Goal: Information Seeking & Learning: Understand process/instructions

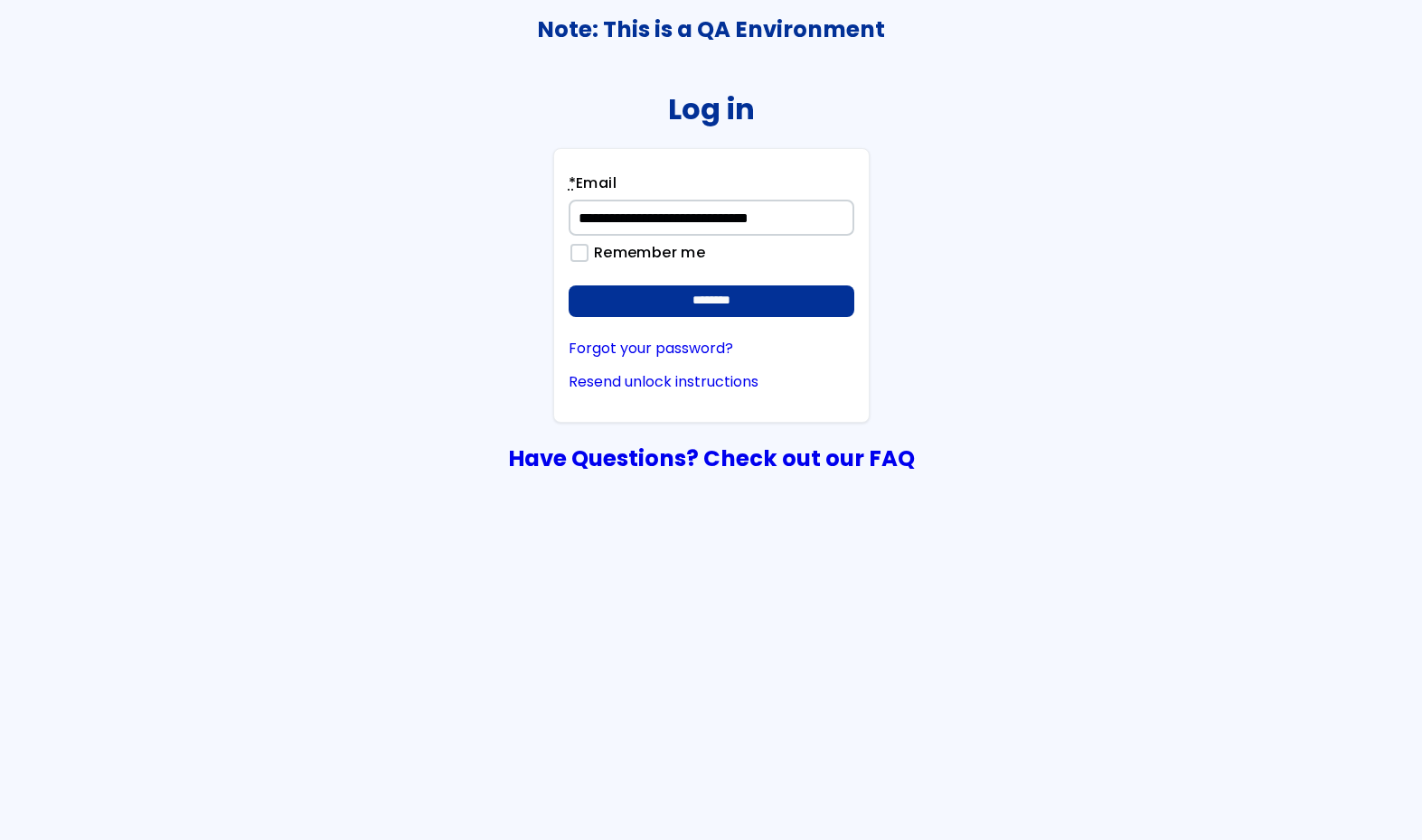
type input "**********"
click at [569, 286] on input "********" at bounding box center [711, 302] width 286 height 33
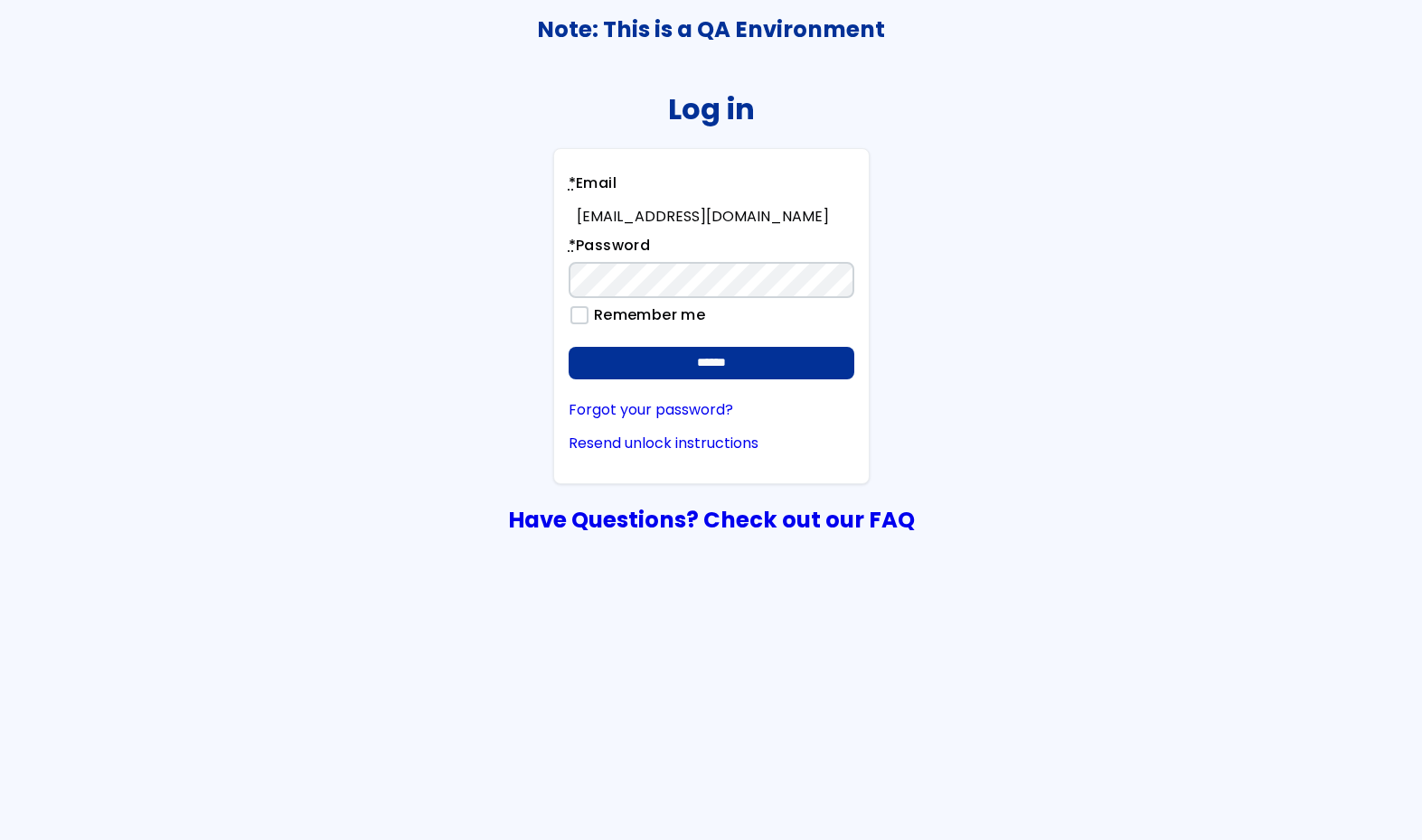
click at [569, 347] on input "******" at bounding box center [711, 363] width 286 height 33
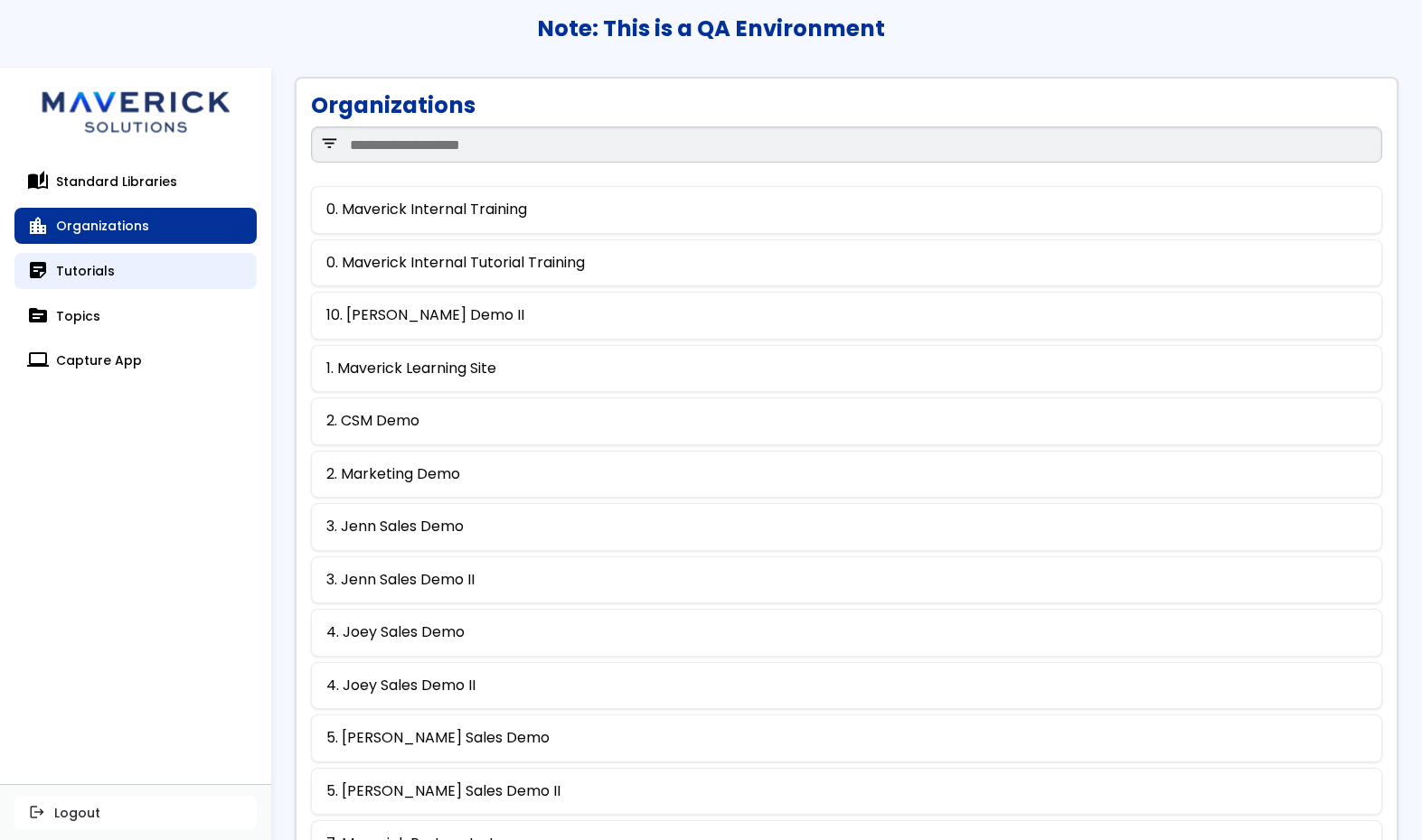
click at [117, 268] on link "sticky_note_2 Tutorials" at bounding box center [135, 271] width 242 height 36
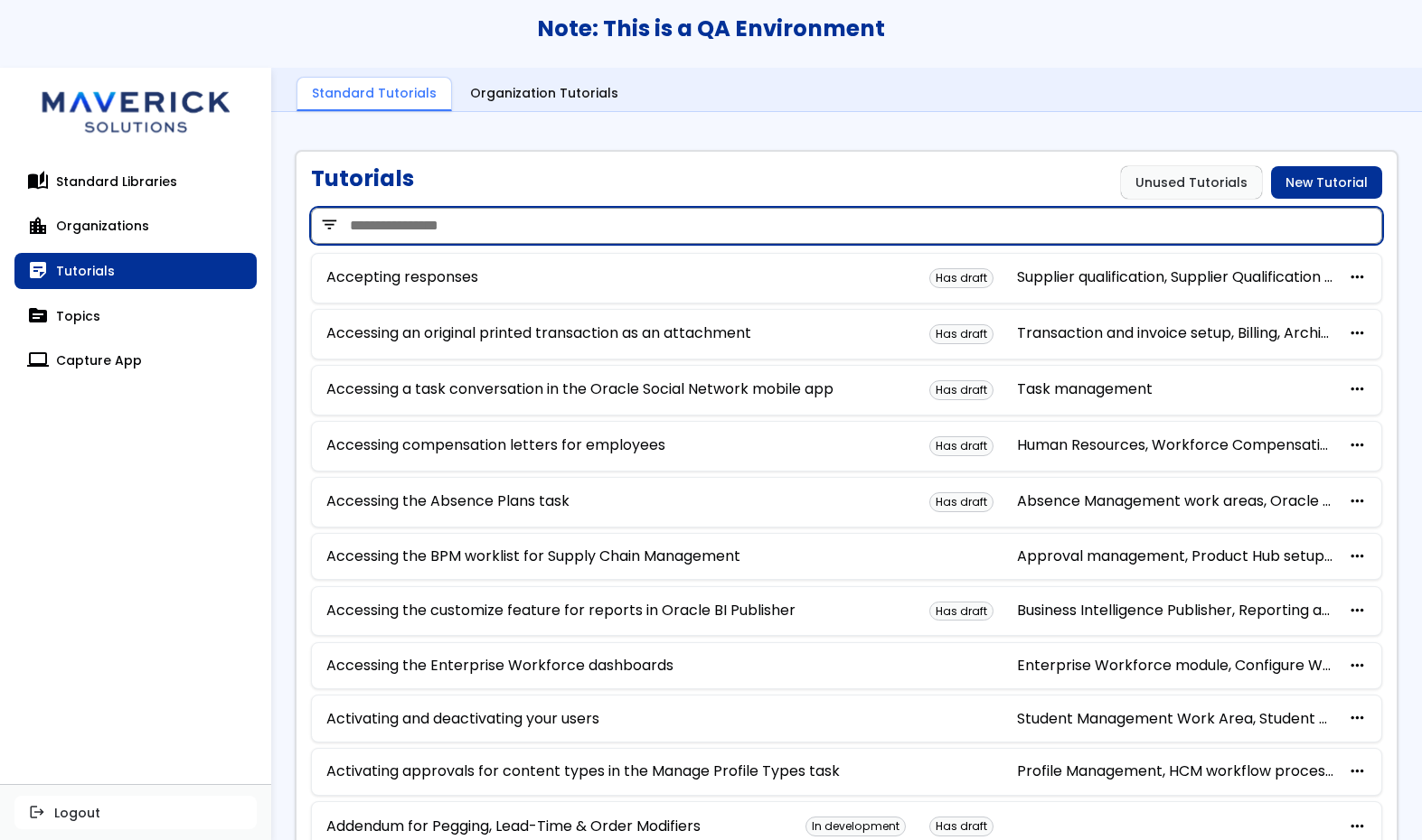
click at [503, 231] on input "search" at bounding box center [847, 226] width 1071 height 36
type input "*******"
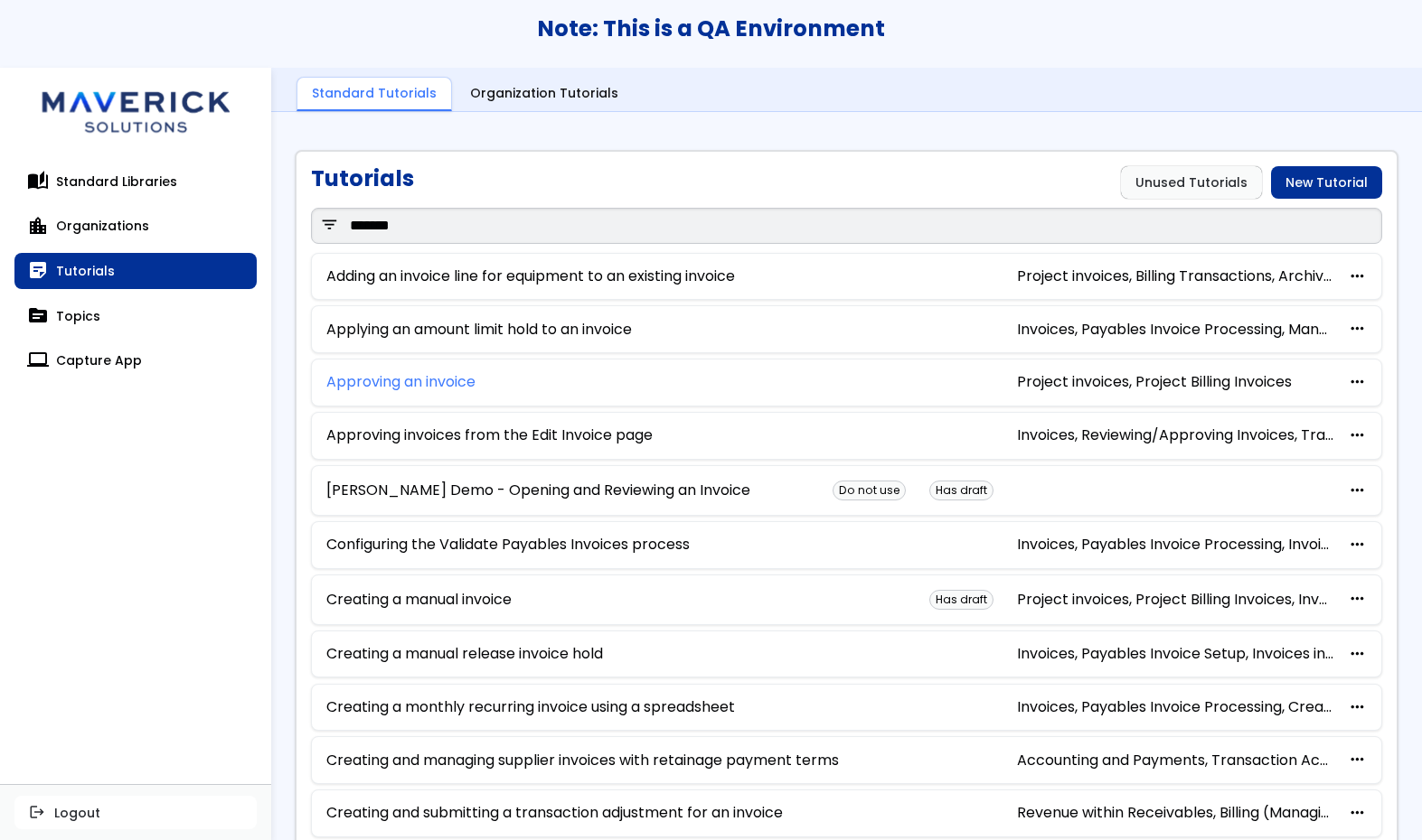
click at [445, 381] on link "Approving an invoice" at bounding box center [400, 381] width 149 height 16
click at [459, 661] on link "Creating a manual release invoice hold" at bounding box center [464, 654] width 276 height 16
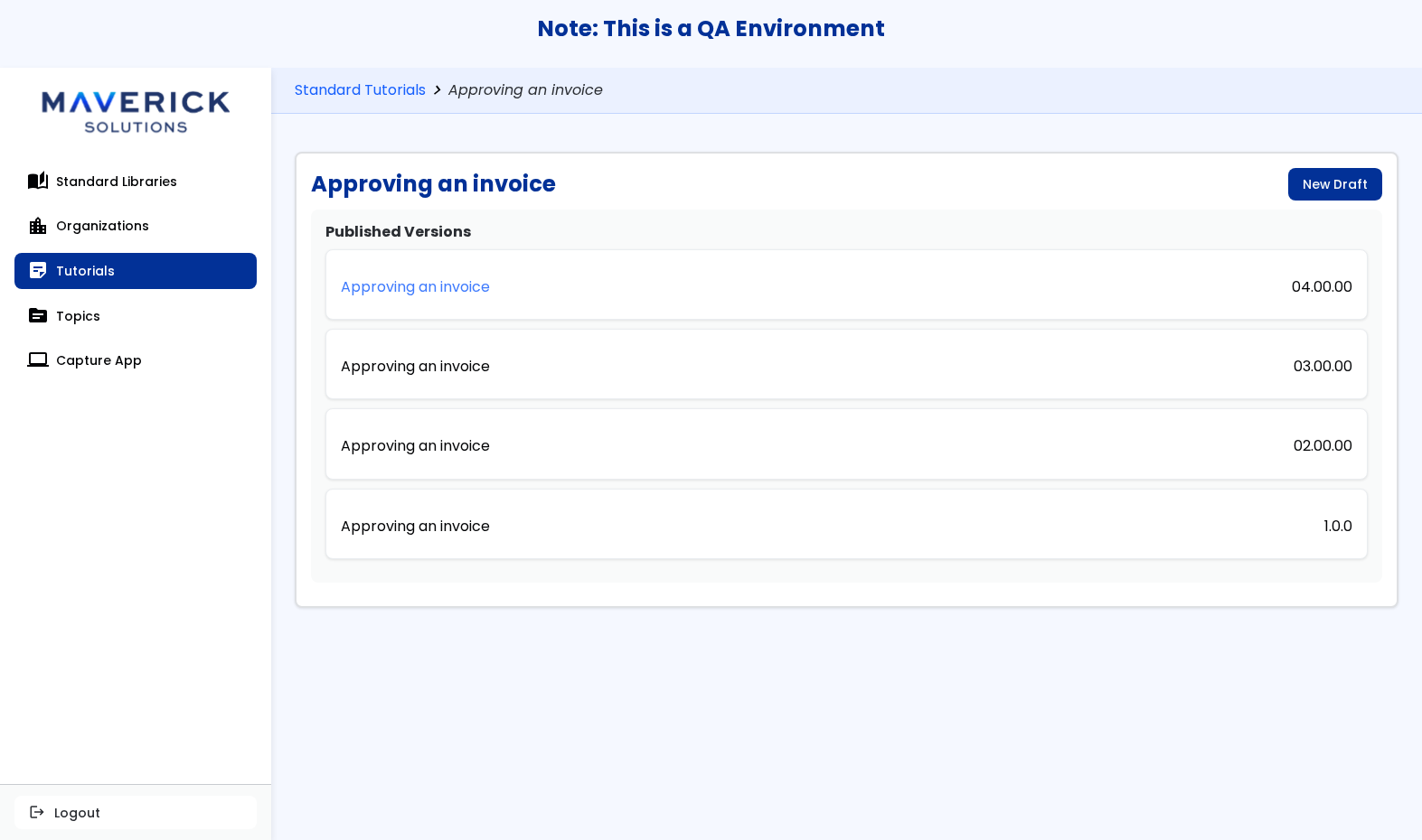
click at [449, 295] on p "Approving an invoice" at bounding box center [415, 287] width 149 height 16
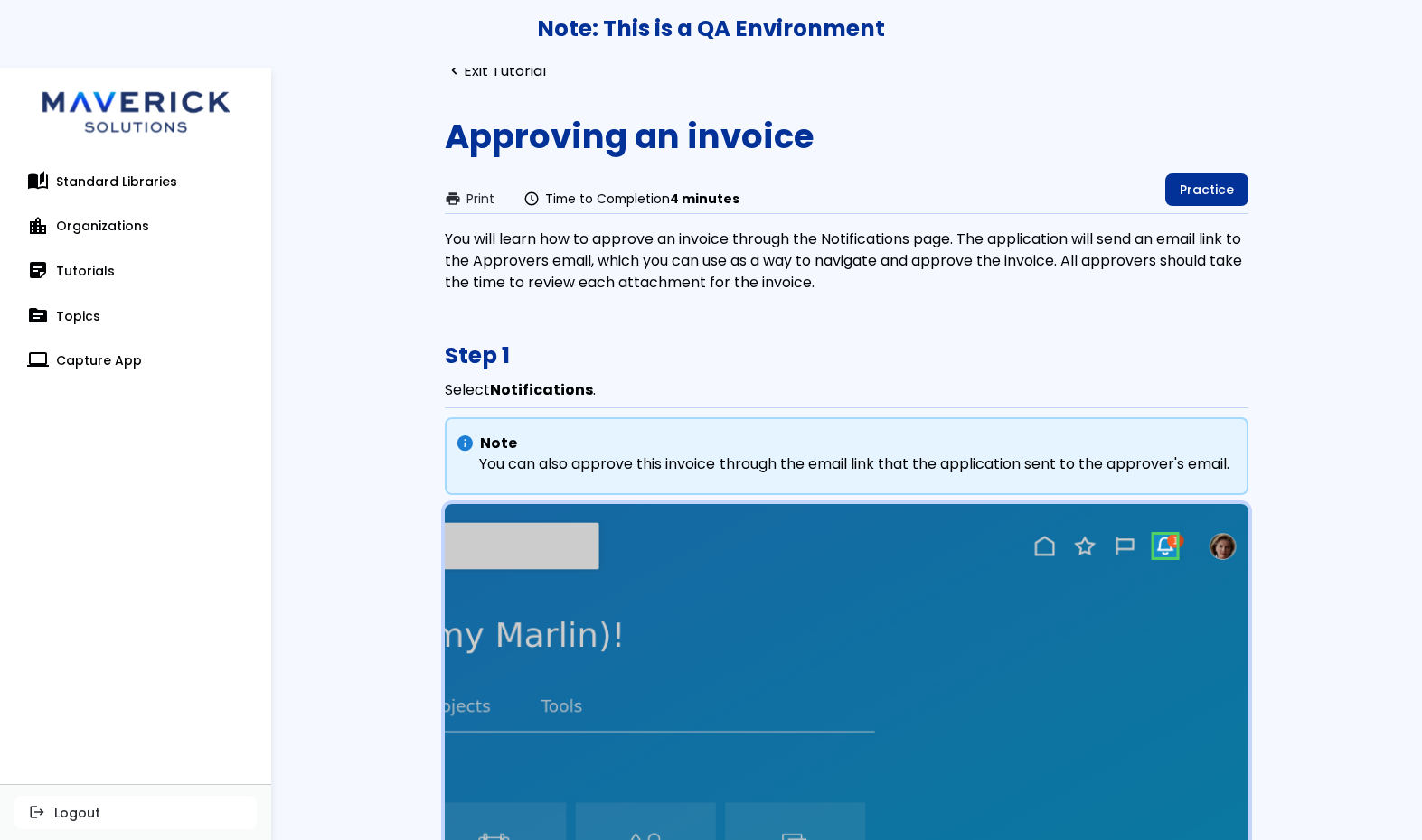
click at [1182, 168] on div "Approving an invoice print Print schedule Time to Completion 4 minutes Practice" at bounding box center [846, 162] width 803 height 88
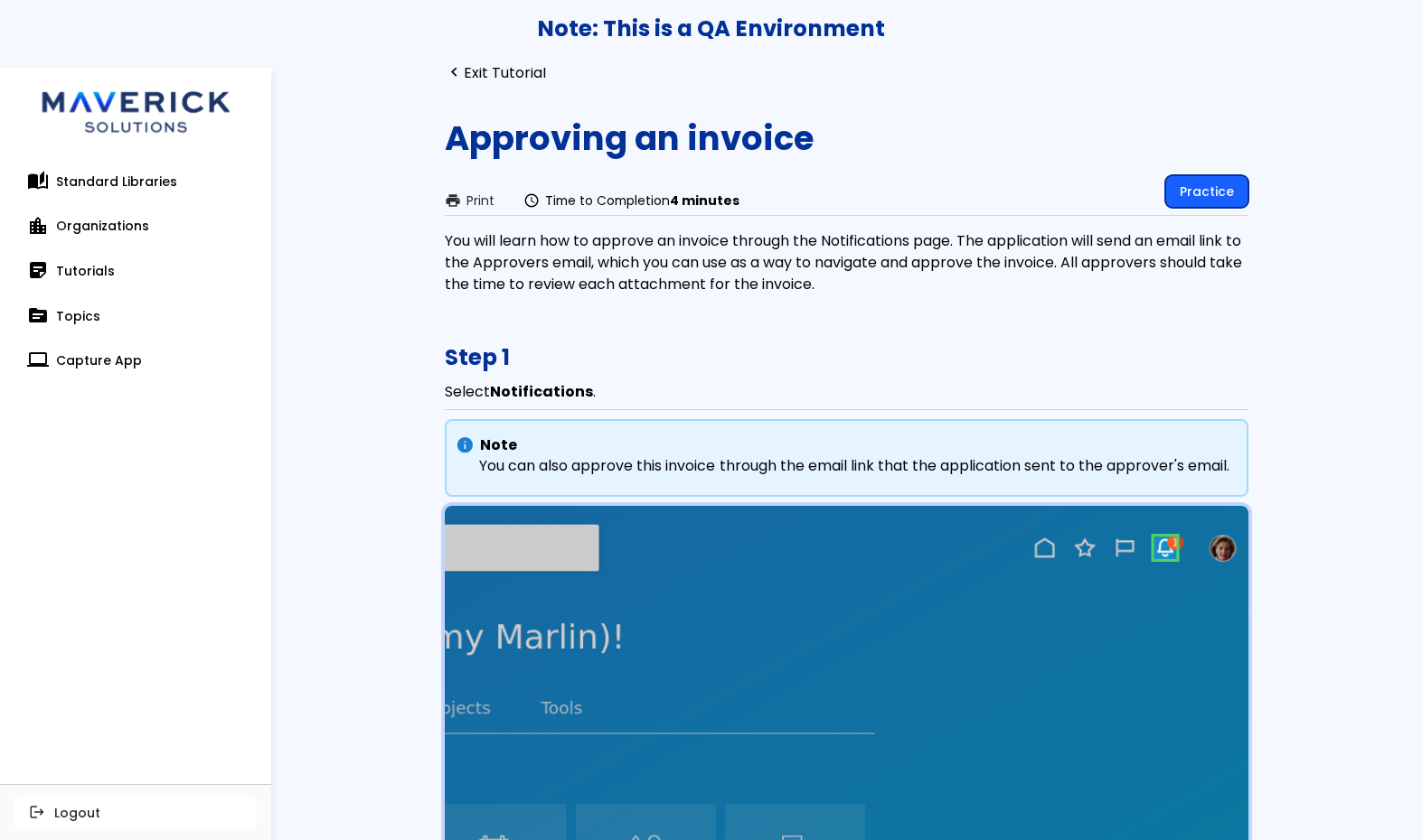
scroll to position [35, 0]
click at [1183, 182] on link "Practice" at bounding box center [1207, 193] width 83 height 33
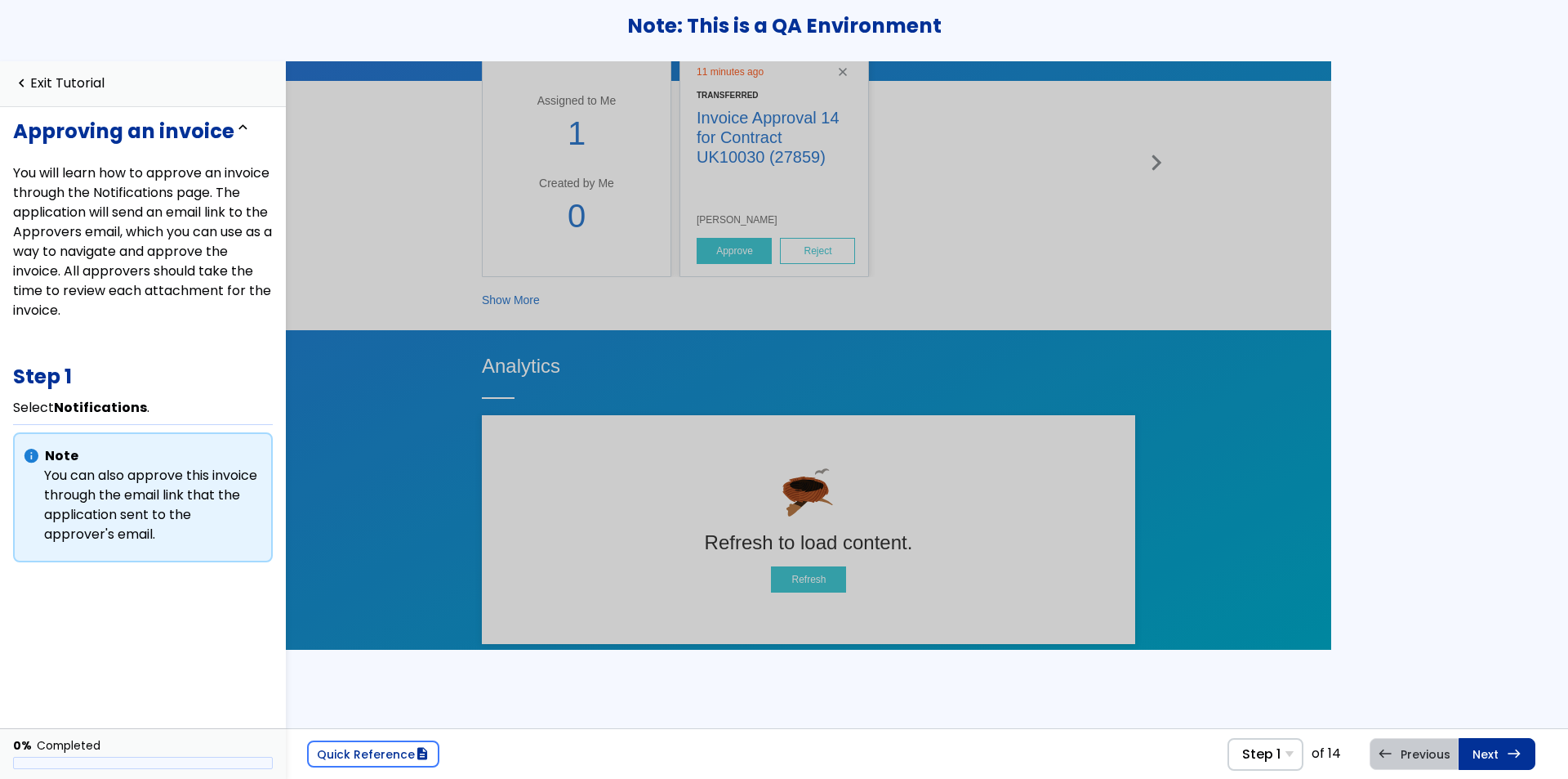
scroll to position [729, 0]
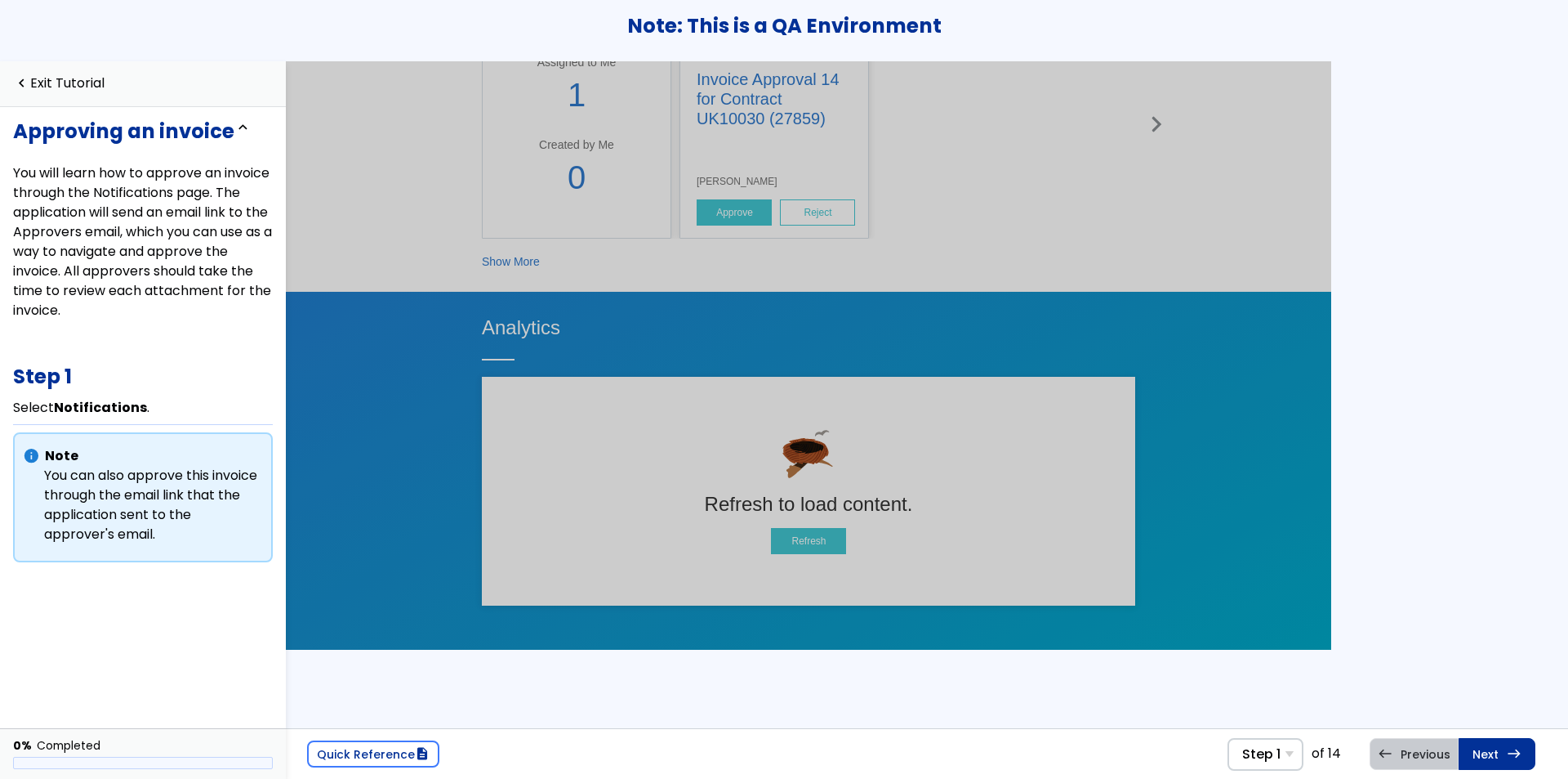
drag, startPoint x: 1324, startPoint y: 172, endPoint x: 1622, endPoint y: 629, distance: 545.6
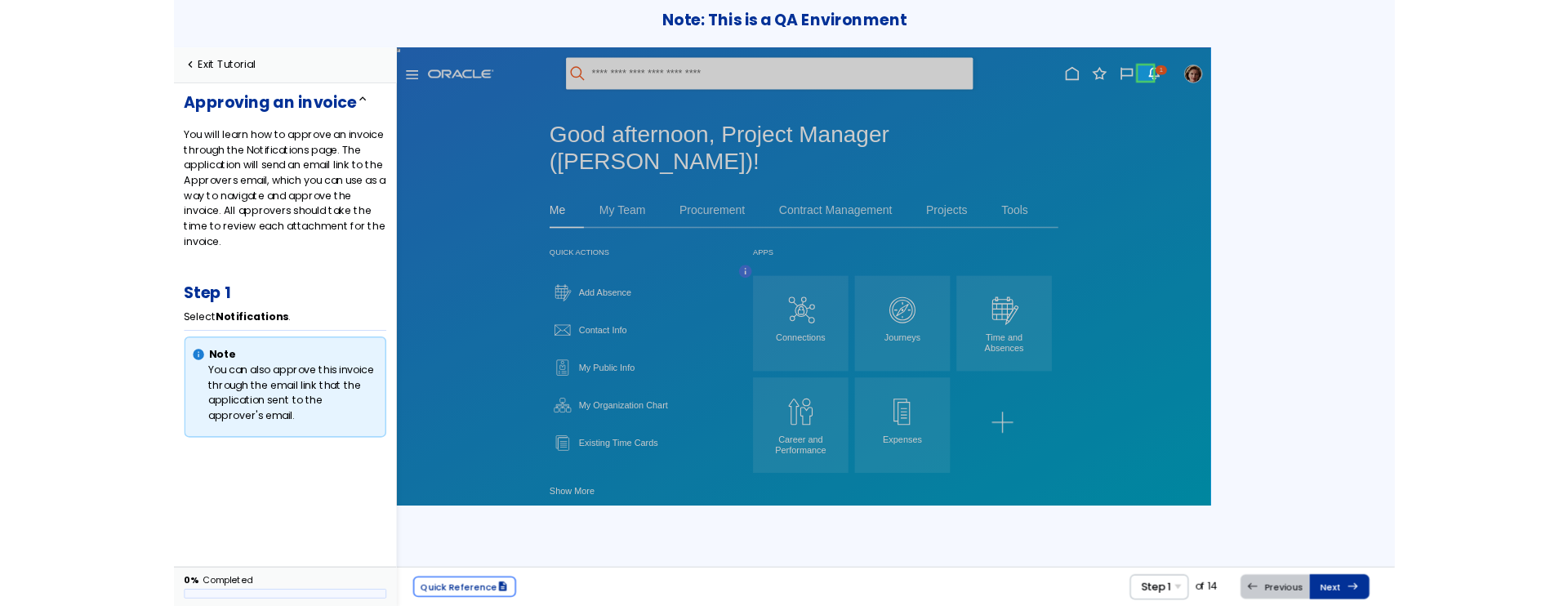
scroll to position [0, 0]
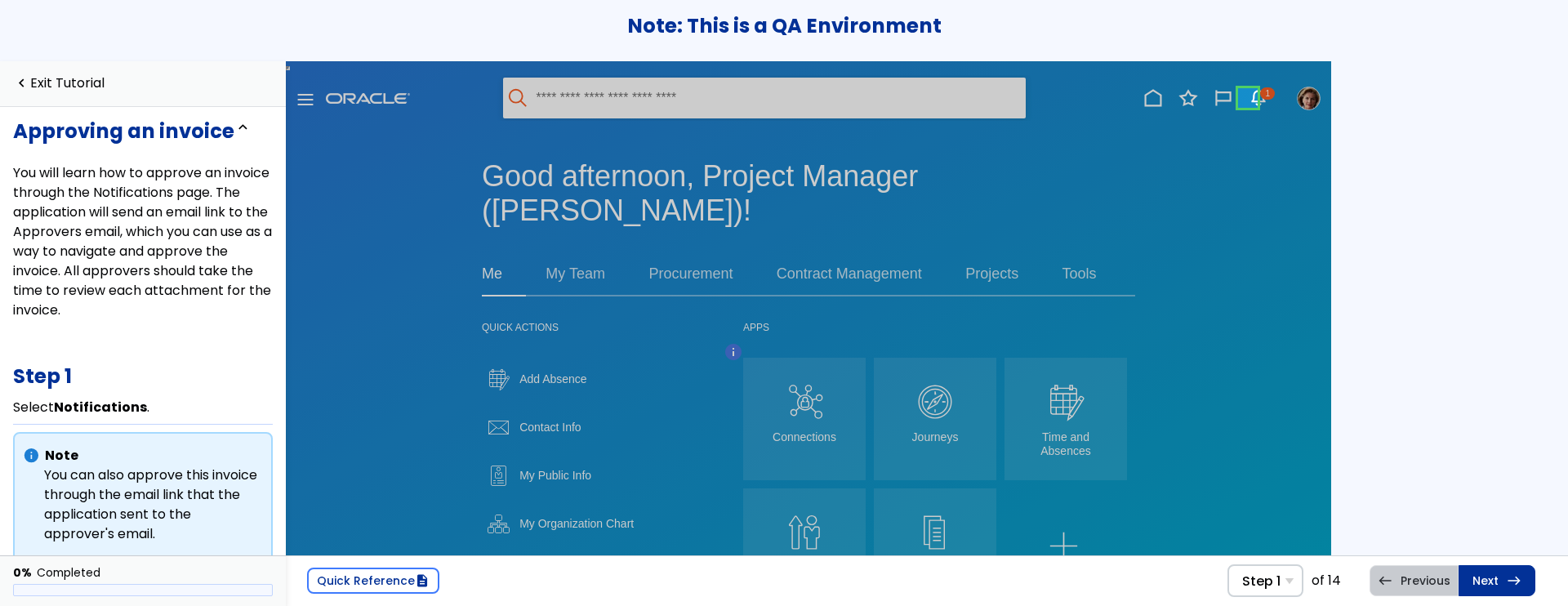
click at [1246, 88] on link at bounding box center [1248, 98] width 32 height 32
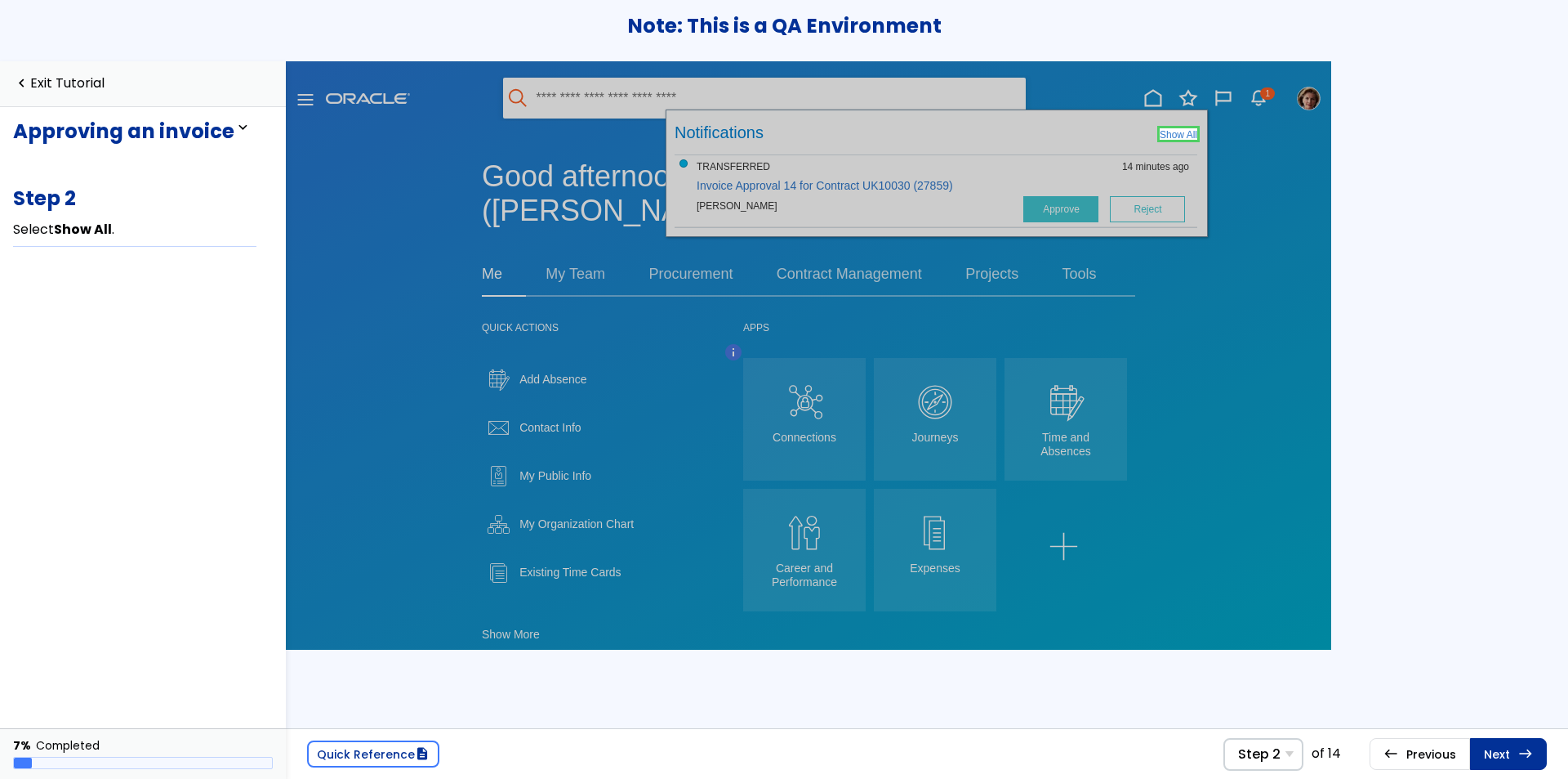
click at [1184, 132] on link at bounding box center [1179, 133] width 37 height 32
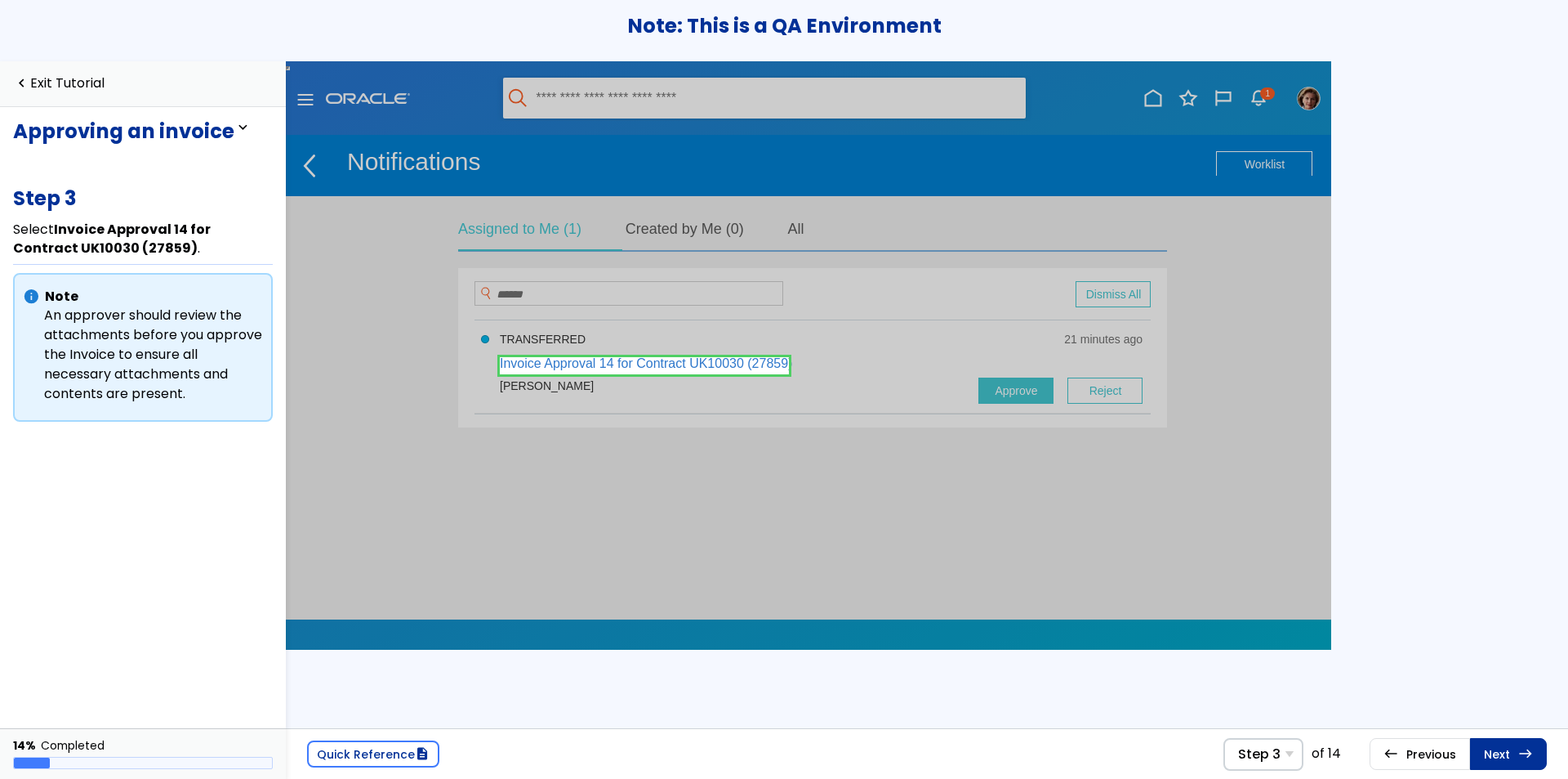
scroll to position [3, 0]
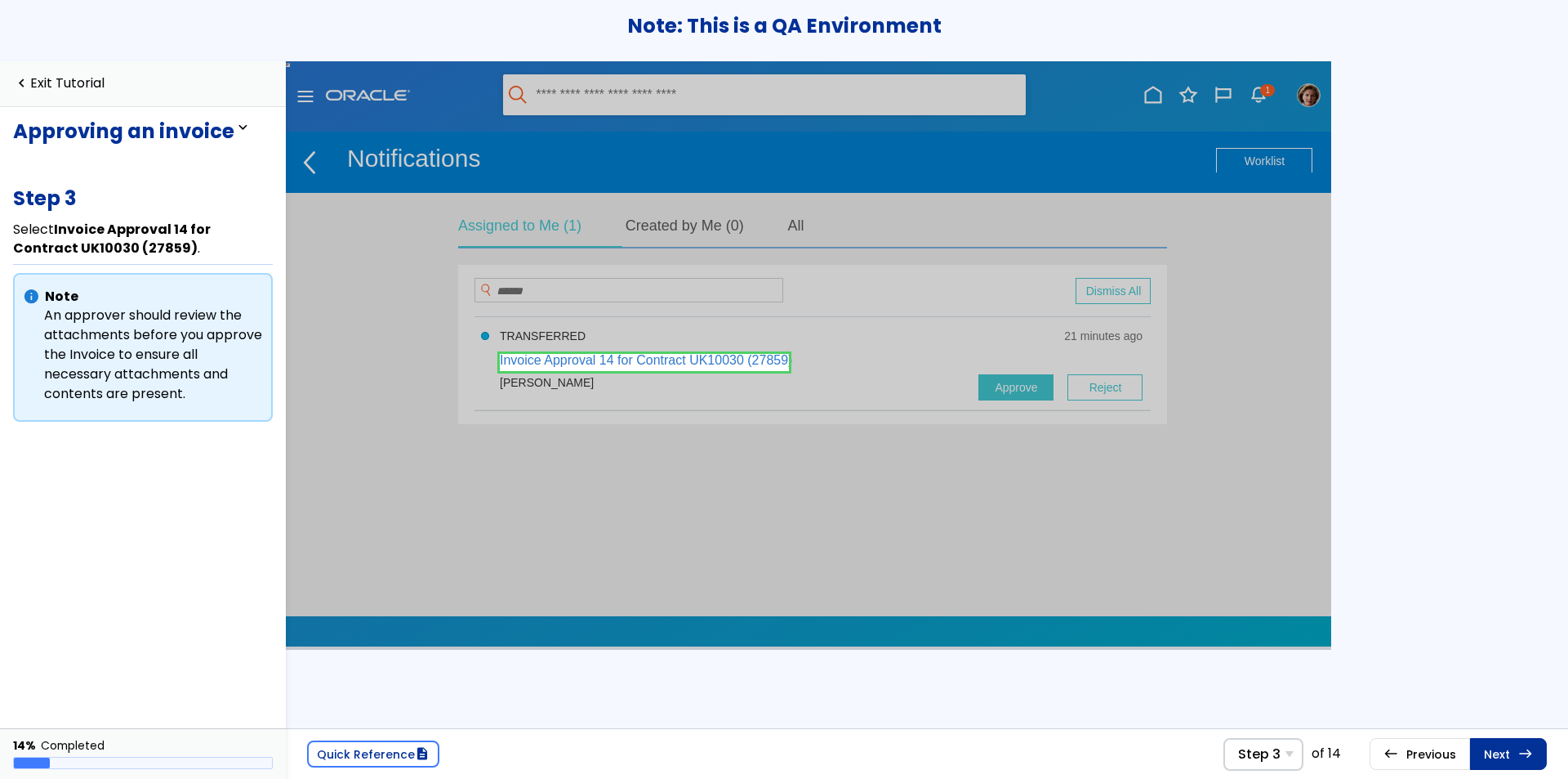
click at [752, 358] on link at bounding box center [645, 362] width 289 height 32
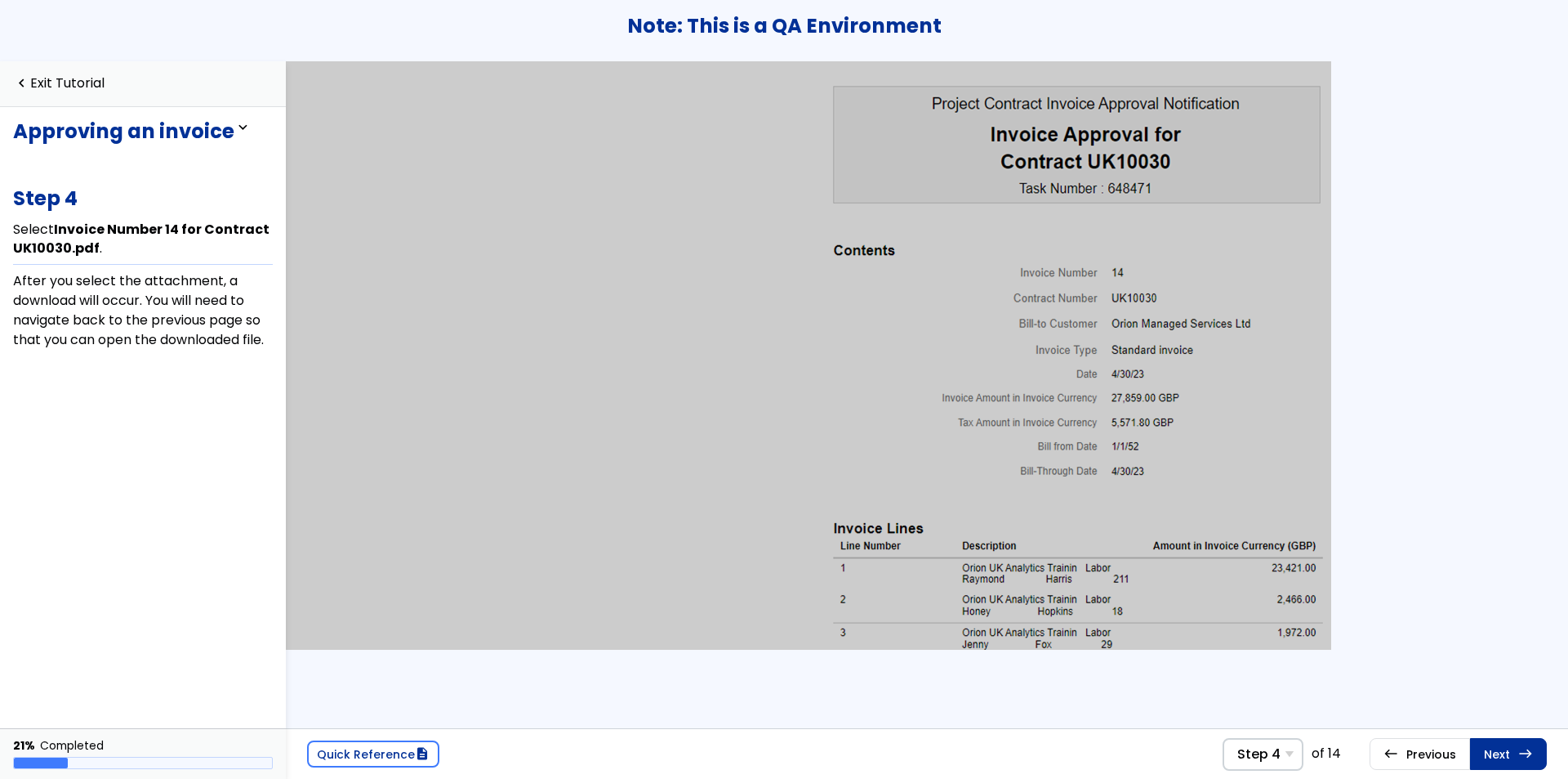
scroll to position [274, 0]
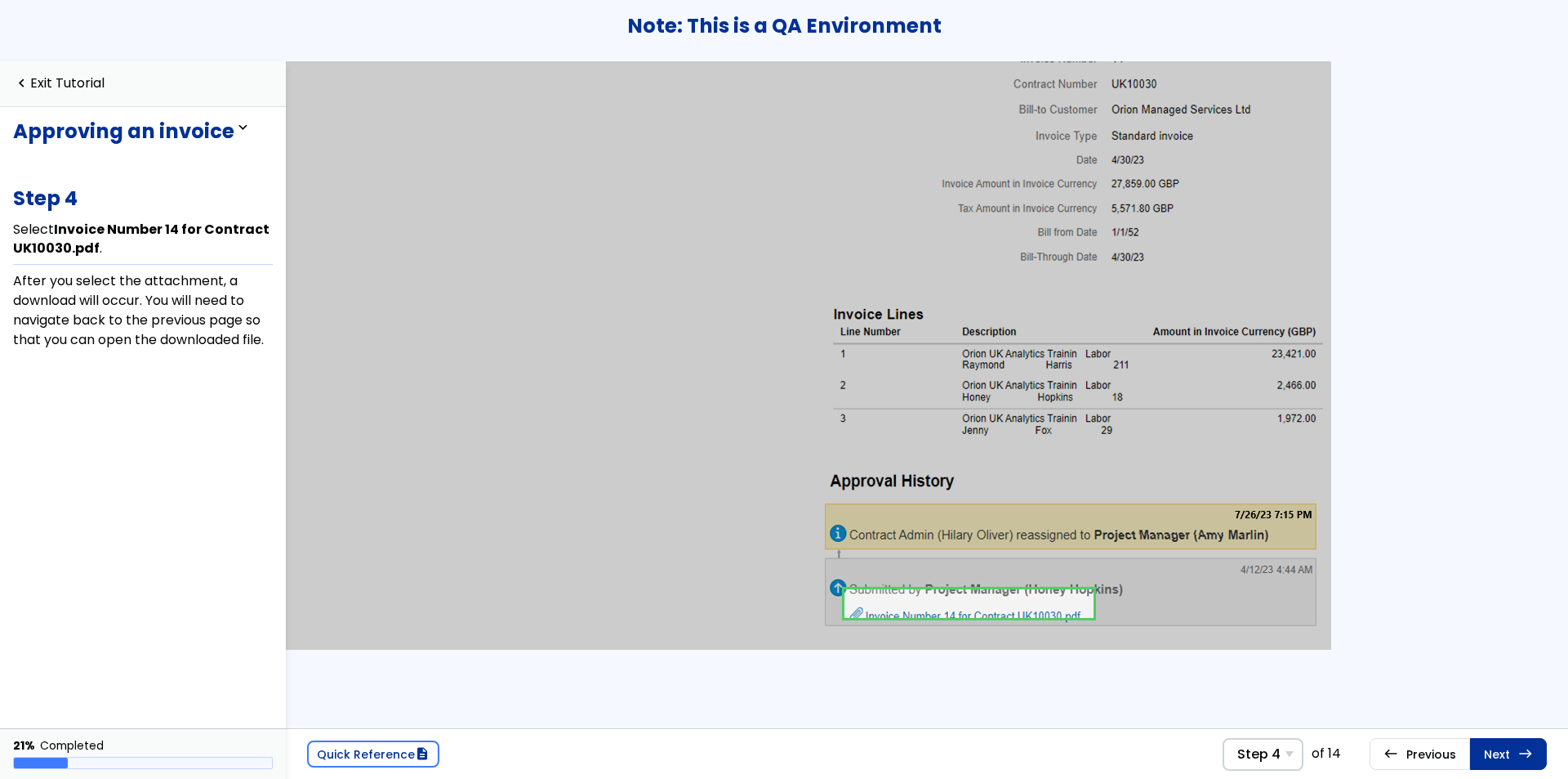
click at [979, 608] on link at bounding box center [968, 603] width 249 height 32
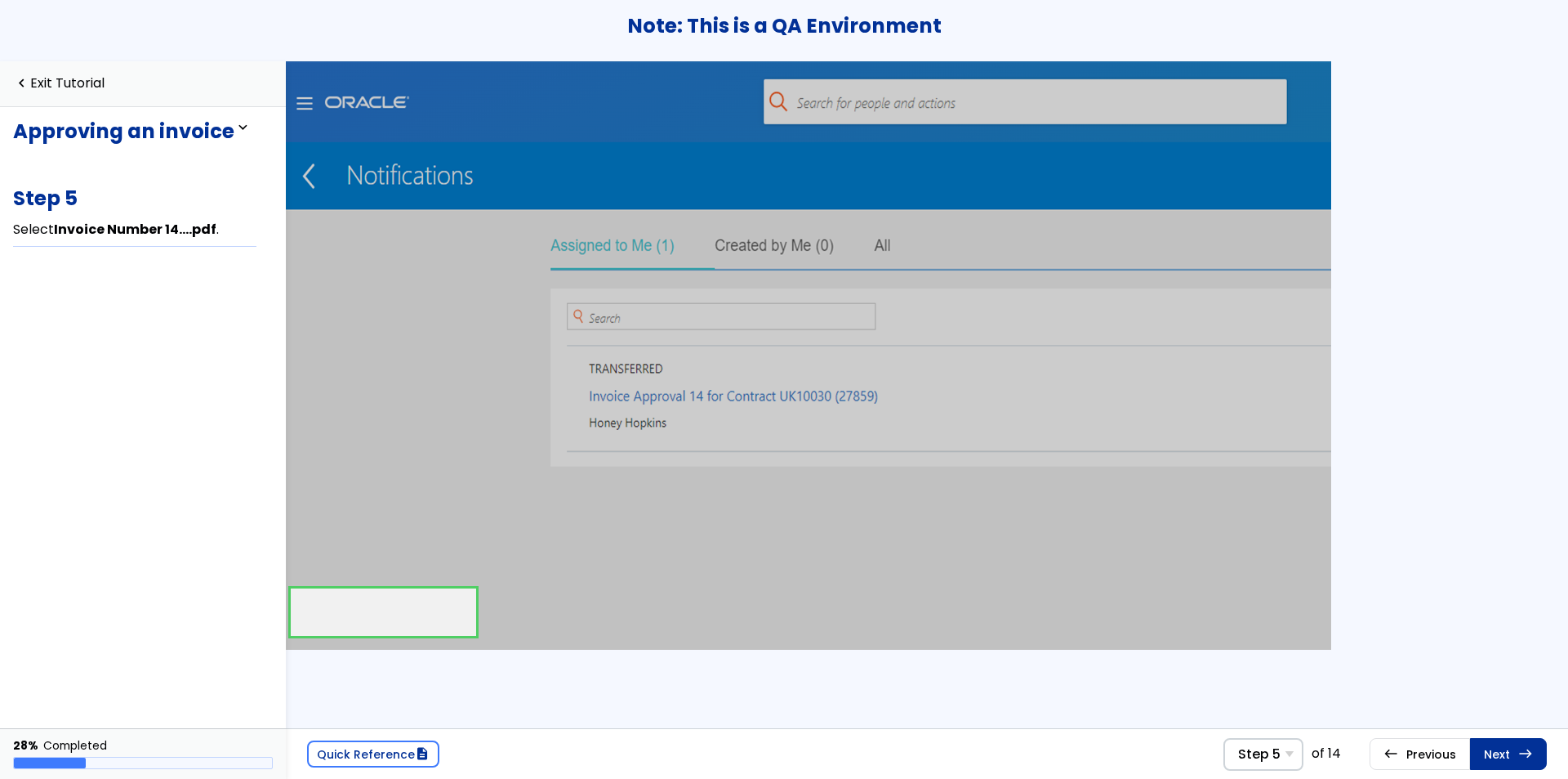
scroll to position [274, 1]
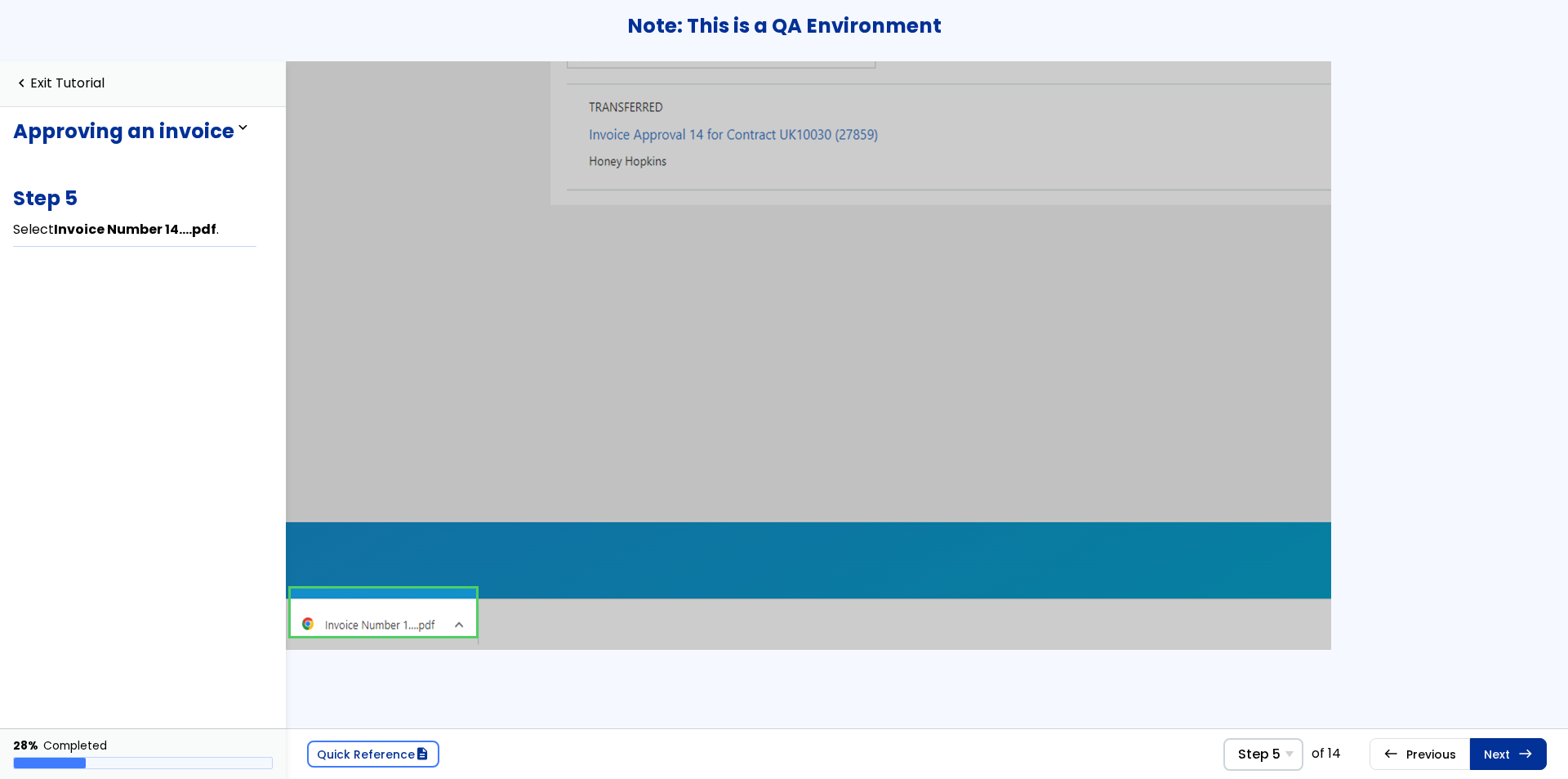
click at [443, 623] on link at bounding box center [383, 612] width 185 height 48
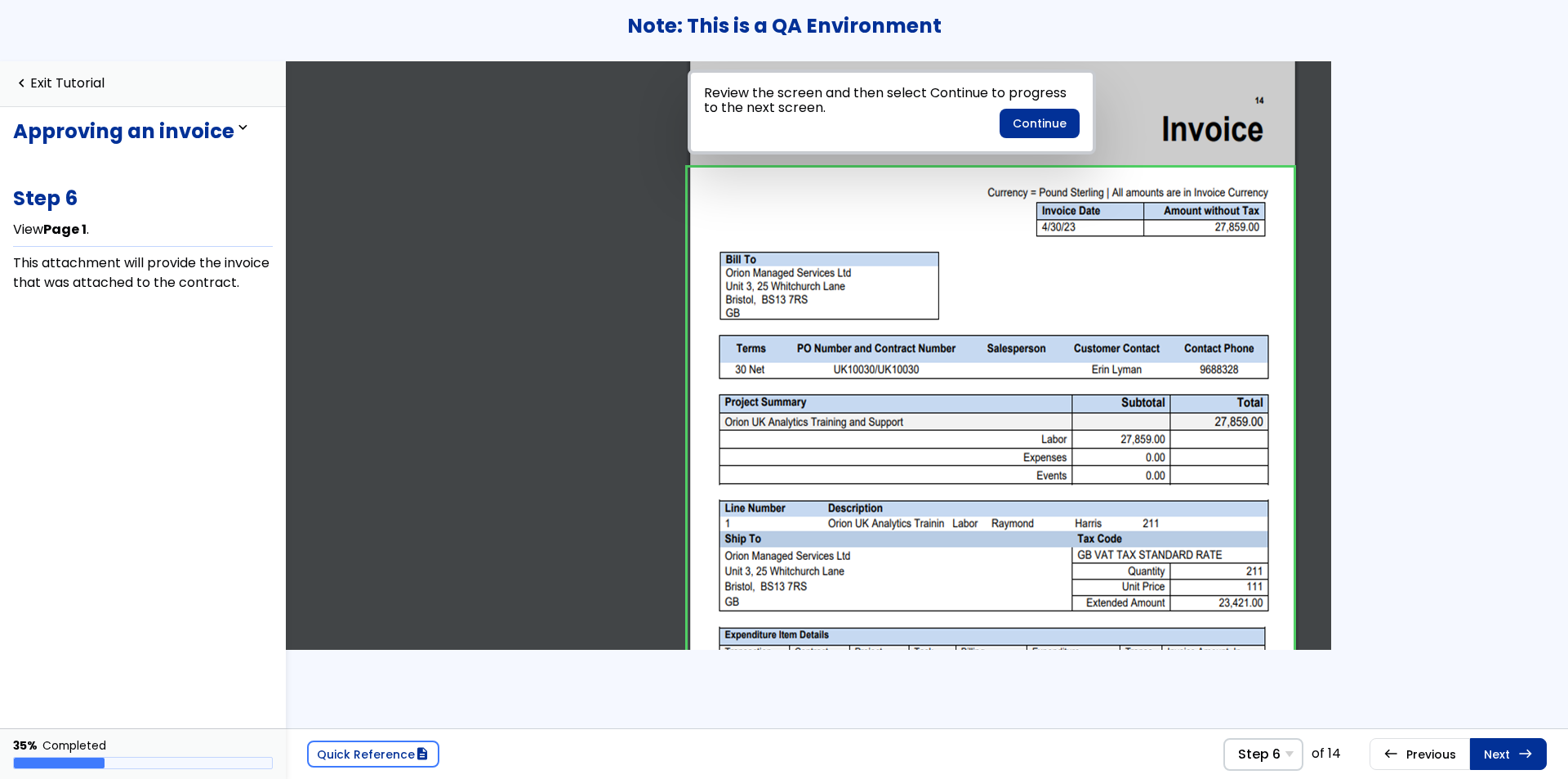
scroll to position [0, 76]
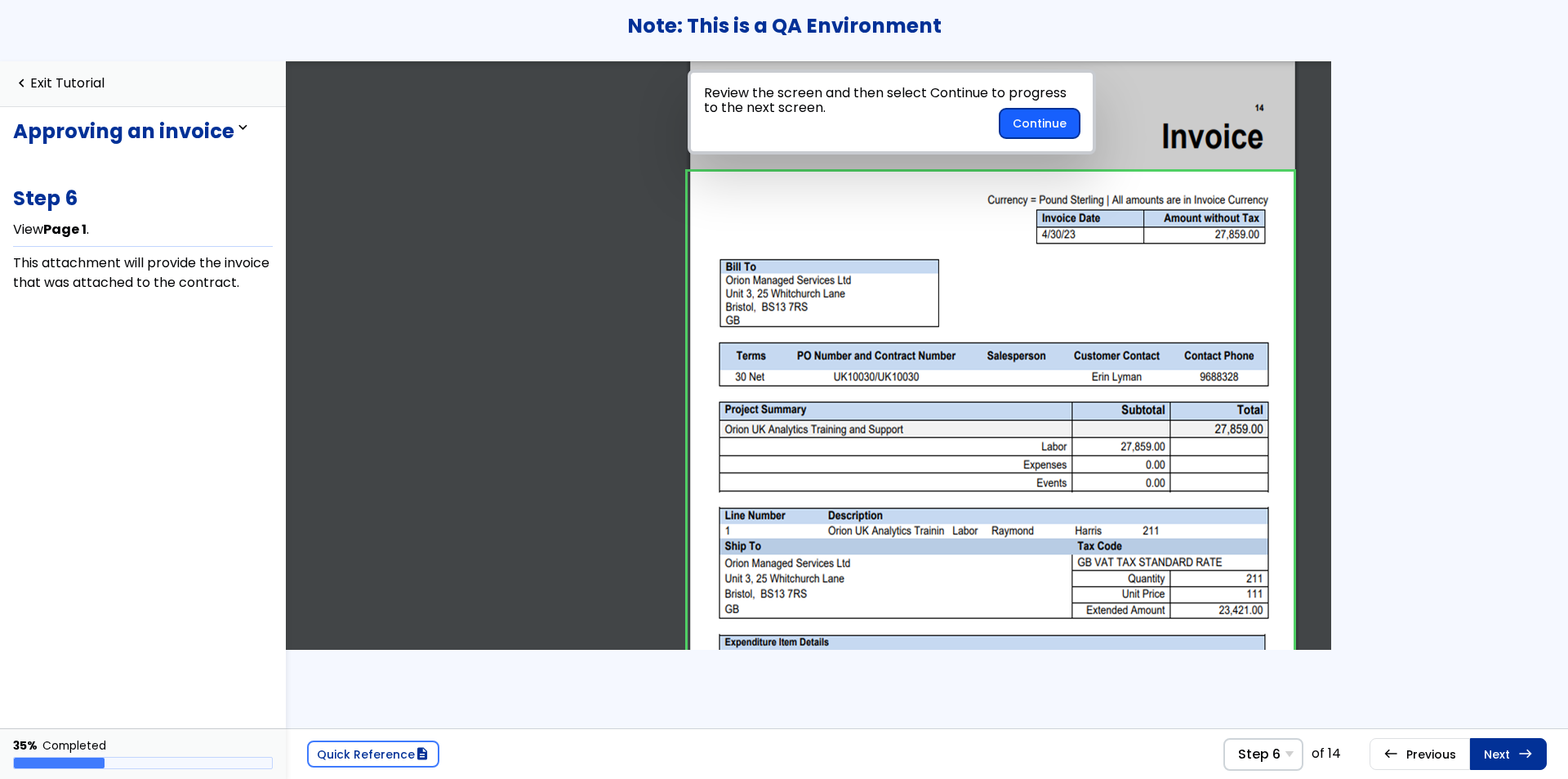
drag, startPoint x: 1025, startPoint y: 195, endPoint x: 1036, endPoint y: 126, distance: 69.9
click at [1036, 126] on button "Continue" at bounding box center [1040, 123] width 80 height 30
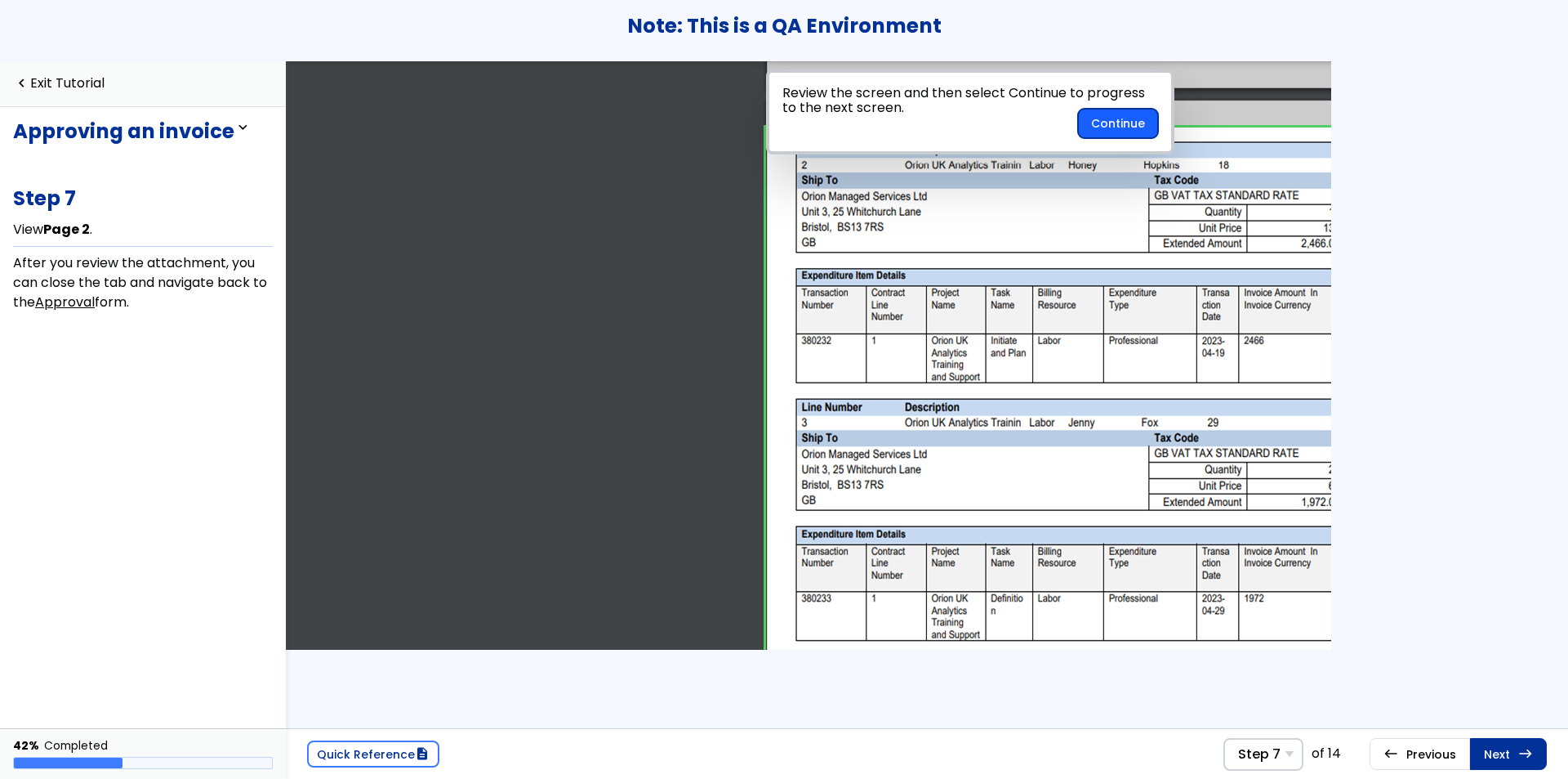
click at [1126, 128] on button "Continue" at bounding box center [1118, 123] width 80 height 30
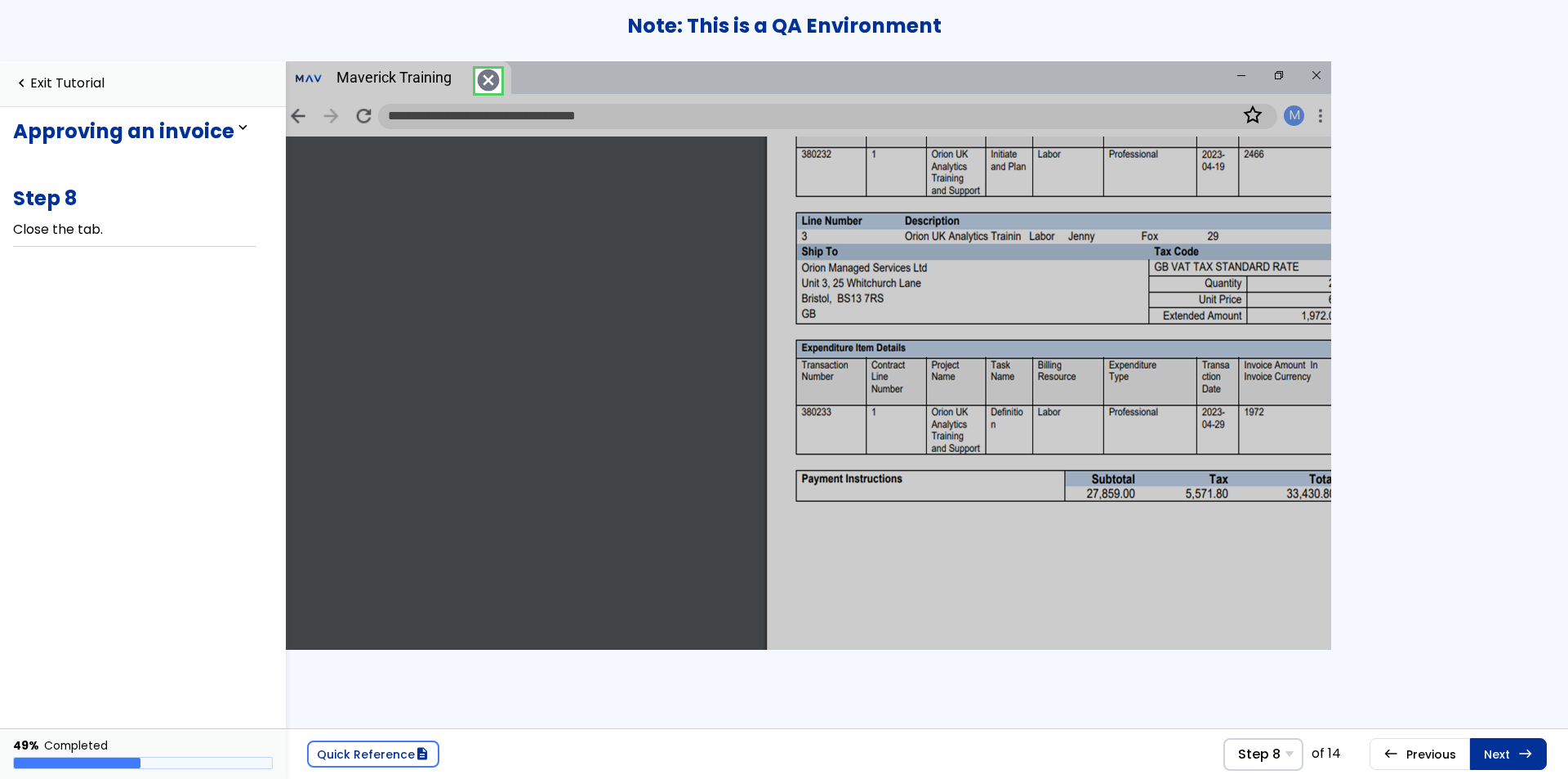
drag, startPoint x: 1326, startPoint y: 353, endPoint x: 1608, endPoint y: 798, distance: 526.8
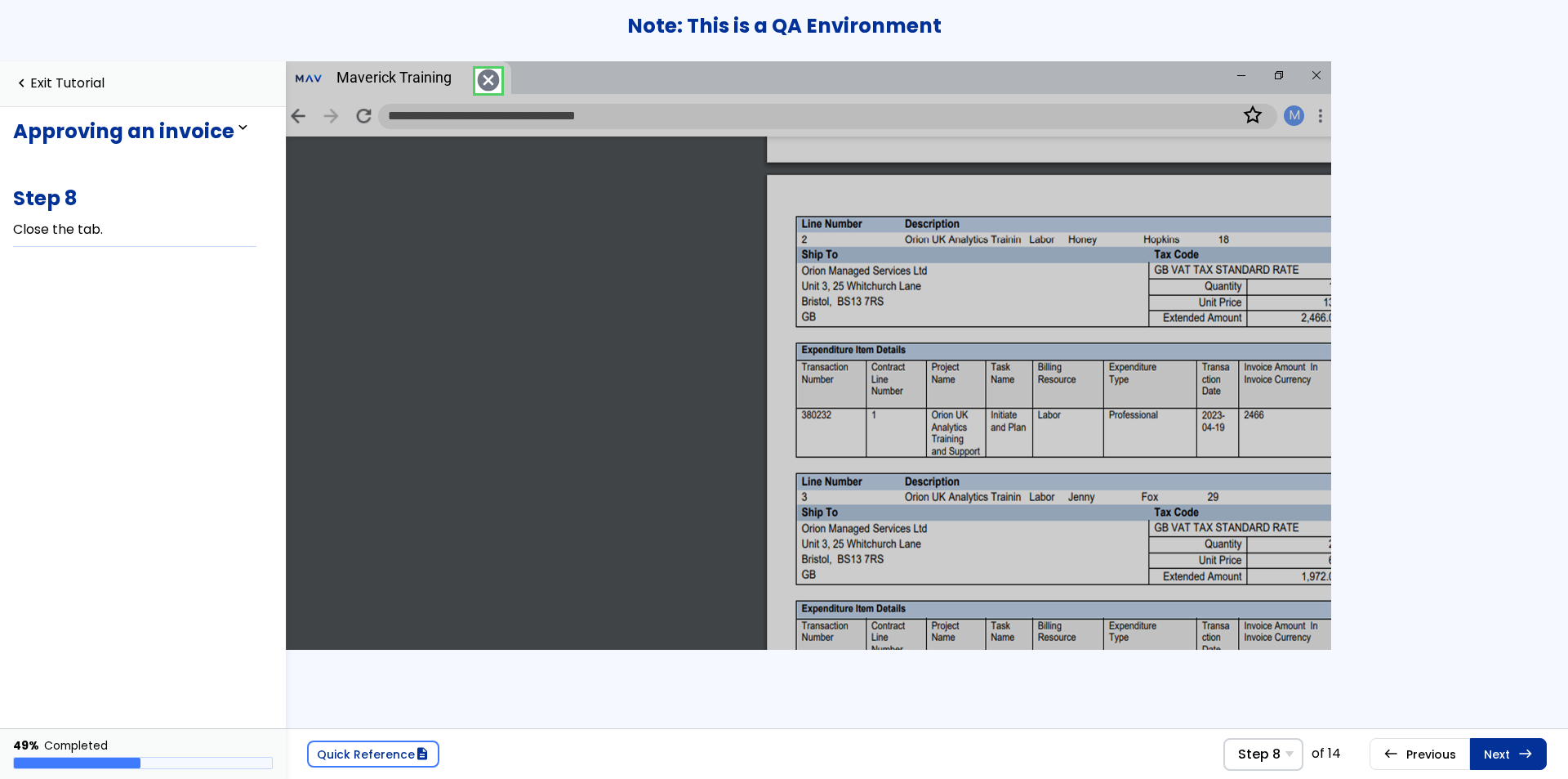
click at [158, 316] on div "Approving an invoice expand_less expand_more You will learn how to approve an i…" at bounding box center [143, 417] width 286 height 621
click at [1249, 750] on span "Step 8" at bounding box center [1260, 754] width 42 height 15
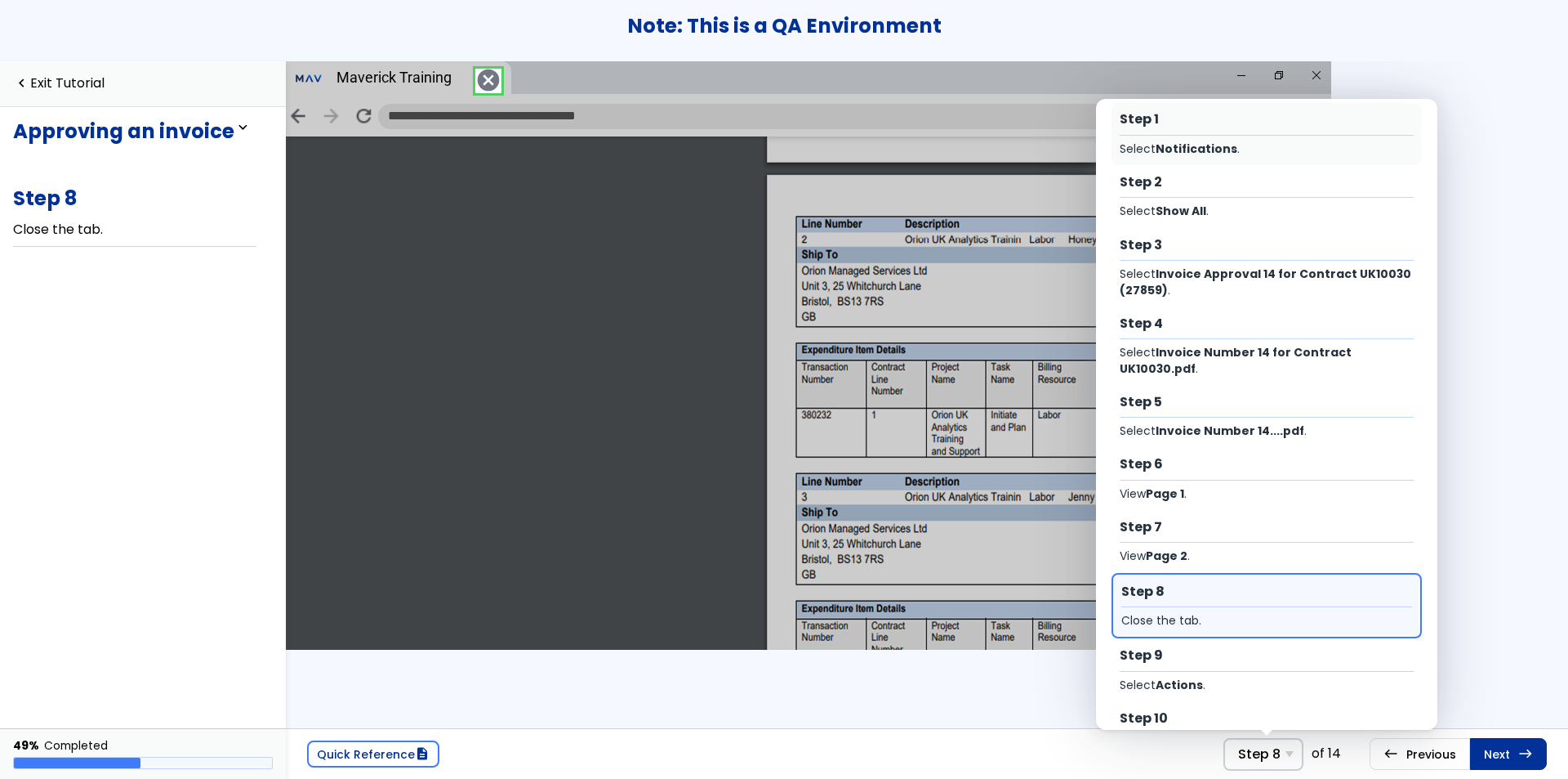
click at [1284, 133] on div "Step 1 Select Notifications ." at bounding box center [1266, 134] width 310 height 63
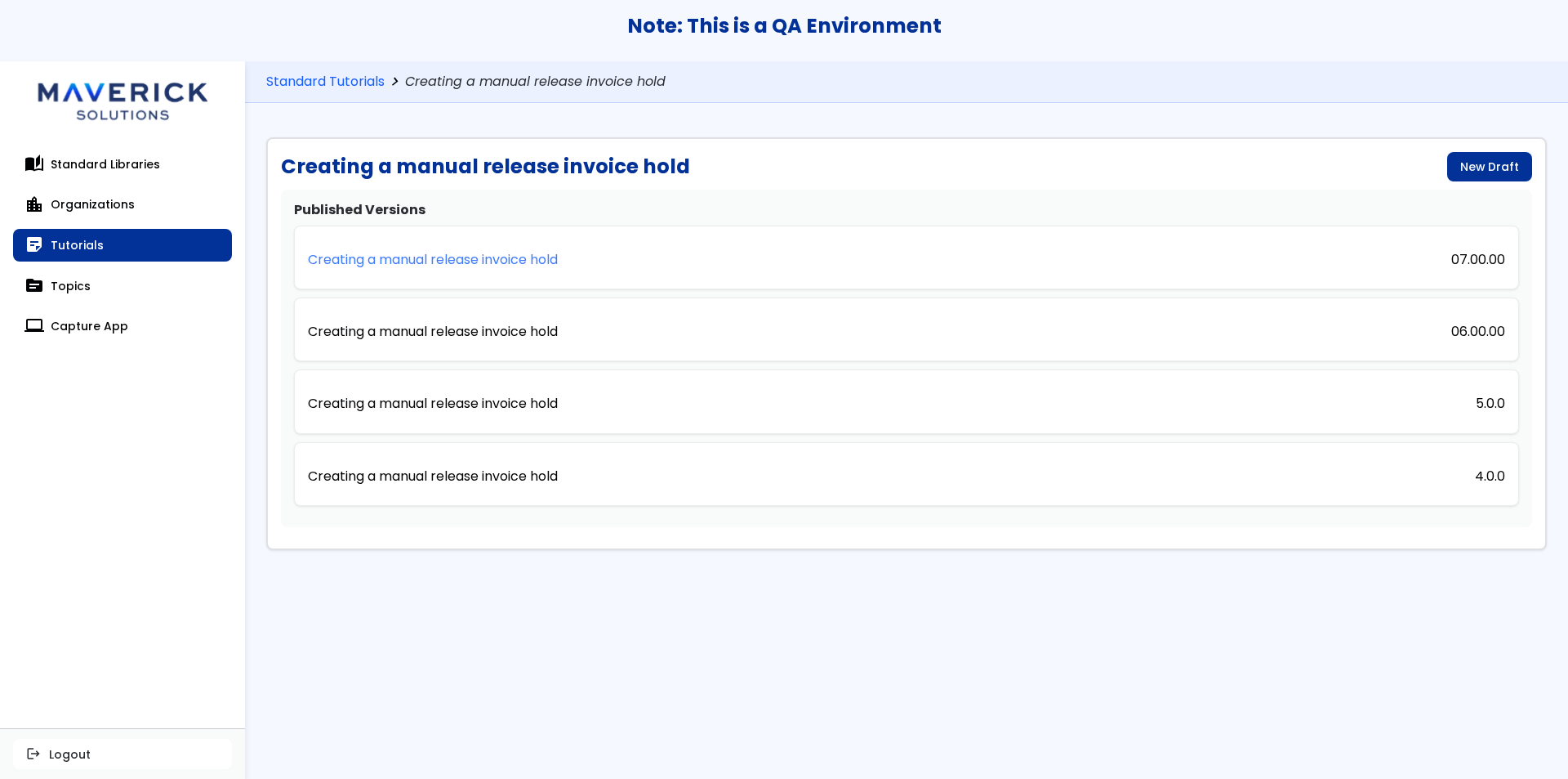
click at [529, 257] on p "Creating a manual release invoice hold" at bounding box center [433, 259] width 250 height 14
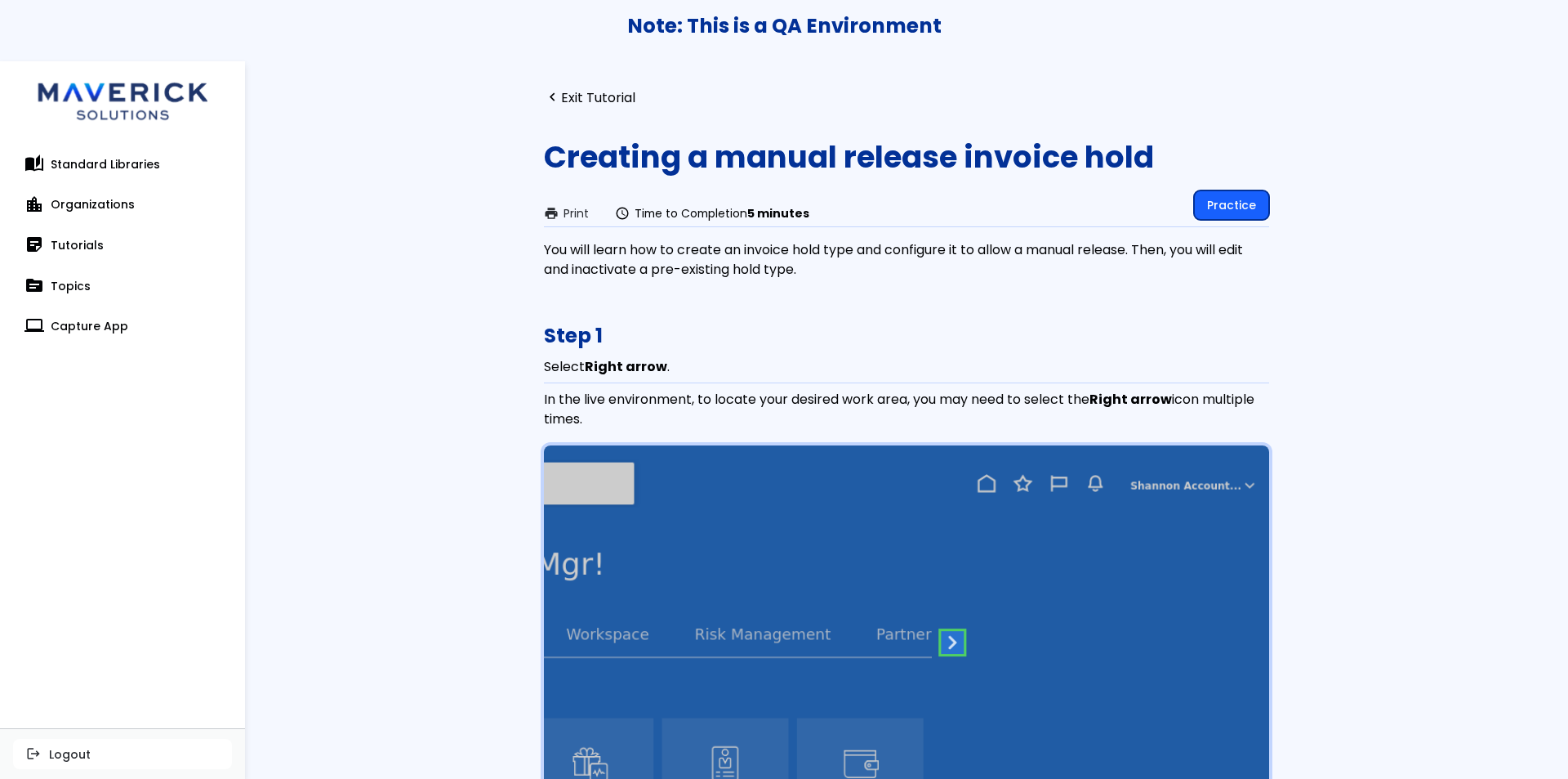
click at [1248, 206] on link "Practice" at bounding box center [1232, 205] width 75 height 30
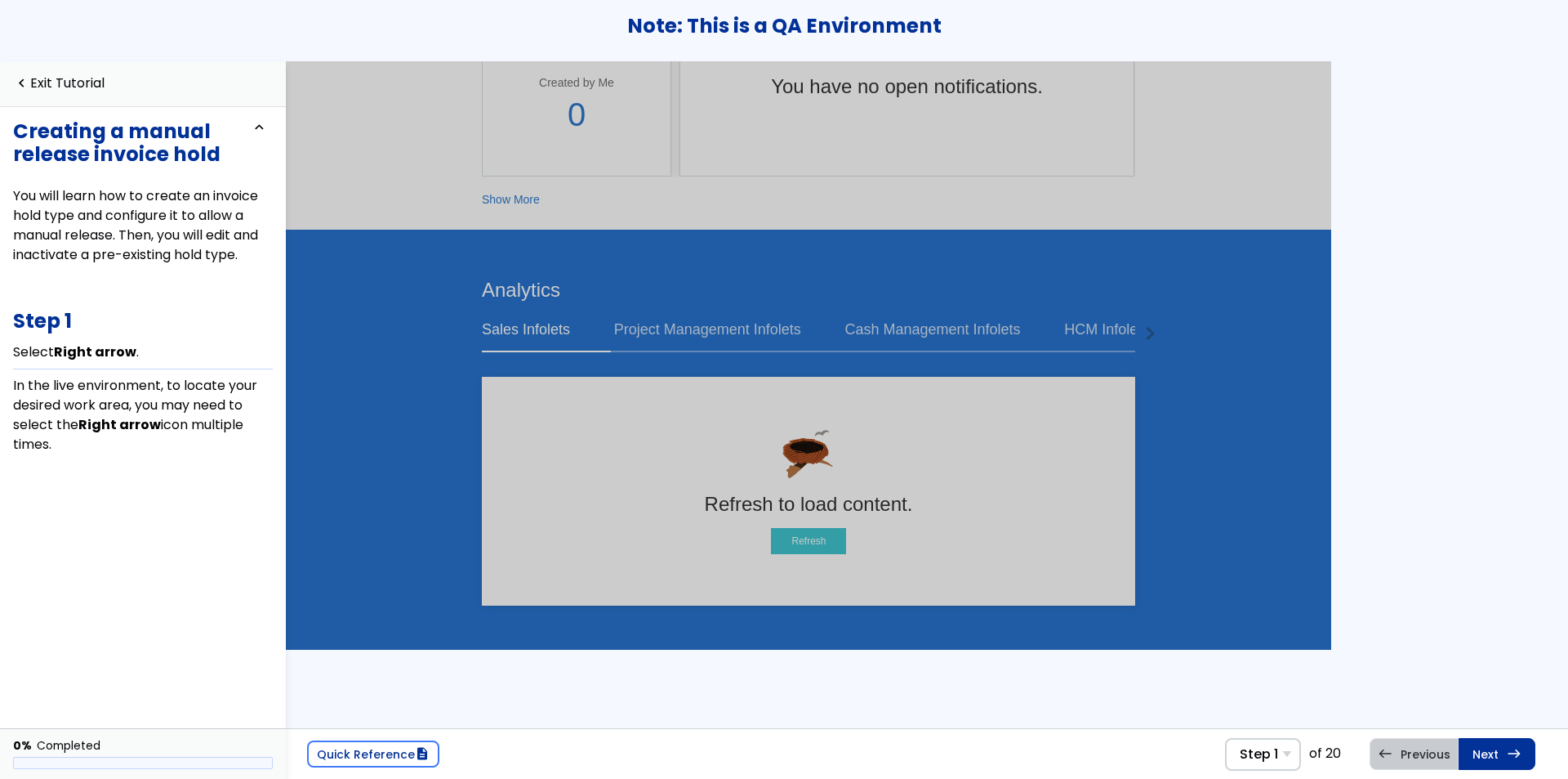
scroll to position [49, 0]
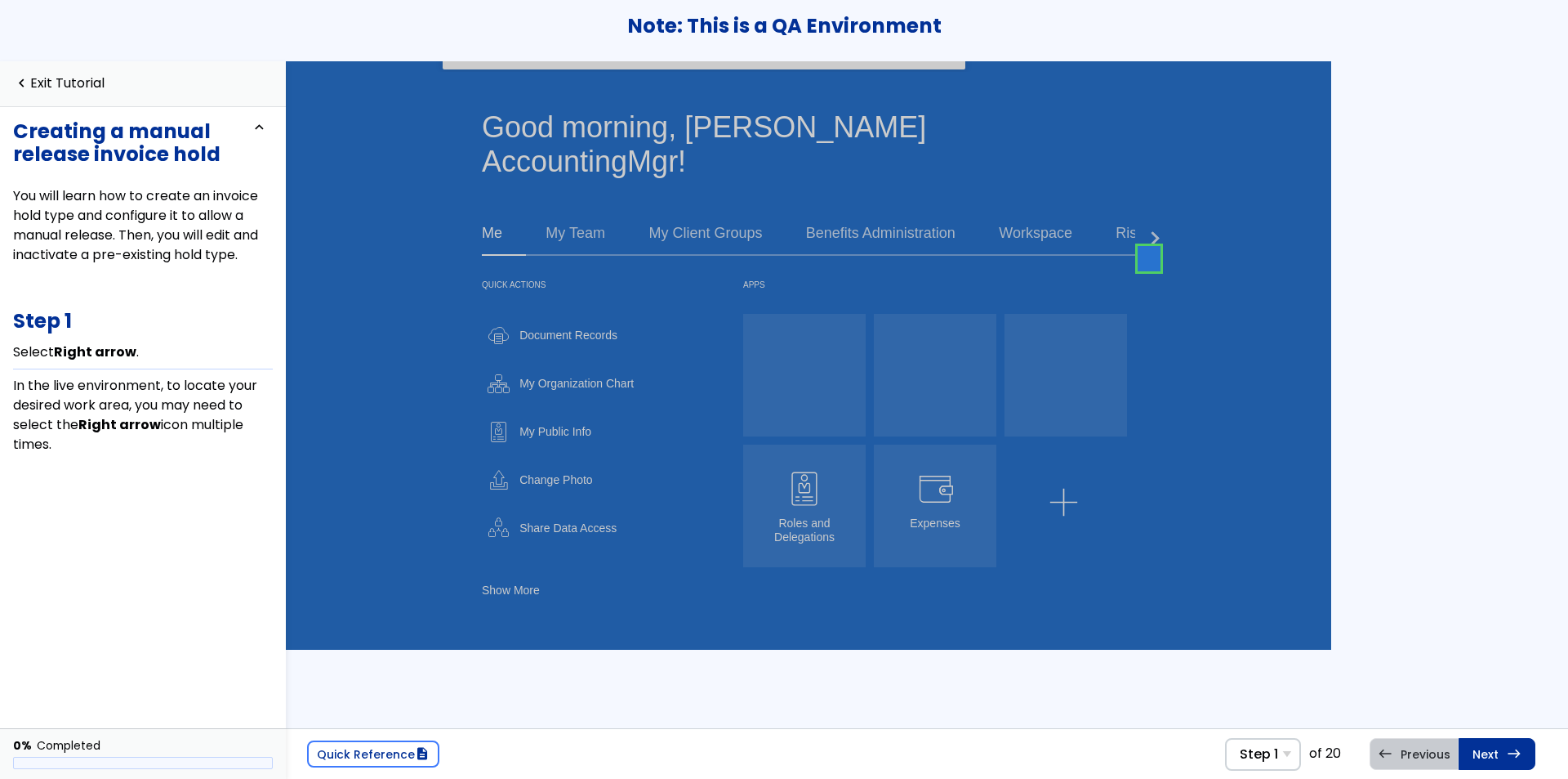
drag, startPoint x: 1323, startPoint y: 198, endPoint x: 1617, endPoint y: 189, distance: 294.1
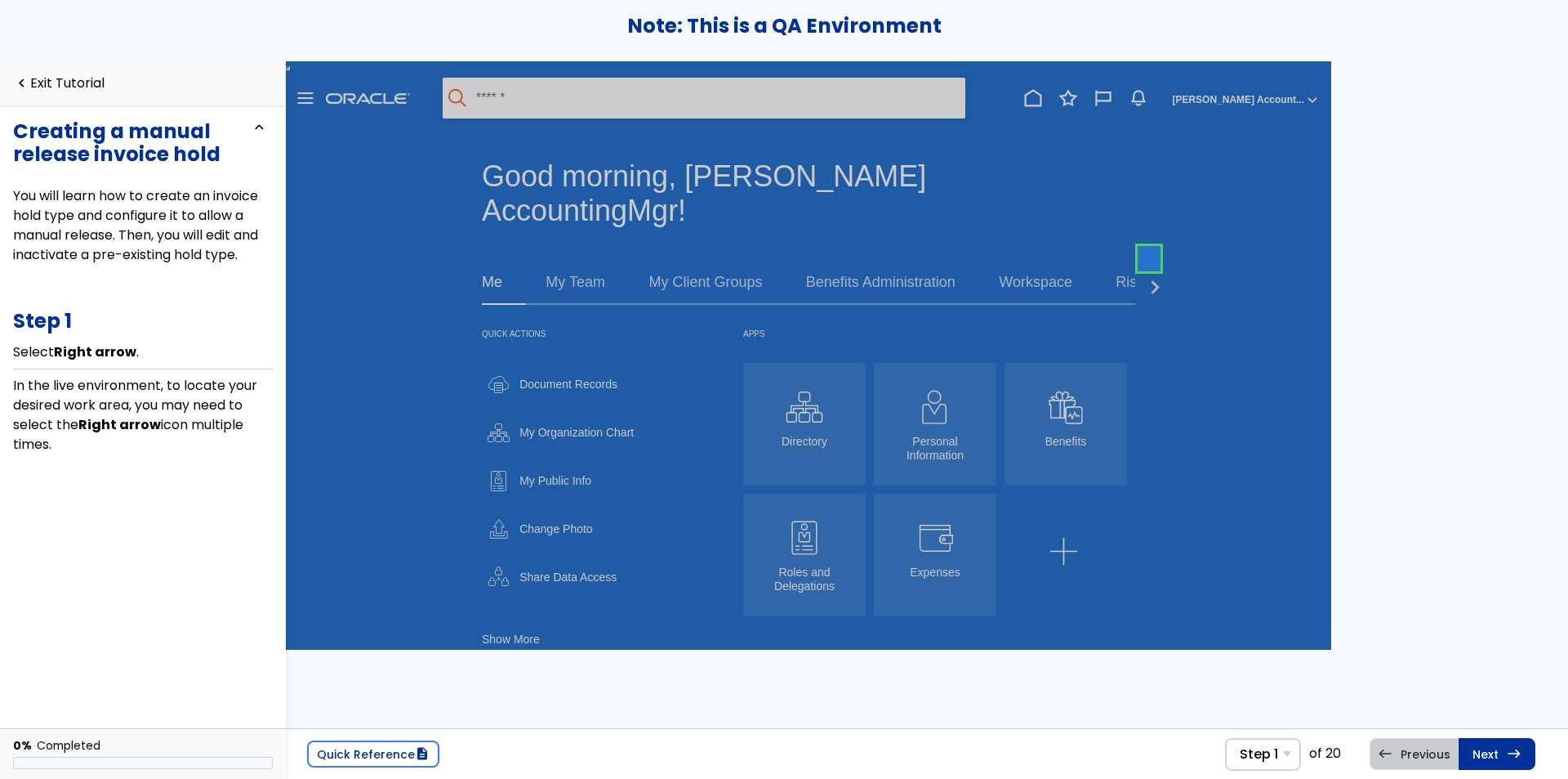
click at [1146, 264] on link at bounding box center [1149, 259] width 32 height 32
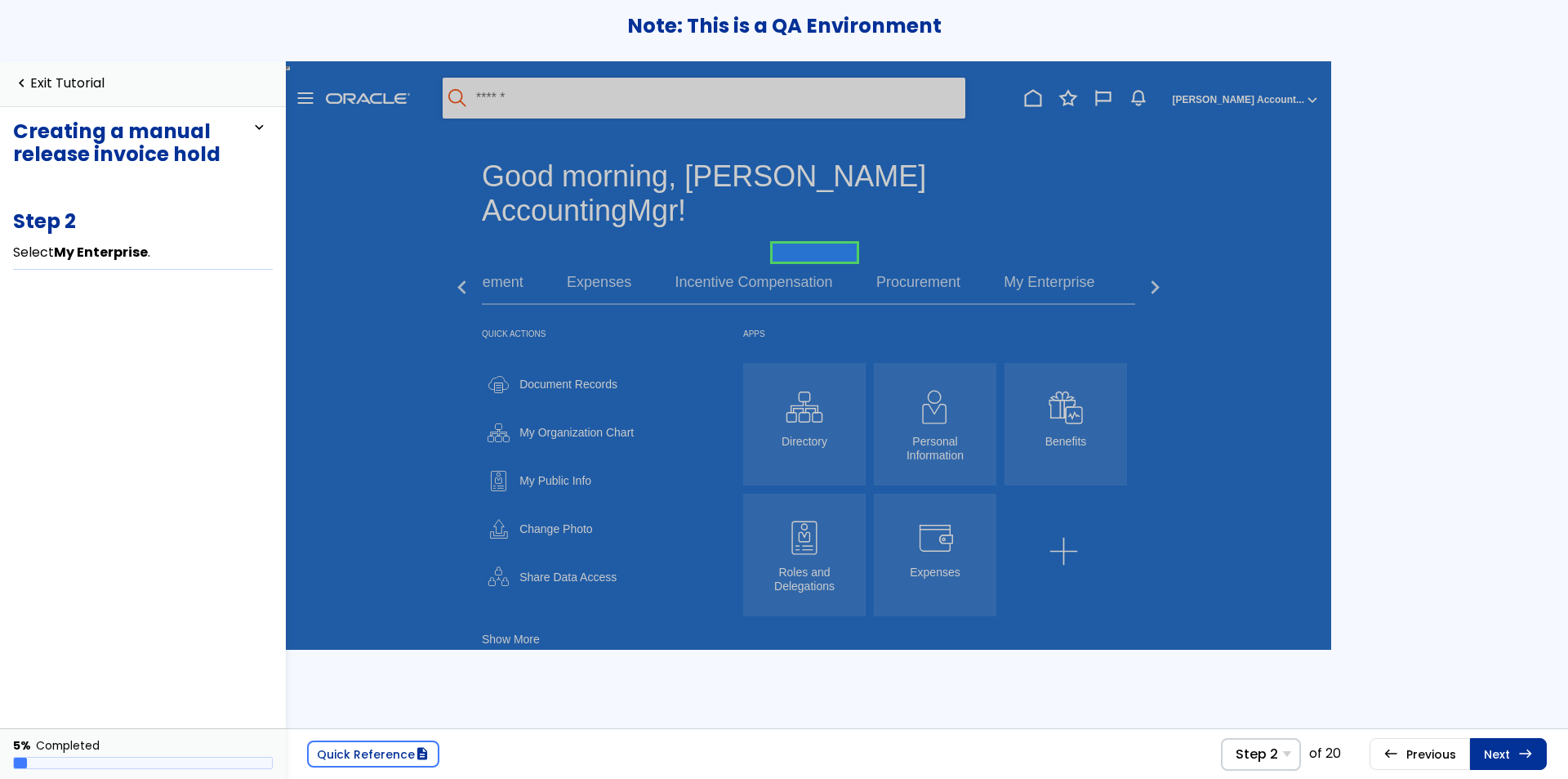
scroll to position [0, 202]
click at [810, 249] on link at bounding box center [802, 252] width 84 height 32
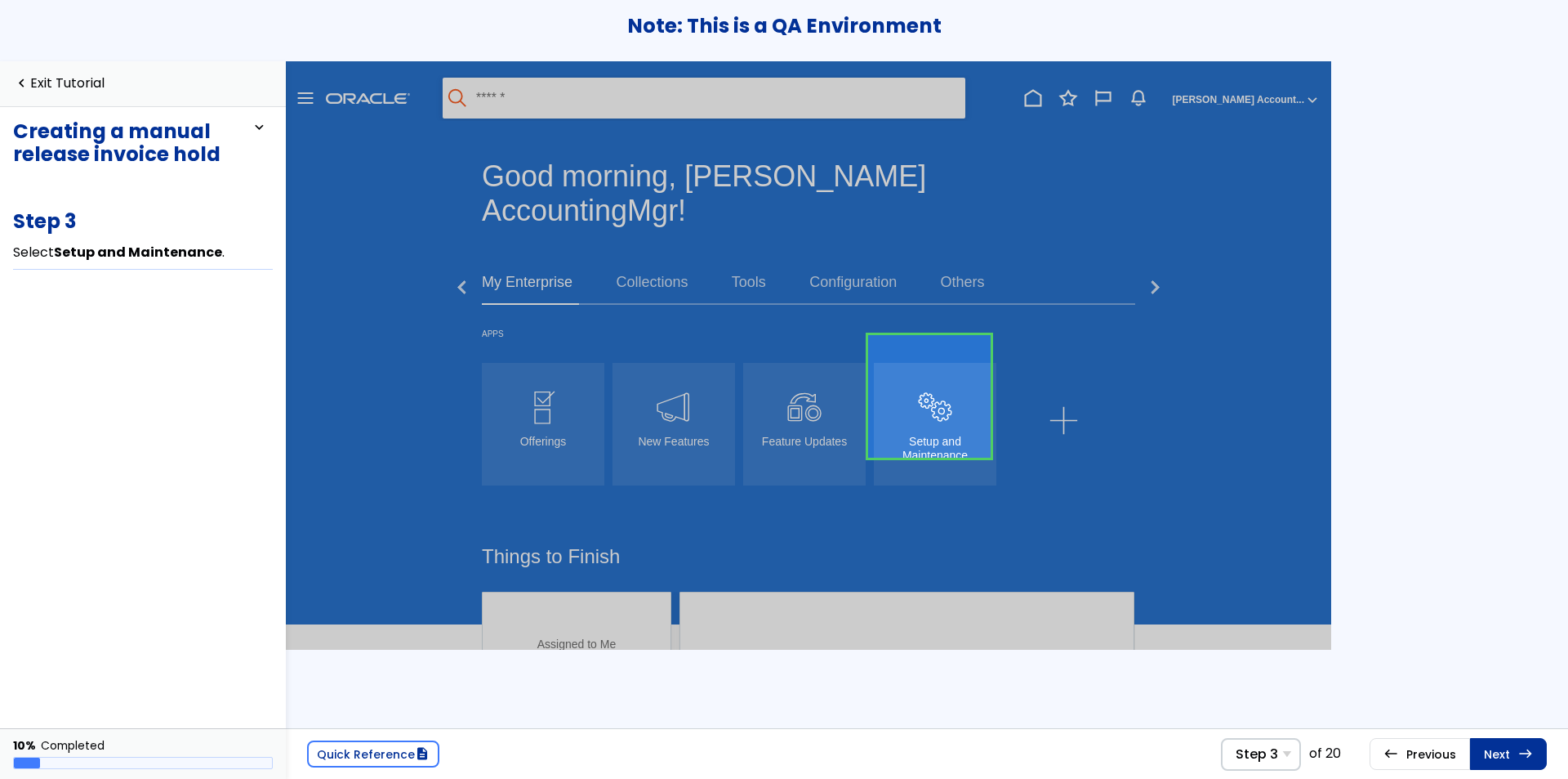
click at [910, 398] on link at bounding box center [929, 396] width 122 height 122
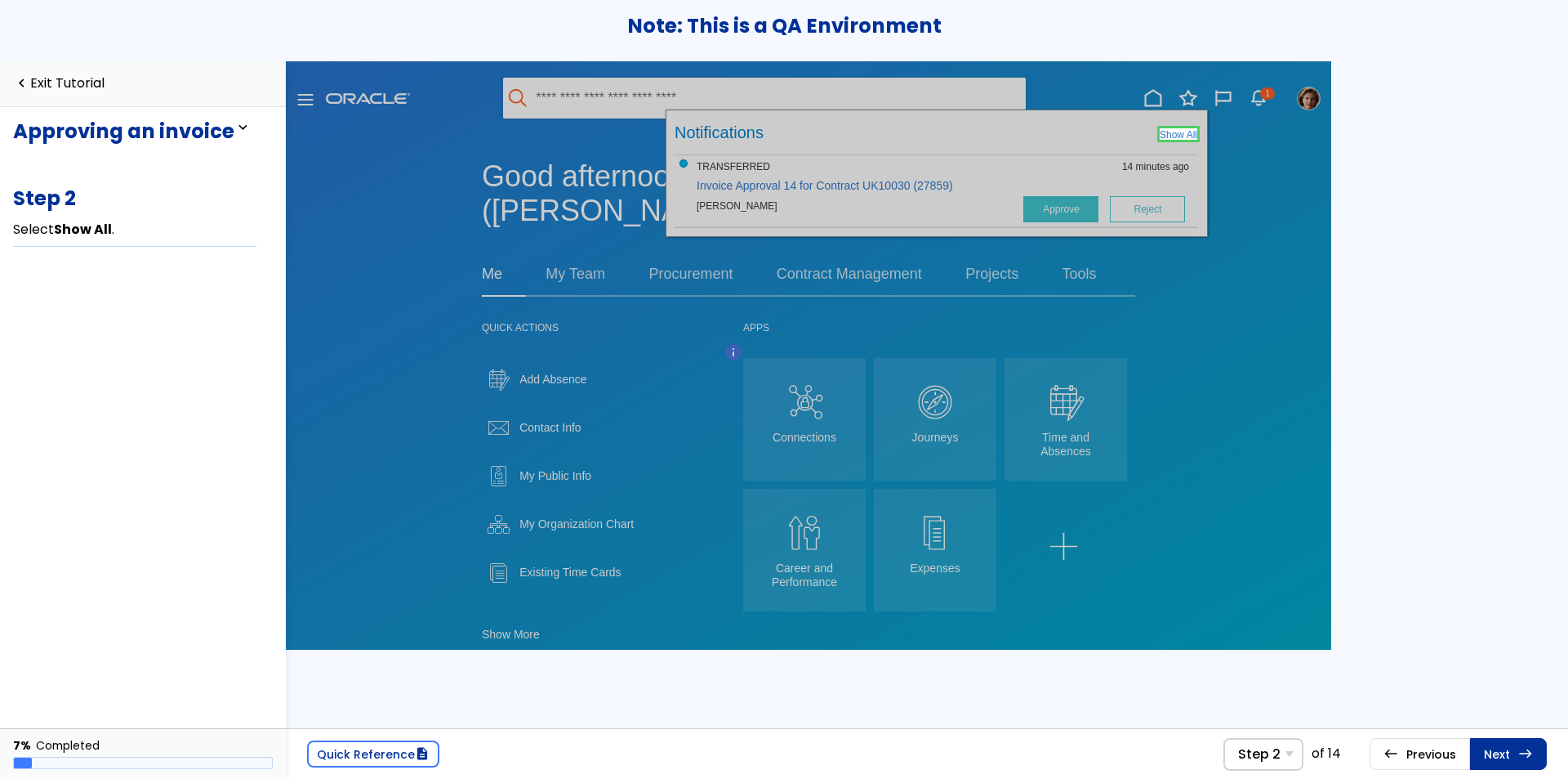
click at [1188, 137] on link at bounding box center [1179, 133] width 37 height 32
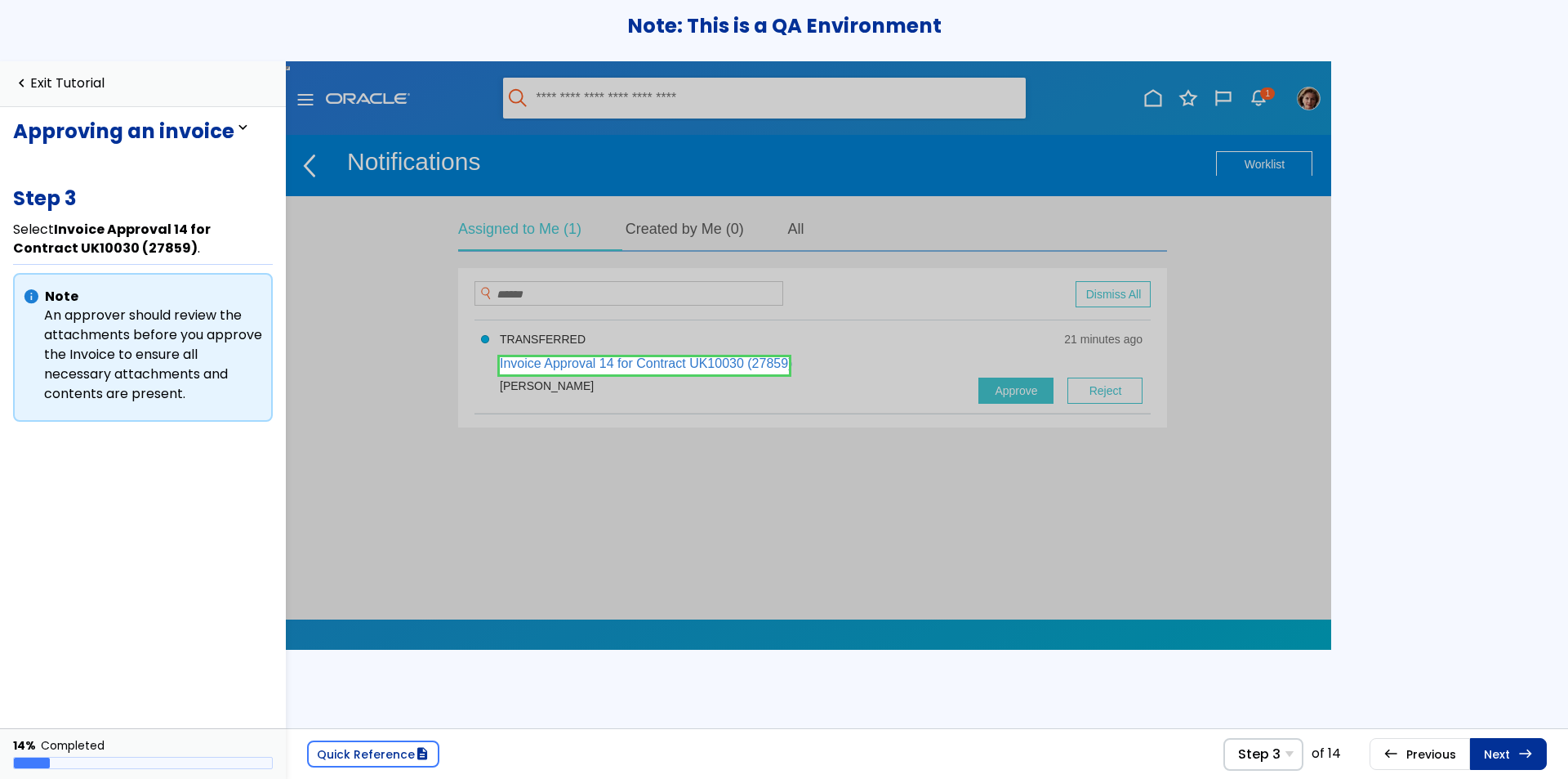
scroll to position [3, 0]
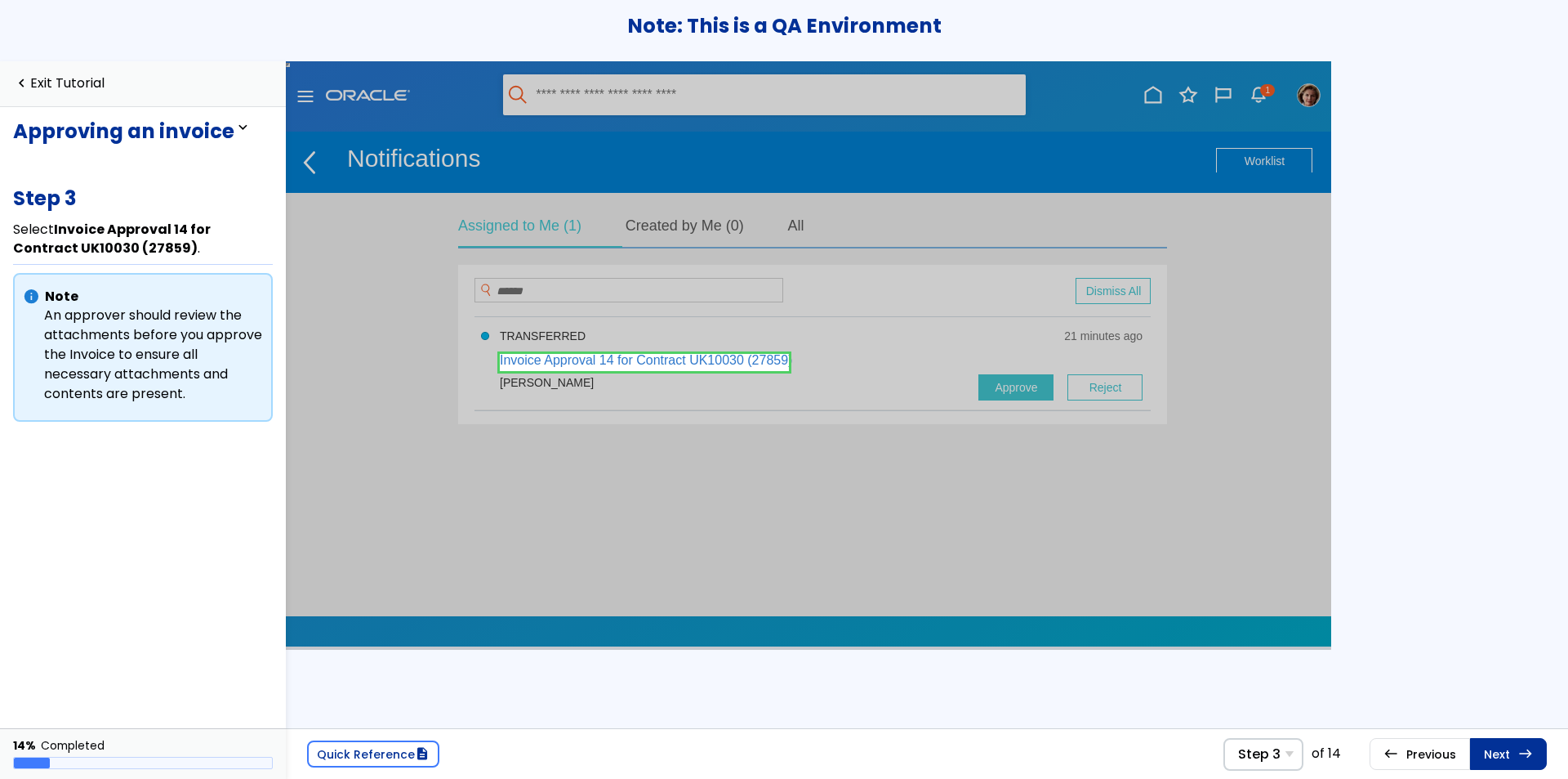
click at [736, 359] on link at bounding box center [645, 362] width 289 height 32
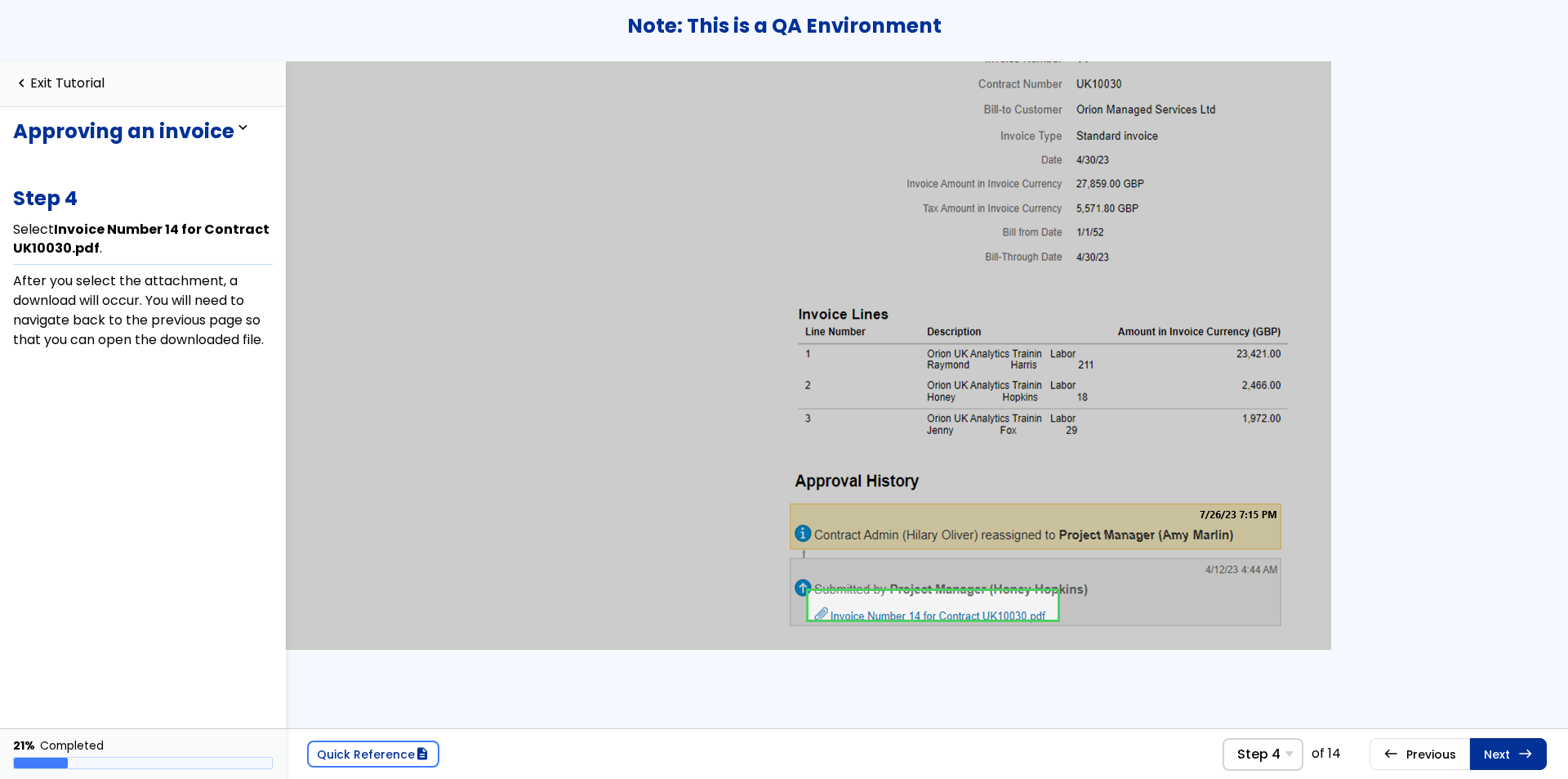
scroll to position [274, 36]
click at [853, 606] on link at bounding box center [933, 603] width 249 height 32
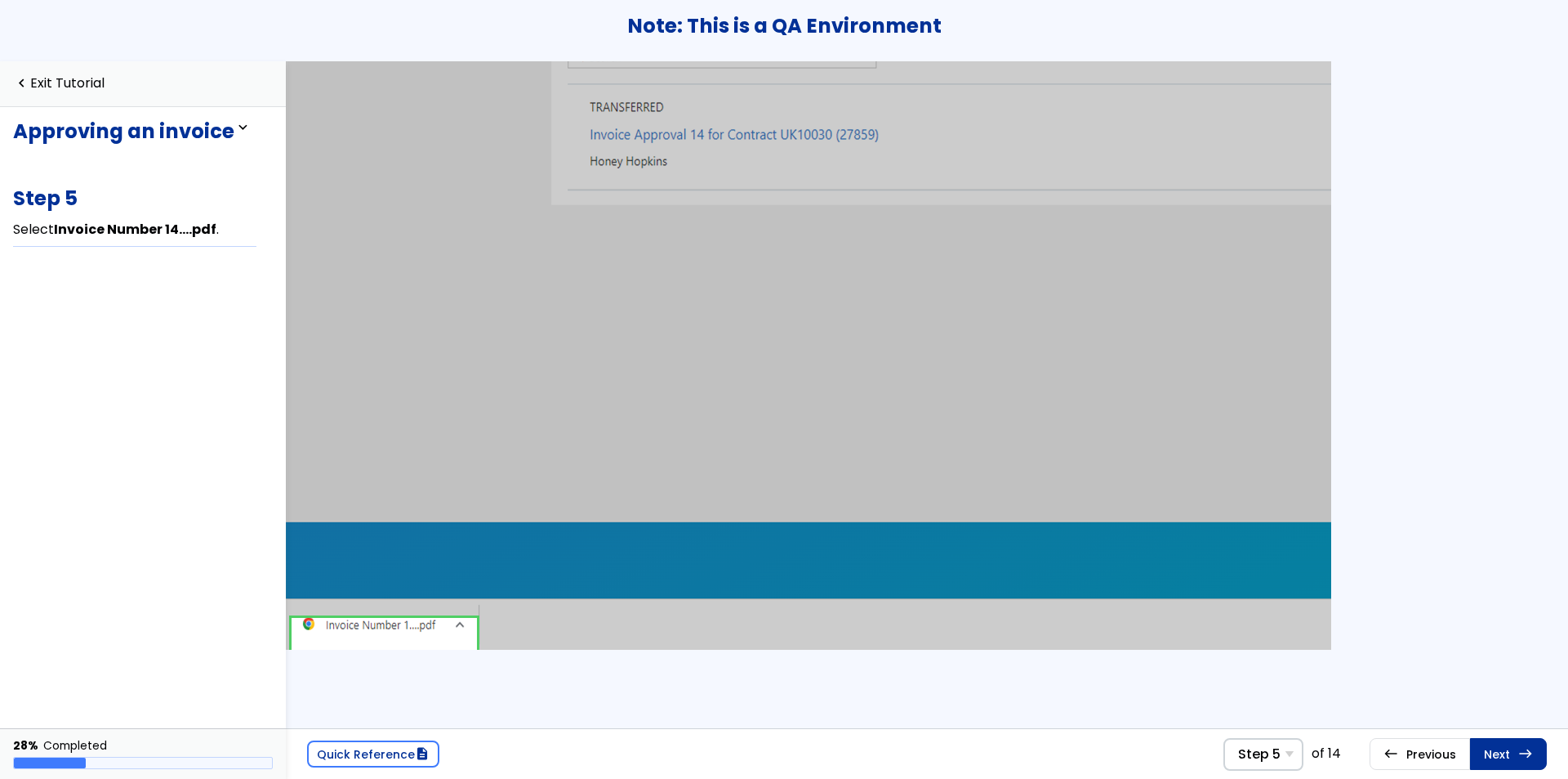
scroll to position [274, 0]
click at [420, 613] on link at bounding box center [384, 612] width 185 height 48
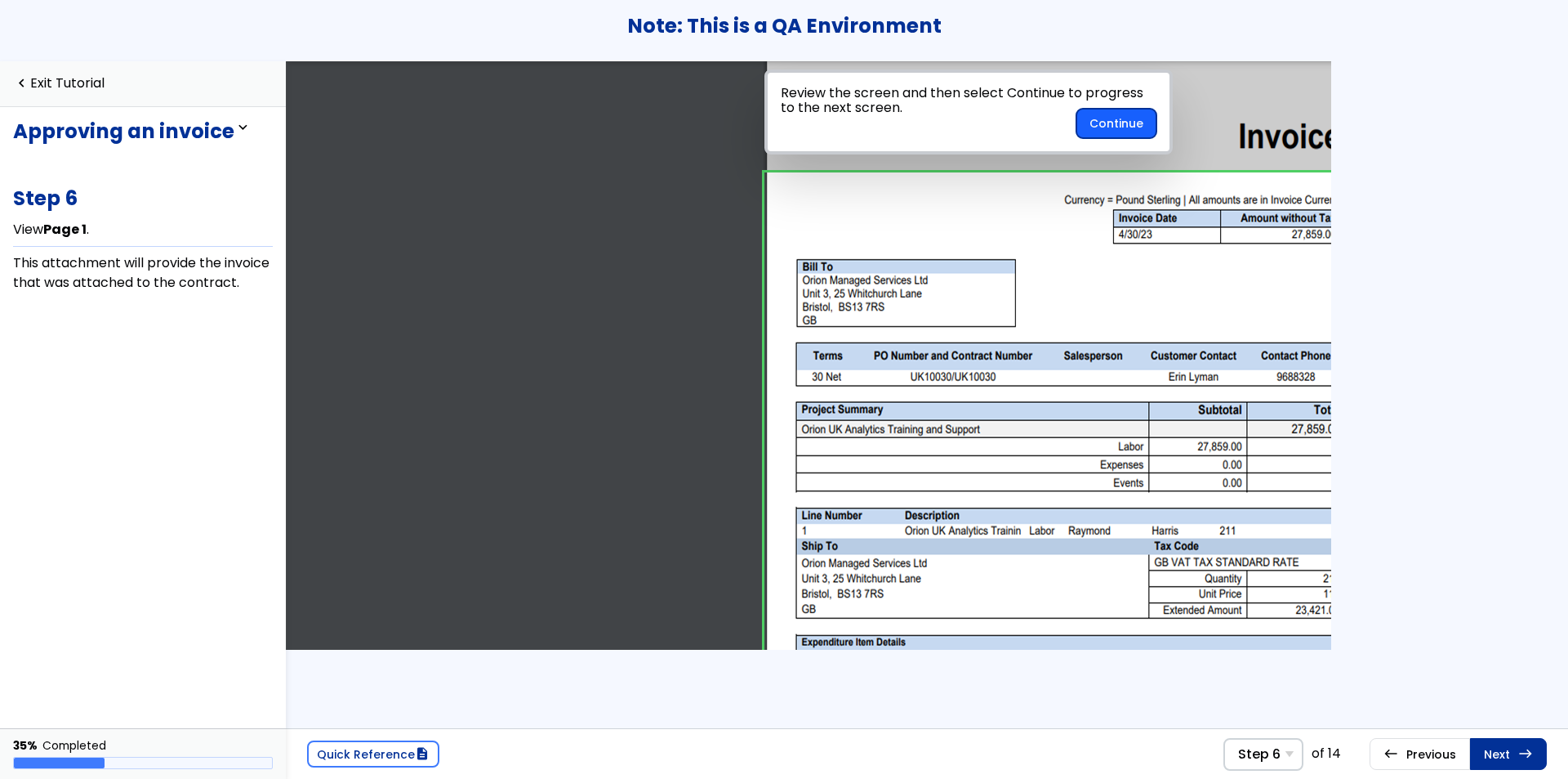
click at [1112, 126] on button "Continue" at bounding box center [1117, 123] width 80 height 30
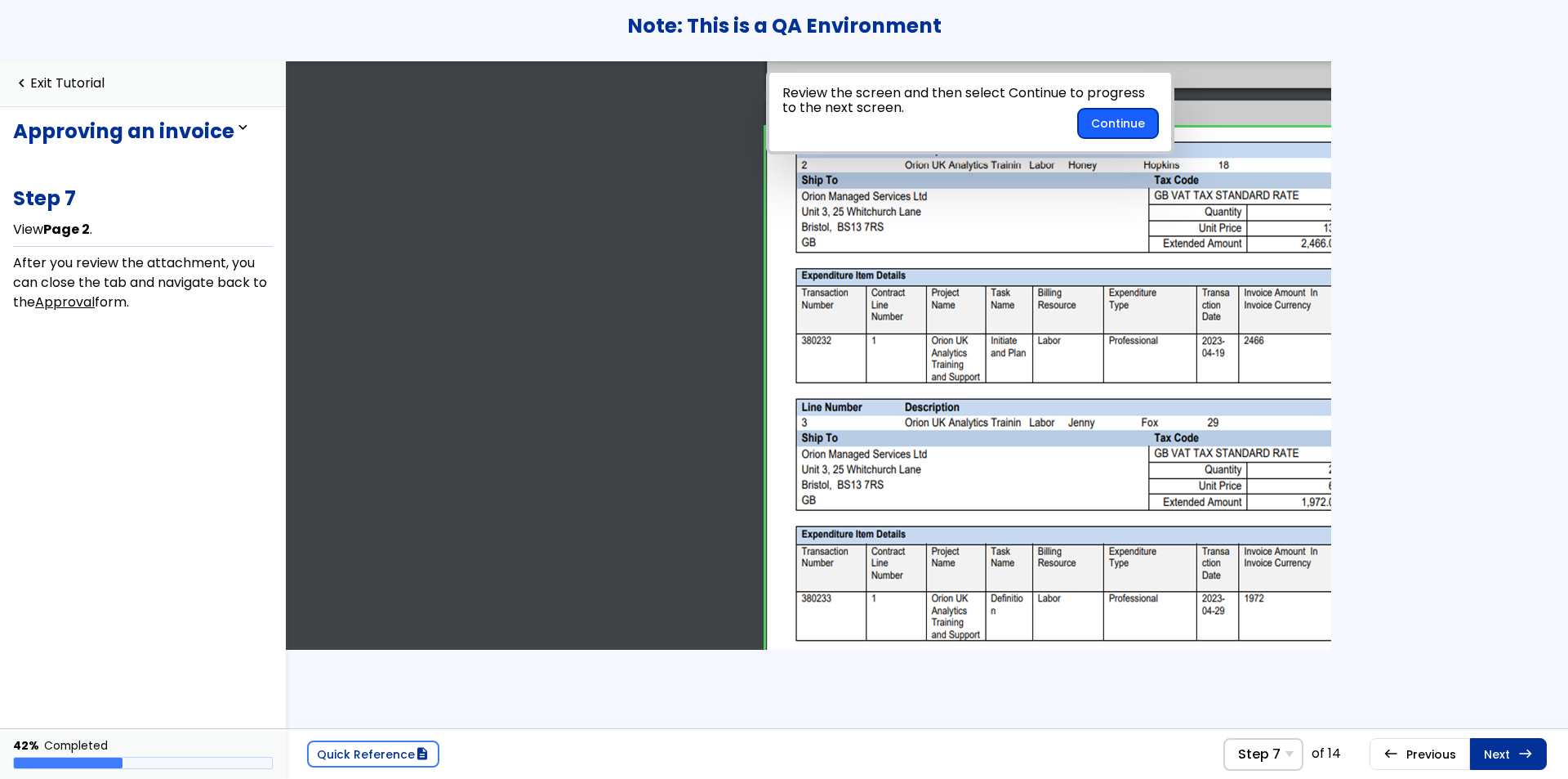
click at [1126, 129] on button "Continue" at bounding box center [1118, 123] width 80 height 30
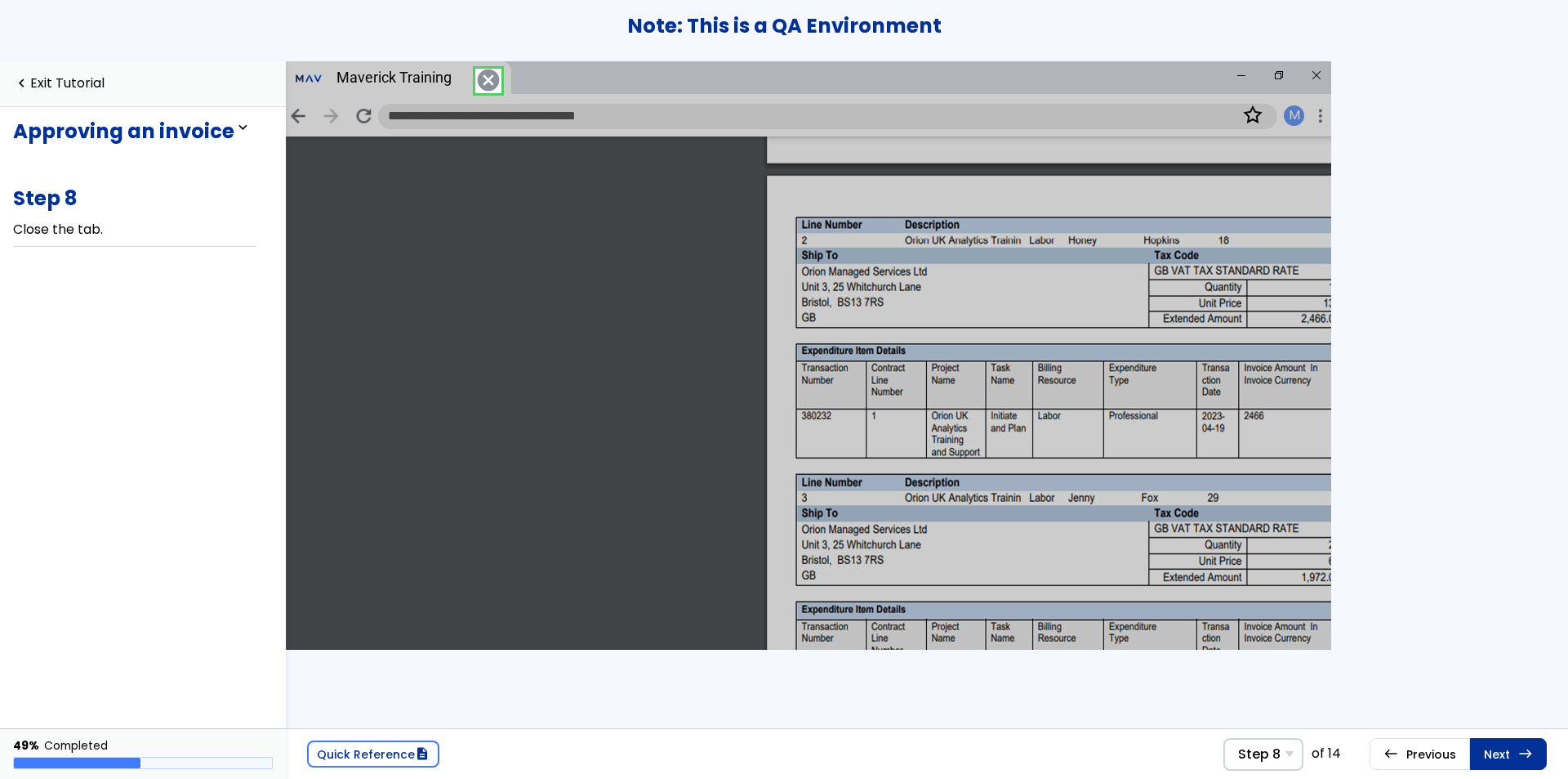
click at [490, 78] on span "cancel" at bounding box center [487, 81] width 23 height 24
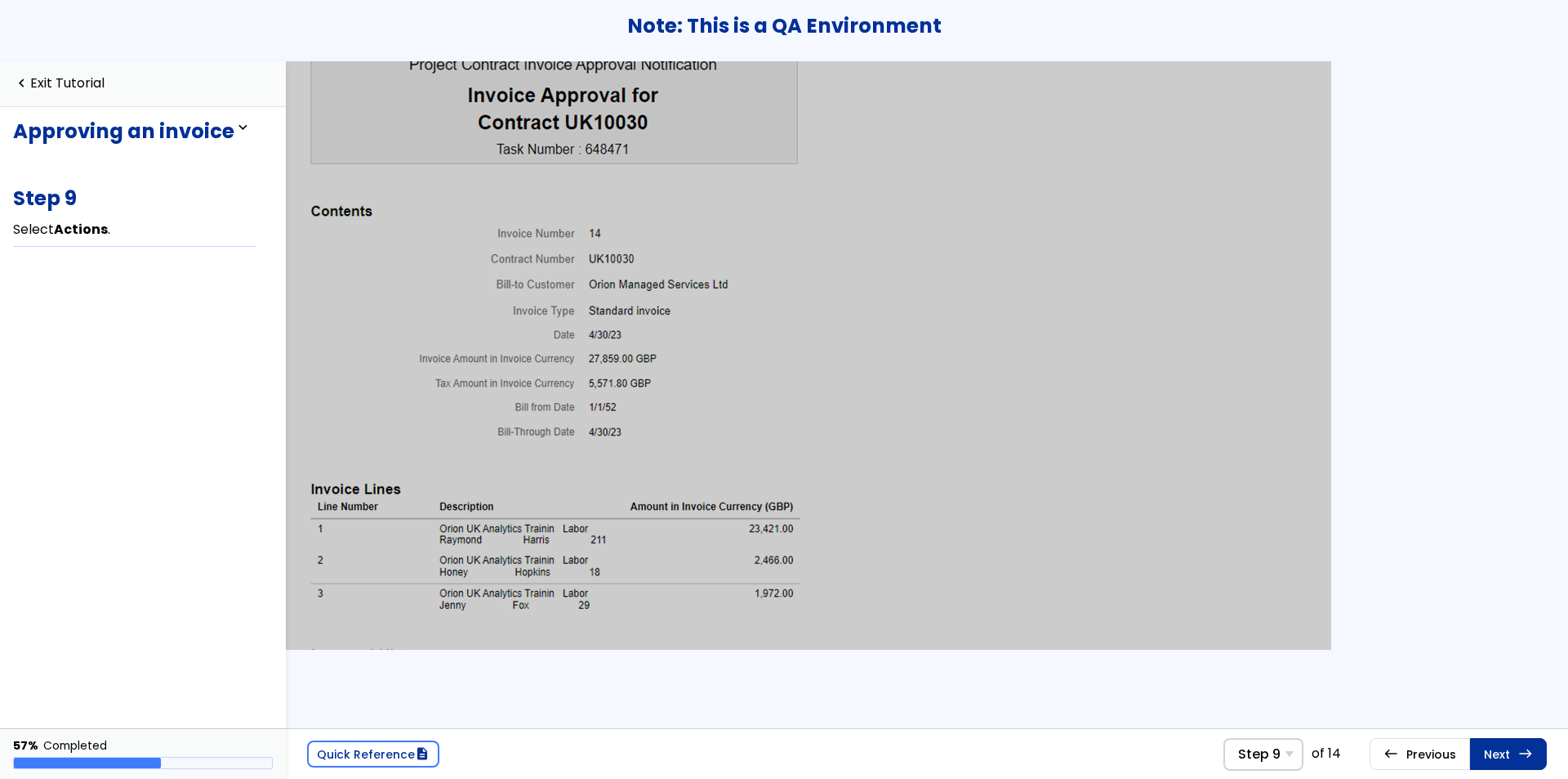
scroll to position [0, 535]
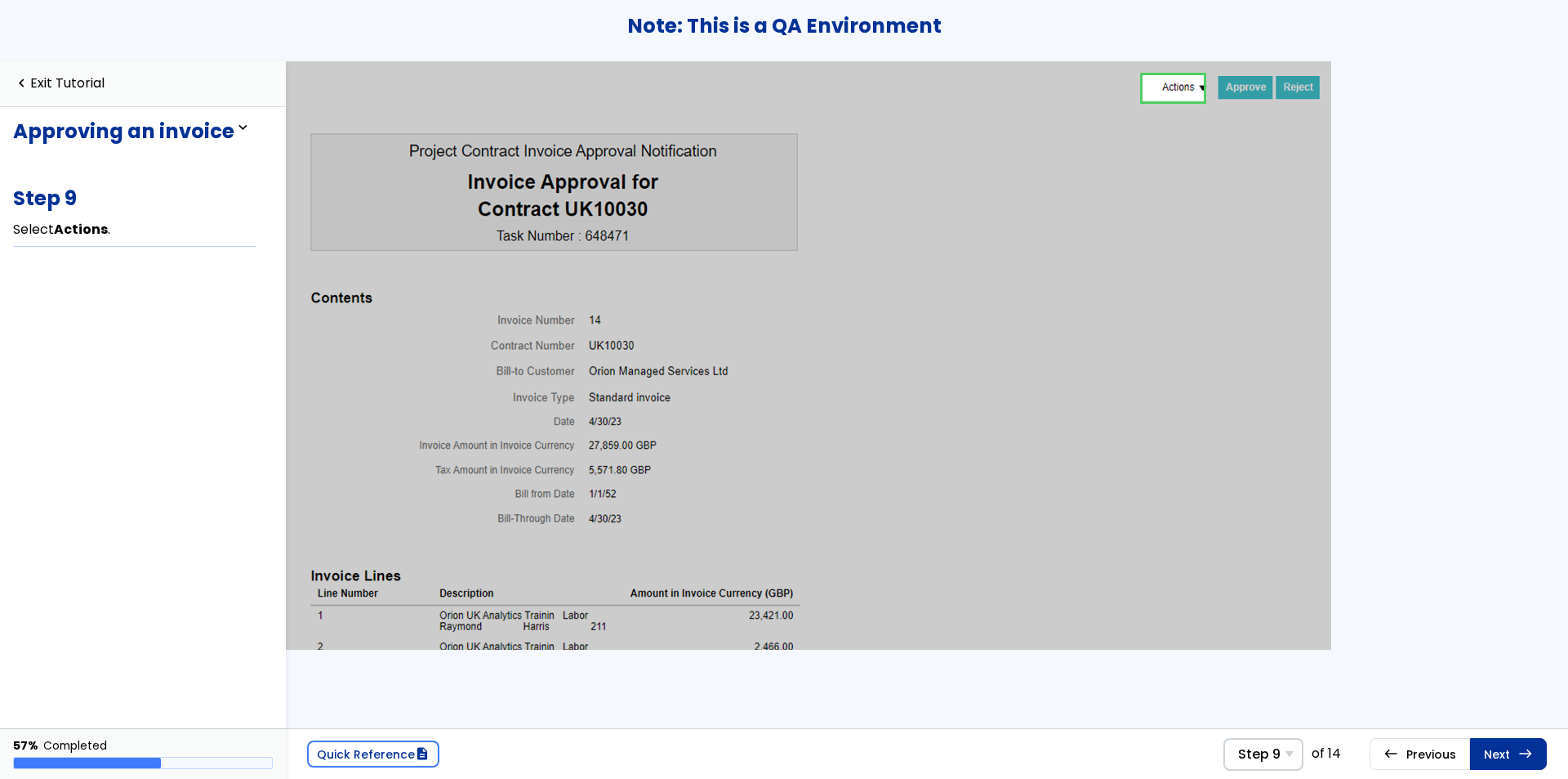
click at [1153, 82] on link at bounding box center [1173, 88] width 61 height 32
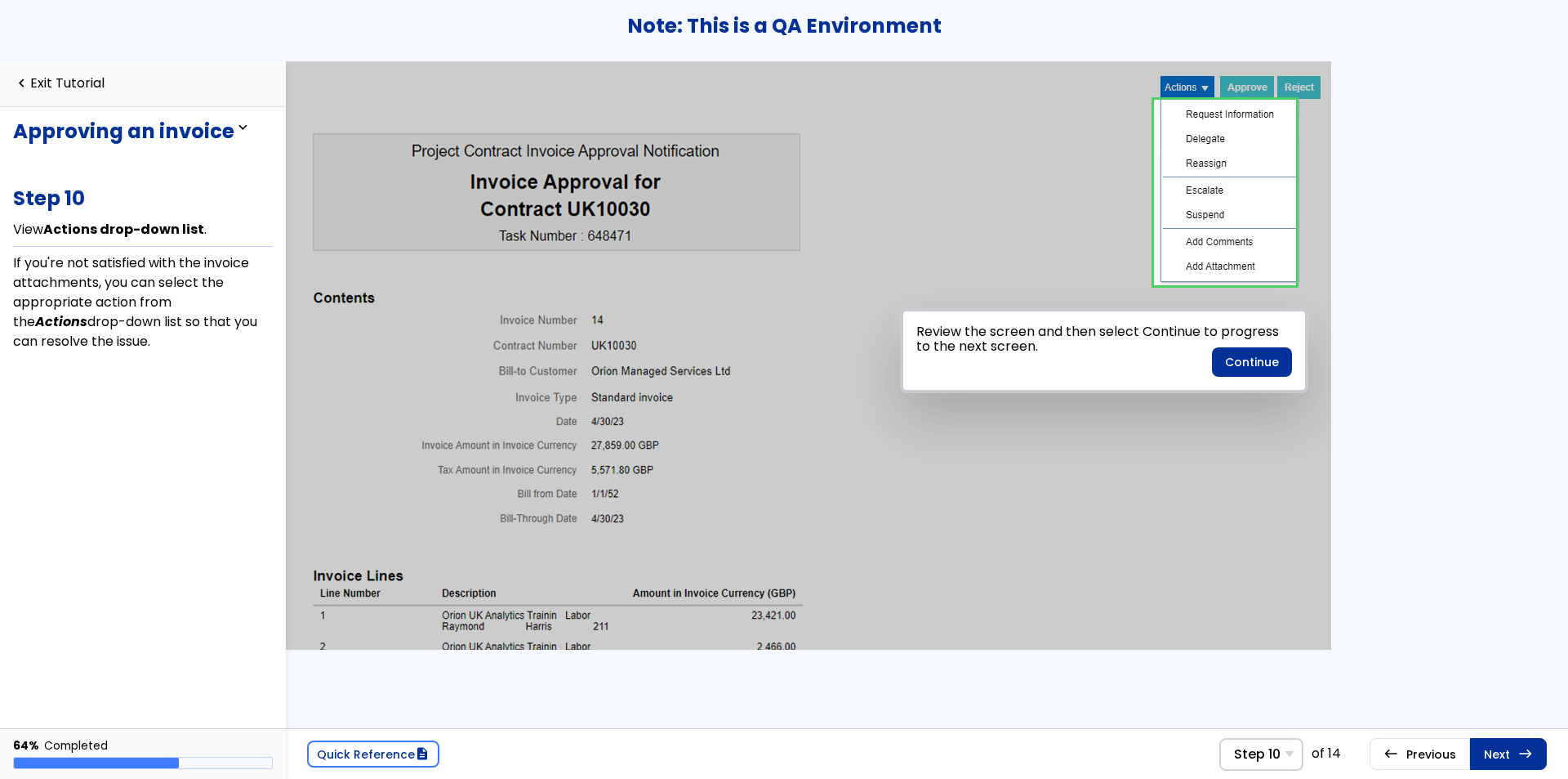
scroll to position [0, 535]
click at [1323, 340] on div at bounding box center [1104, 350] width 572 height 327
drag, startPoint x: 1323, startPoint y: 327, endPoint x: 1323, endPoint y: 352, distance: 25.0
click at [1324, 363] on div at bounding box center [1104, 350] width 572 height 327
drag, startPoint x: 1328, startPoint y: 335, endPoint x: 1291, endPoint y: 494, distance: 163.2
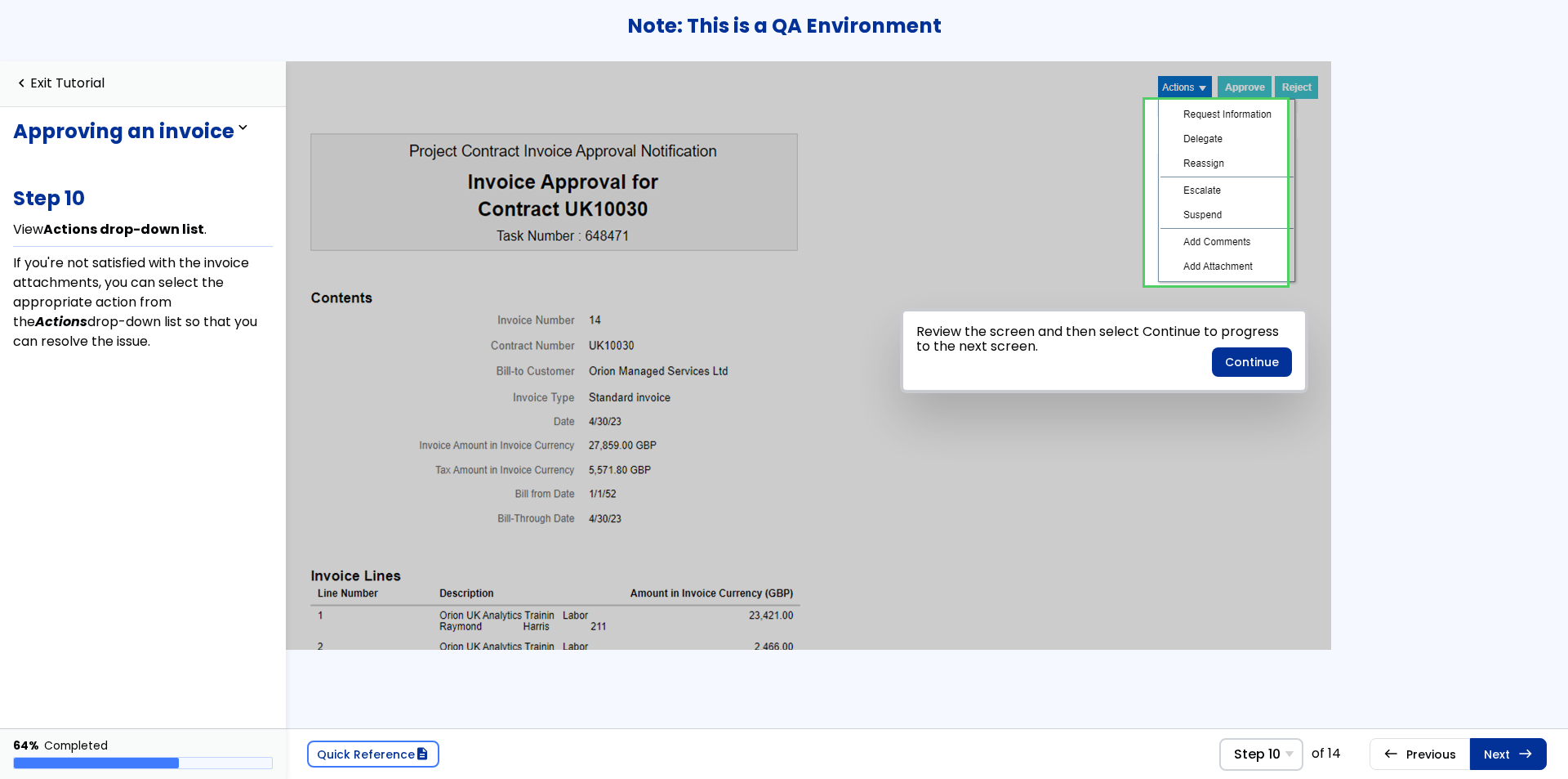
click at [1319, 392] on div at bounding box center [1104, 350] width 572 height 327
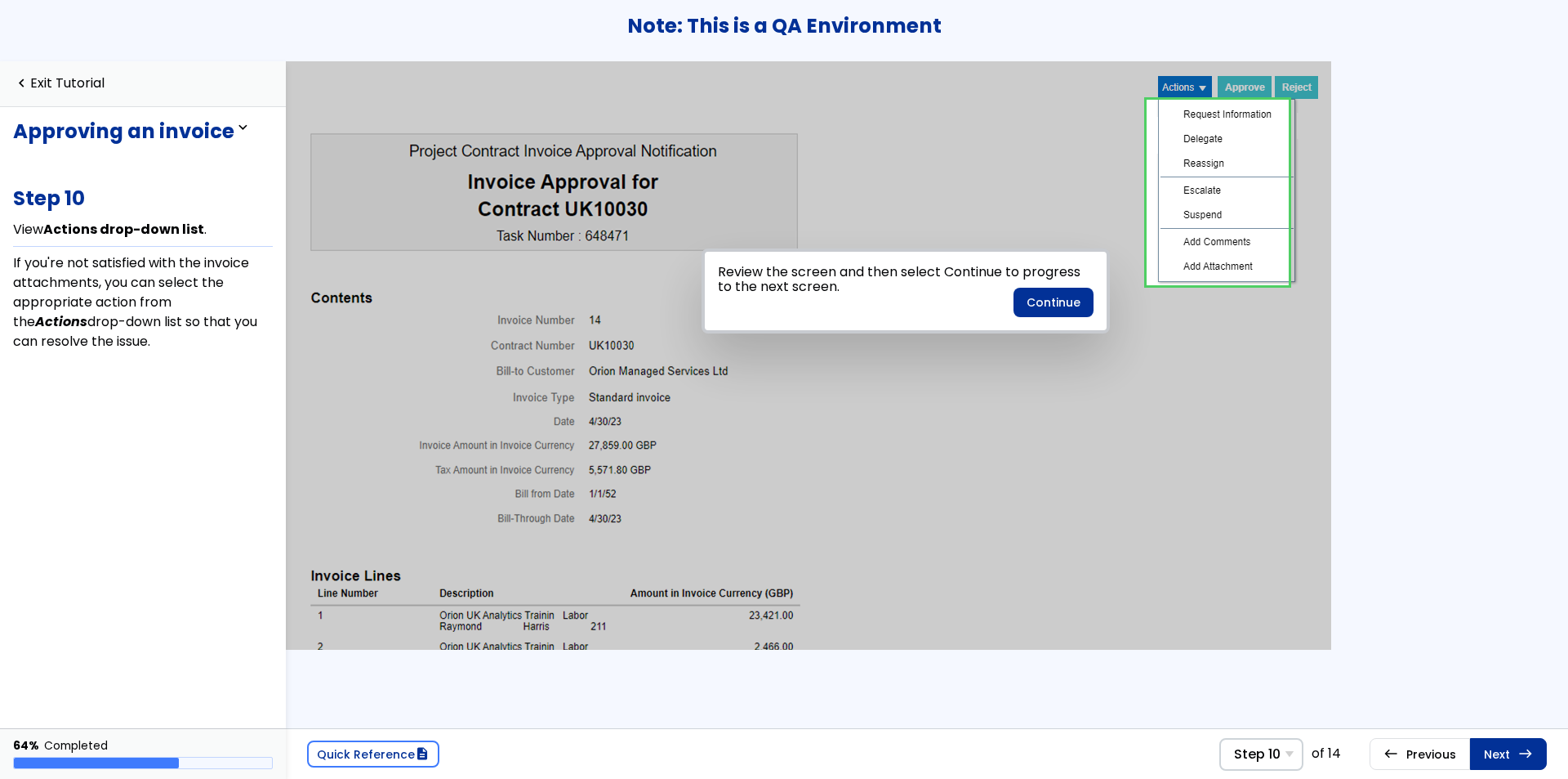
drag, startPoint x: 1175, startPoint y: 364, endPoint x: 976, endPoint y: 305, distance: 207.6
click at [976, 305] on div "Review the screen and then select Continue to progress to the next screen. Cont…" at bounding box center [905, 291] width 409 height 85
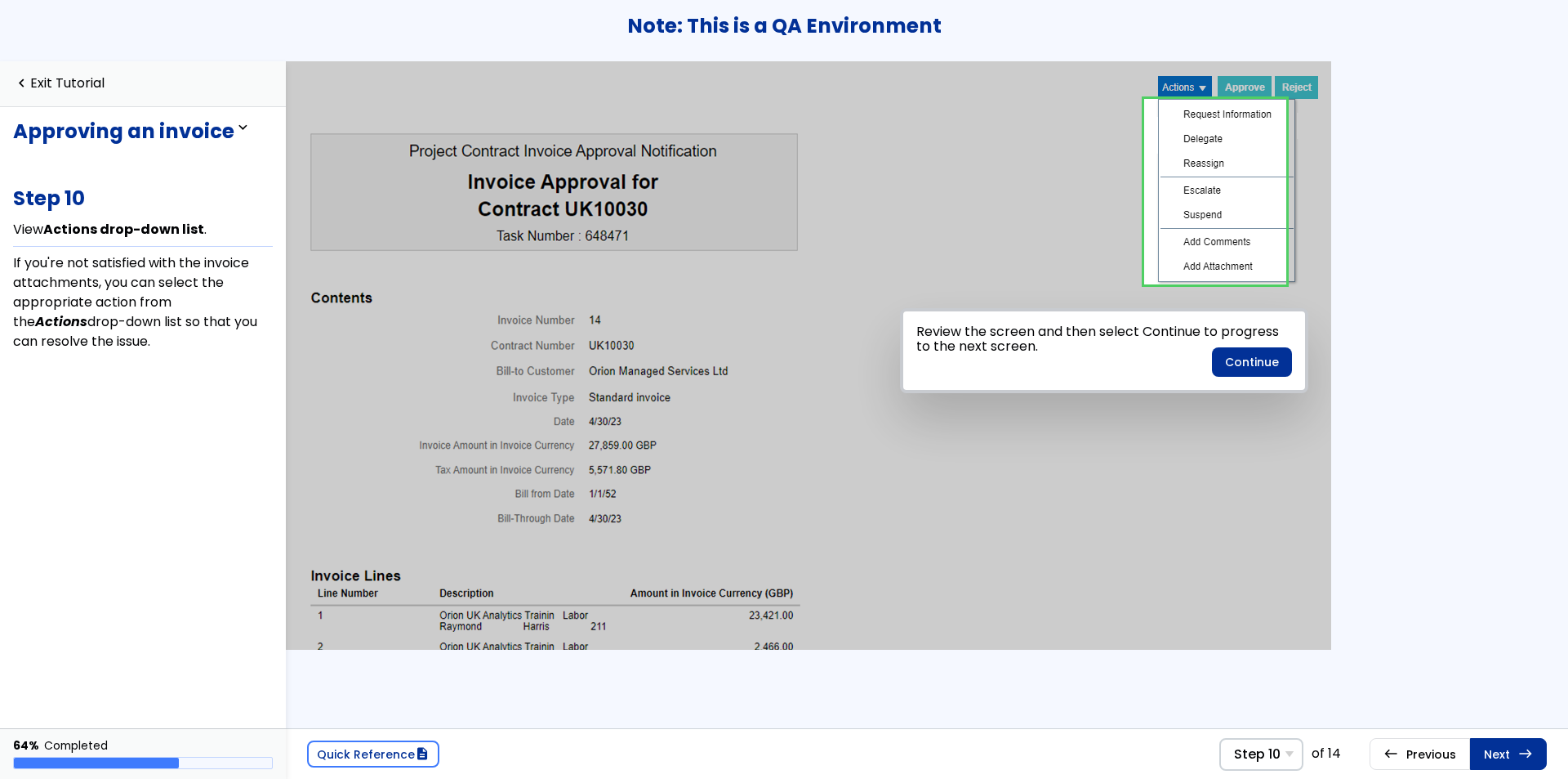
drag, startPoint x: 1325, startPoint y: 385, endPoint x: 1648, endPoint y: 428, distance: 325.8
click at [1258, 366] on button "Continue" at bounding box center [1252, 362] width 80 height 30
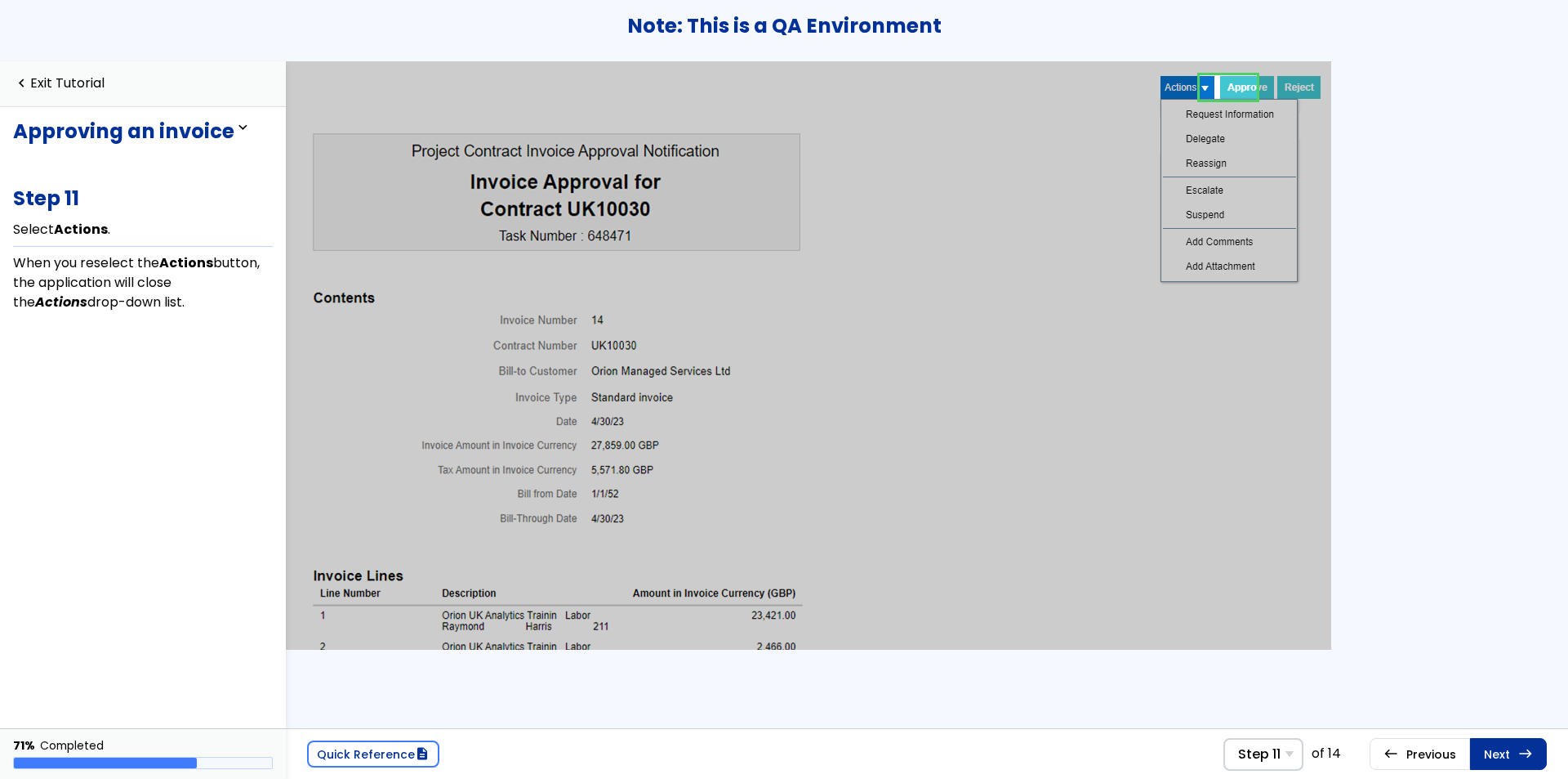
scroll to position [0, 535]
click at [1170, 91] on link at bounding box center [1171, 87] width 57 height 32
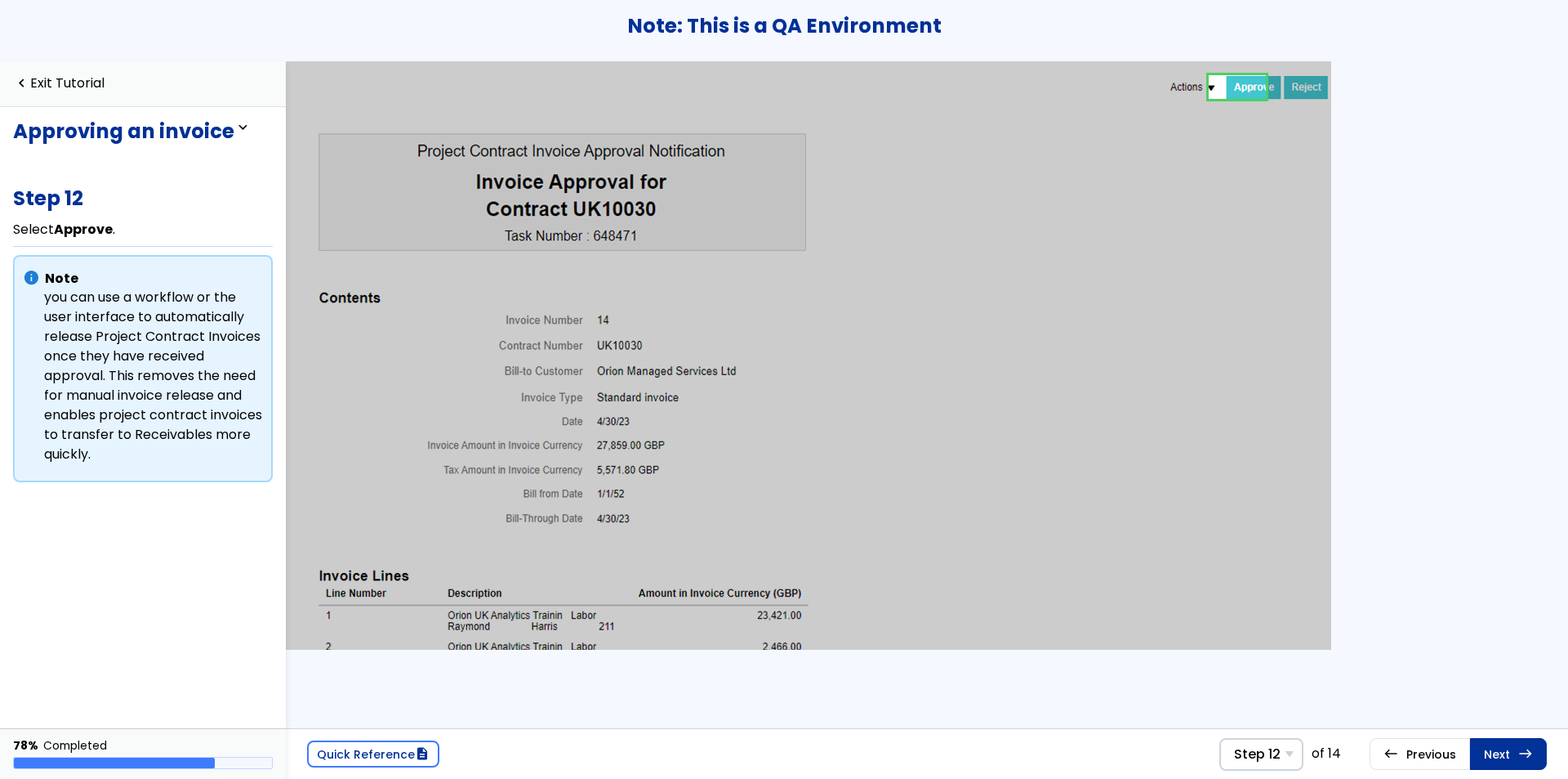
scroll to position [0, 535]
click at [1227, 94] on link at bounding box center [1233, 87] width 57 height 32
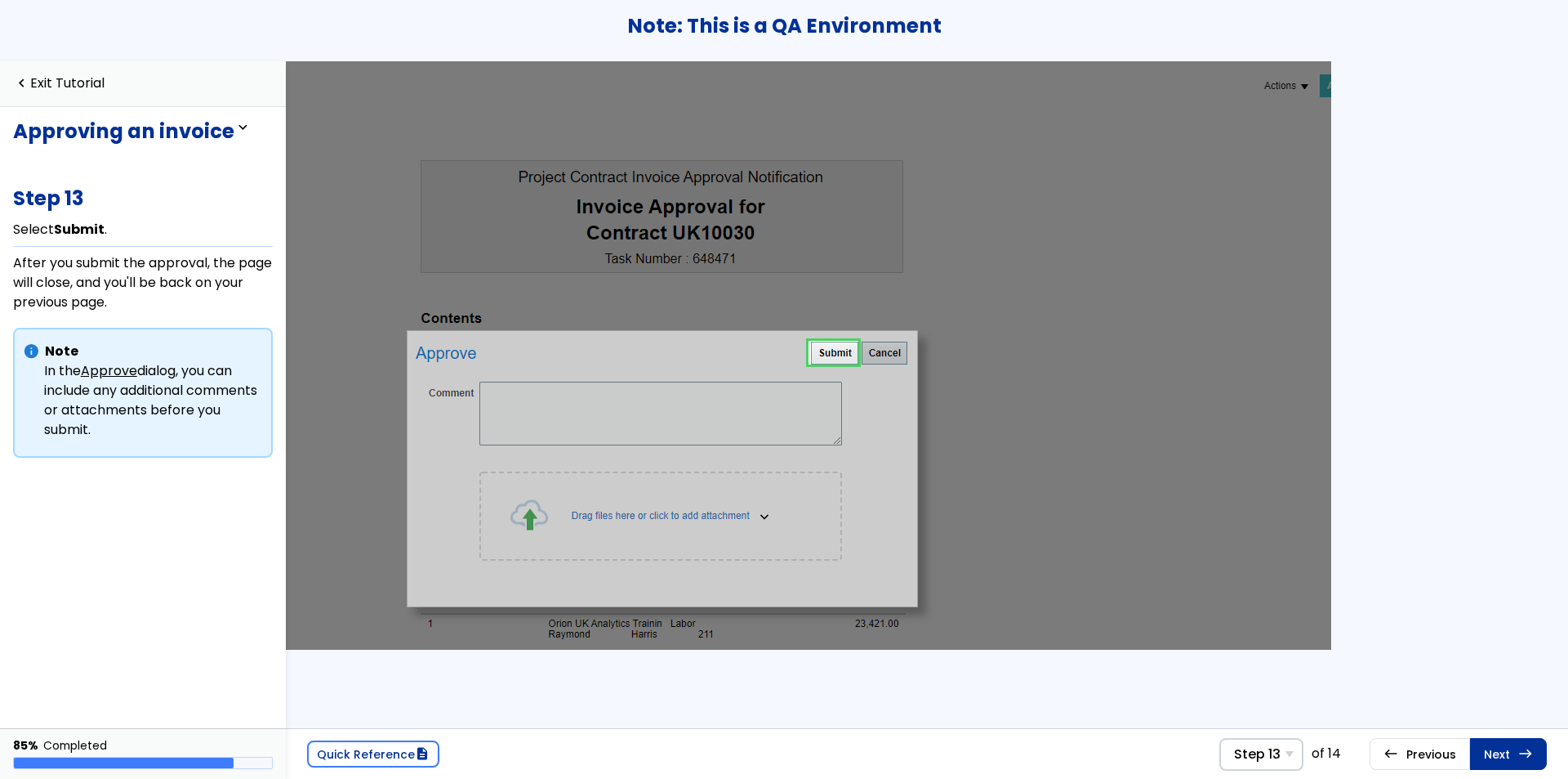
scroll to position [0, 409]
click at [838, 347] on link at bounding box center [833, 353] width 50 height 32
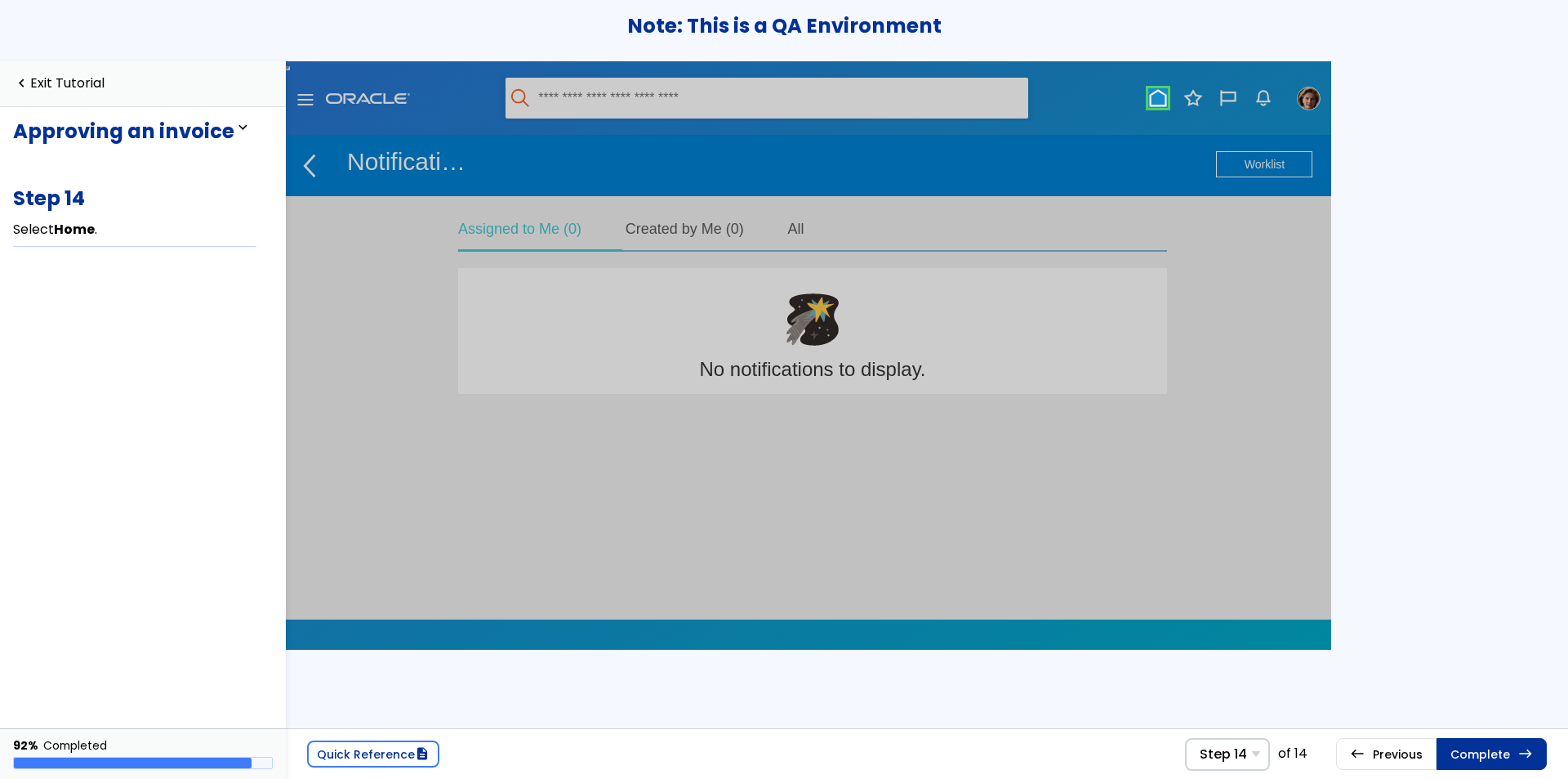
click at [1160, 101] on link at bounding box center [1158, 98] width 32 height 32
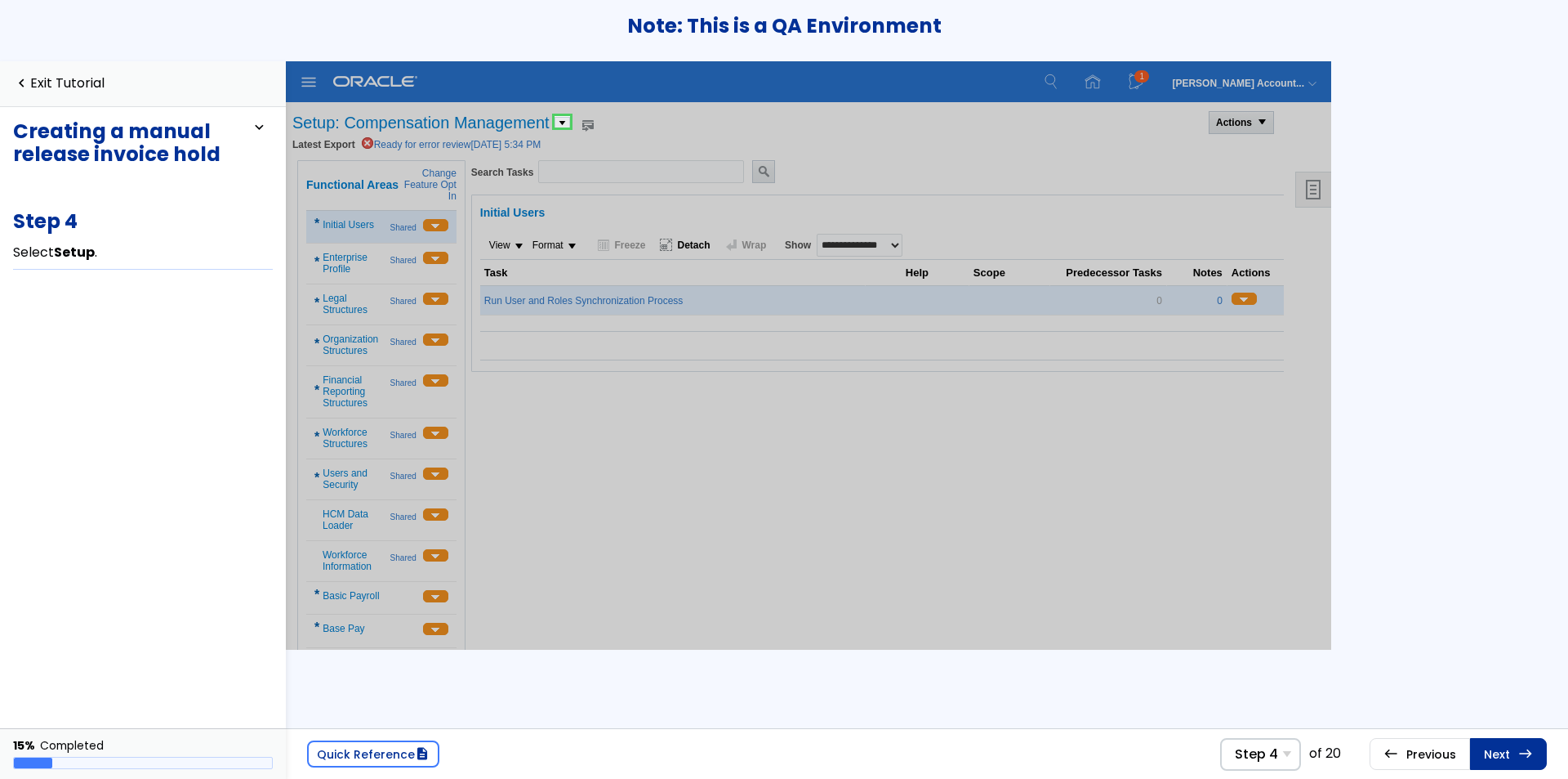
click at [560, 123] on link at bounding box center [561, 121] width 32 height 32
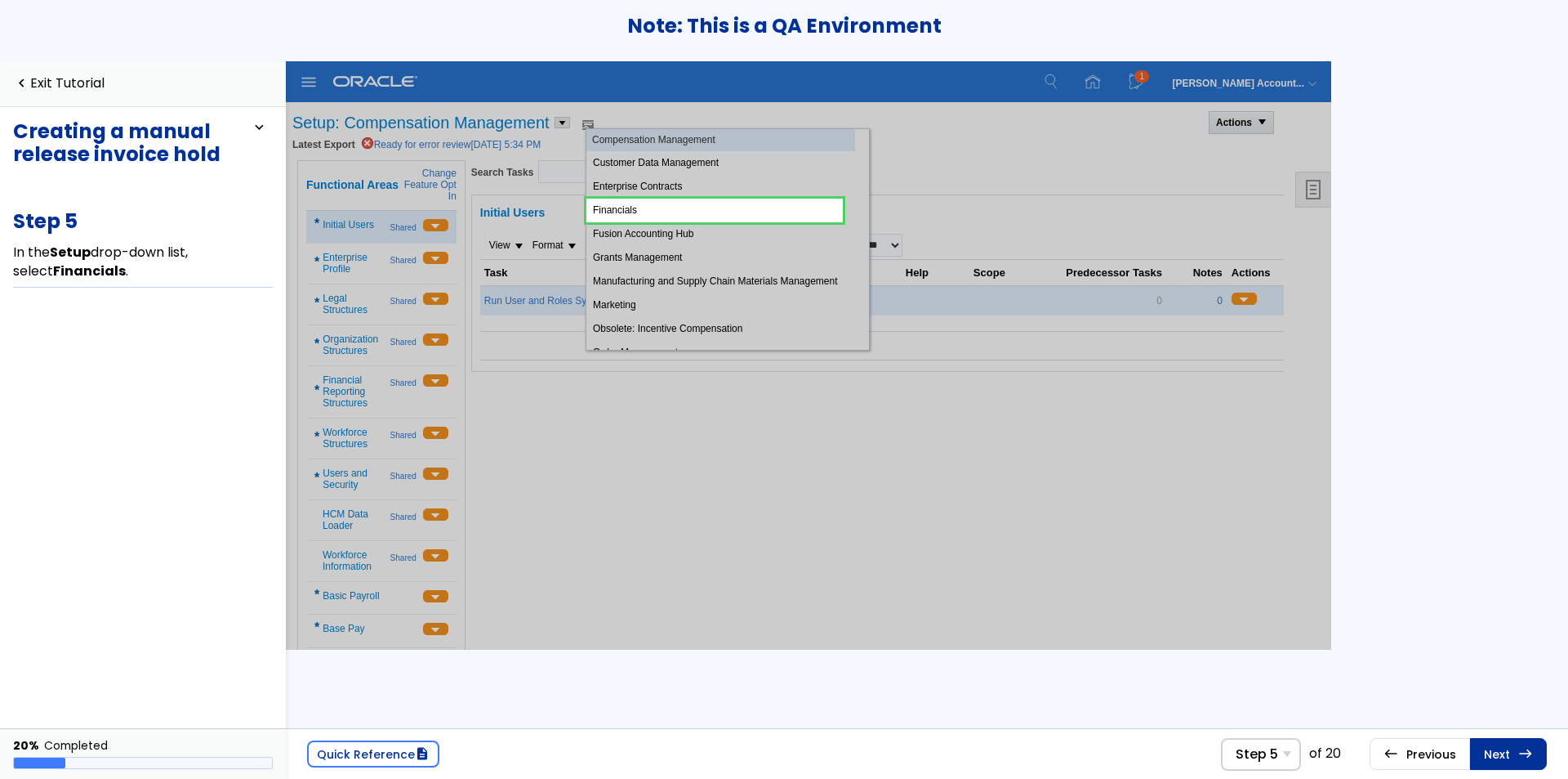
click at [738, 215] on link at bounding box center [715, 210] width 257 height 32
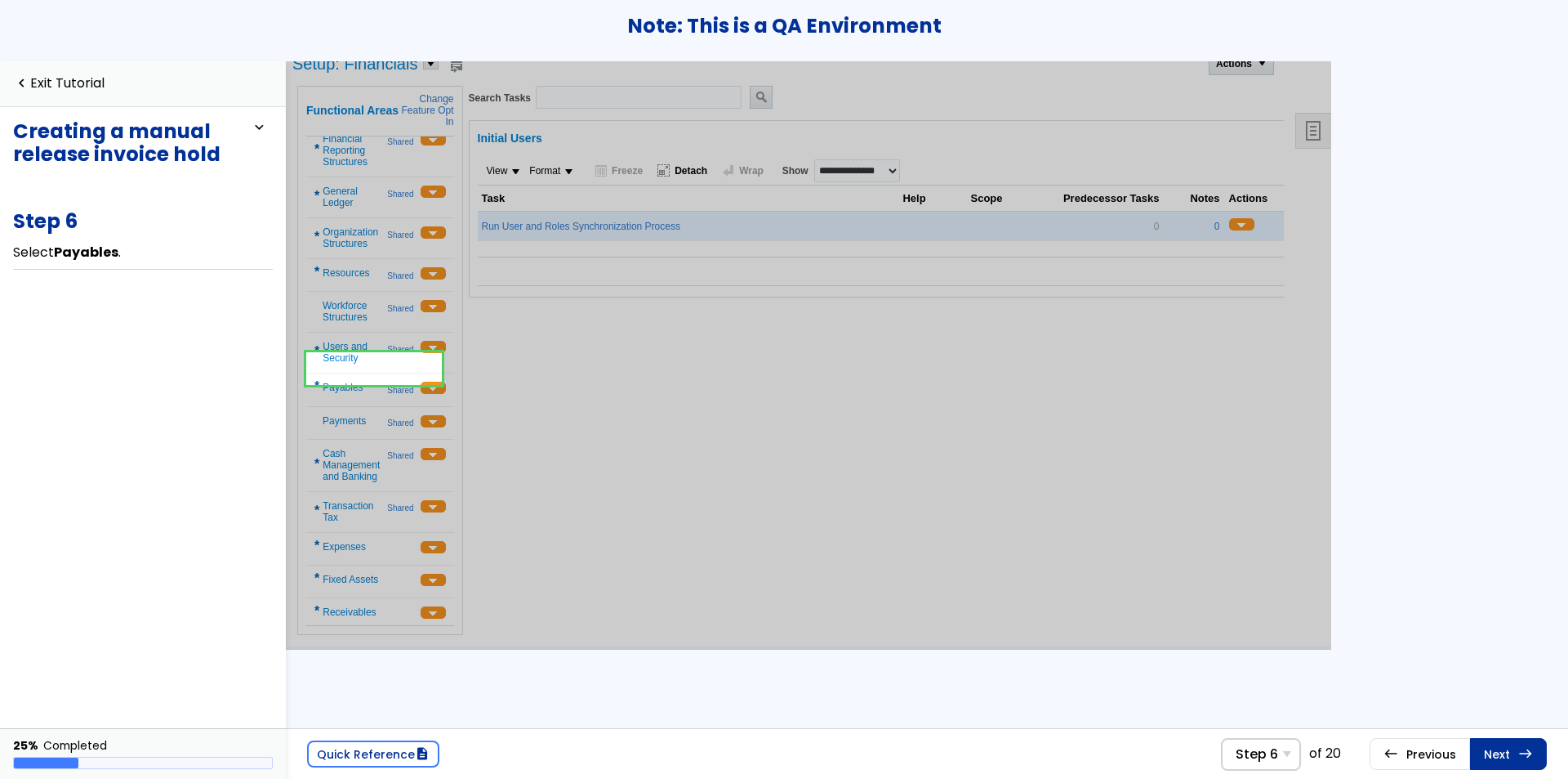
scroll to position [143, 0]
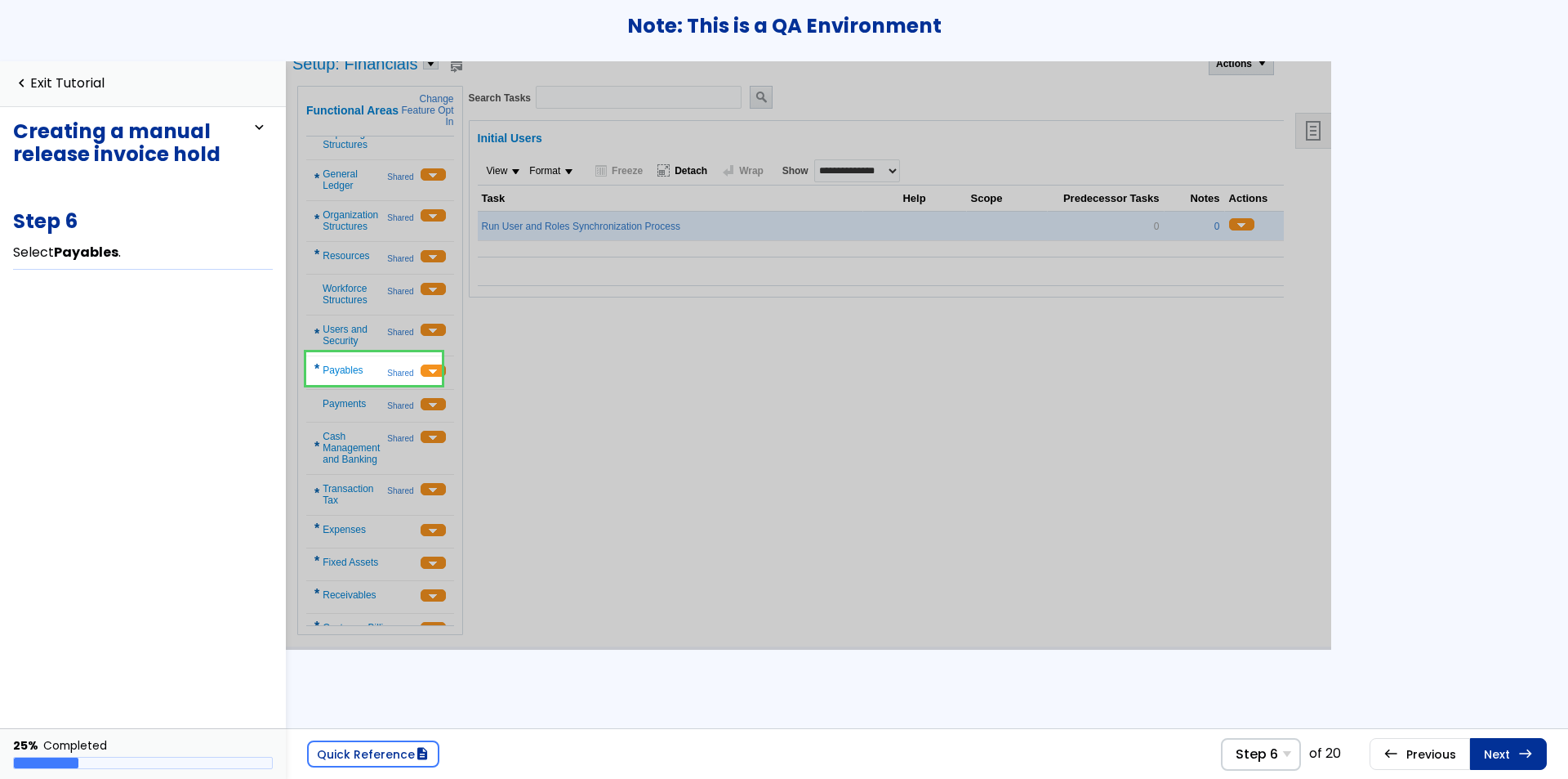
click at [386, 370] on link at bounding box center [375, 368] width 136 height 32
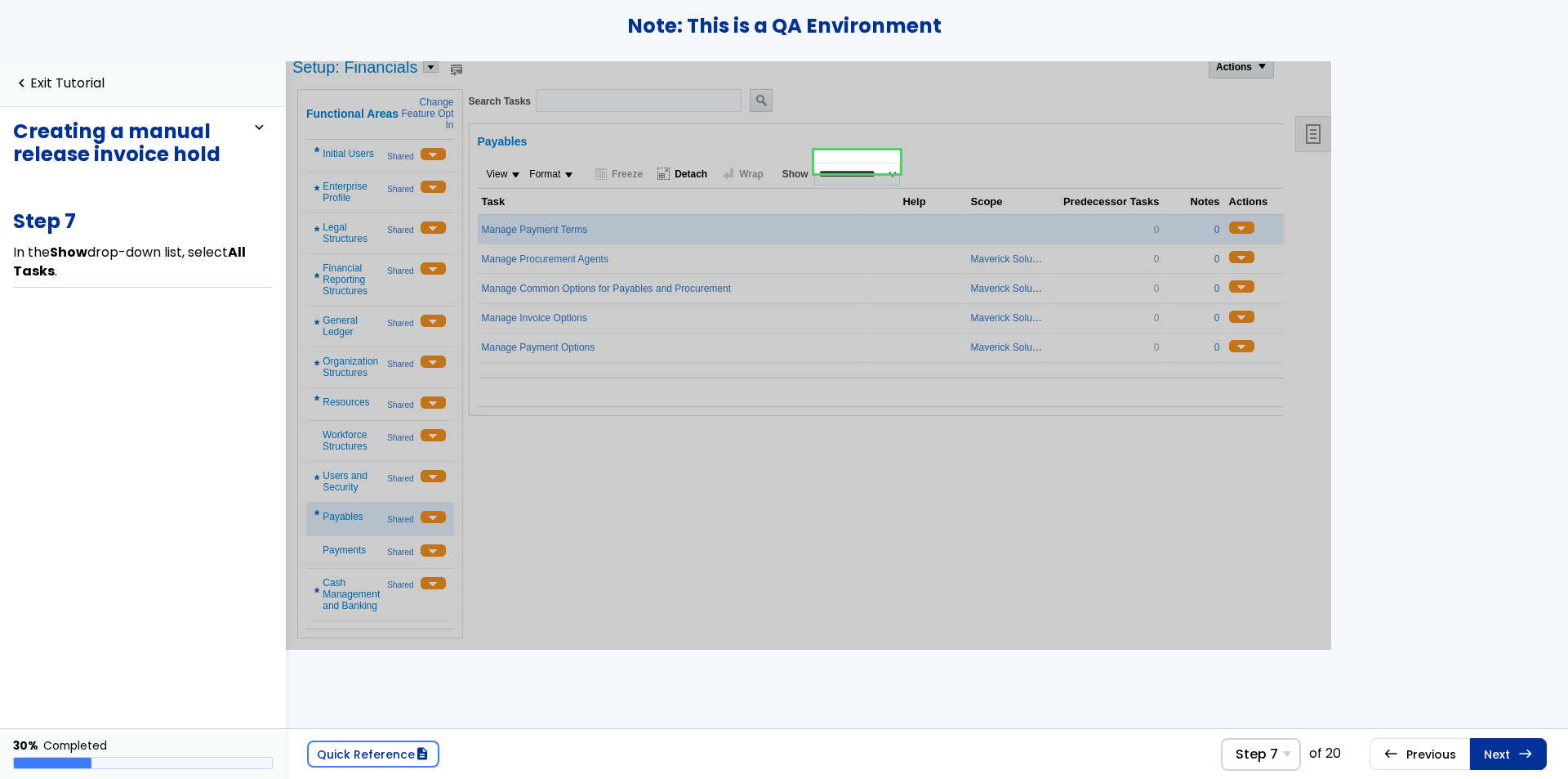
click at [876, 170] on select "**********" at bounding box center [857, 172] width 86 height 23
select select "*"
click at [815, 161] on select "**********" at bounding box center [857, 172] width 86 height 23
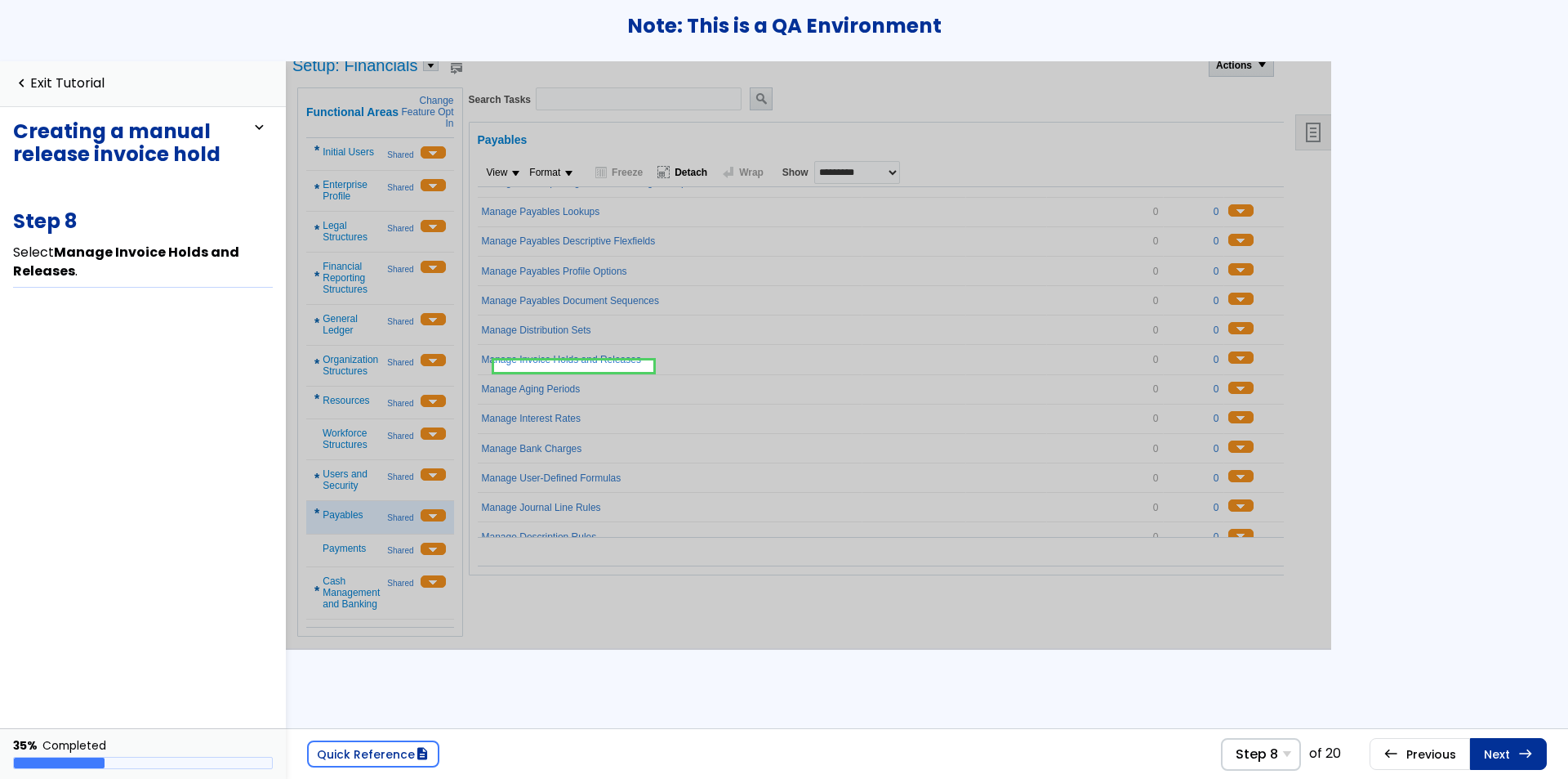
scroll to position [461, 0]
click at [637, 352] on link at bounding box center [574, 354] width 160 height 32
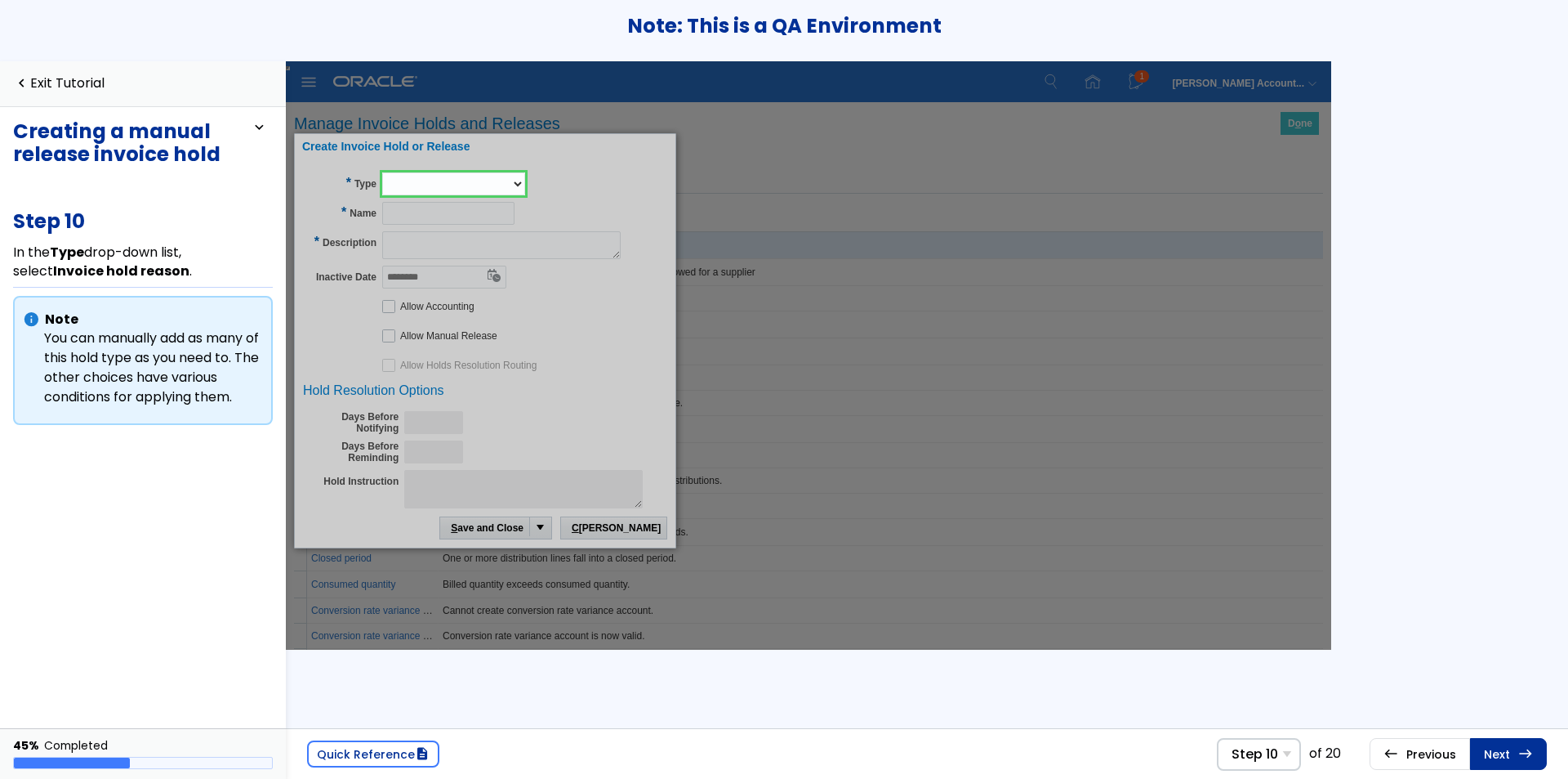
click at [448, 180] on select "**********" at bounding box center [454, 183] width 143 height 23
select select "*"
click at [382, 172] on select "**********" at bounding box center [454, 183] width 143 height 23
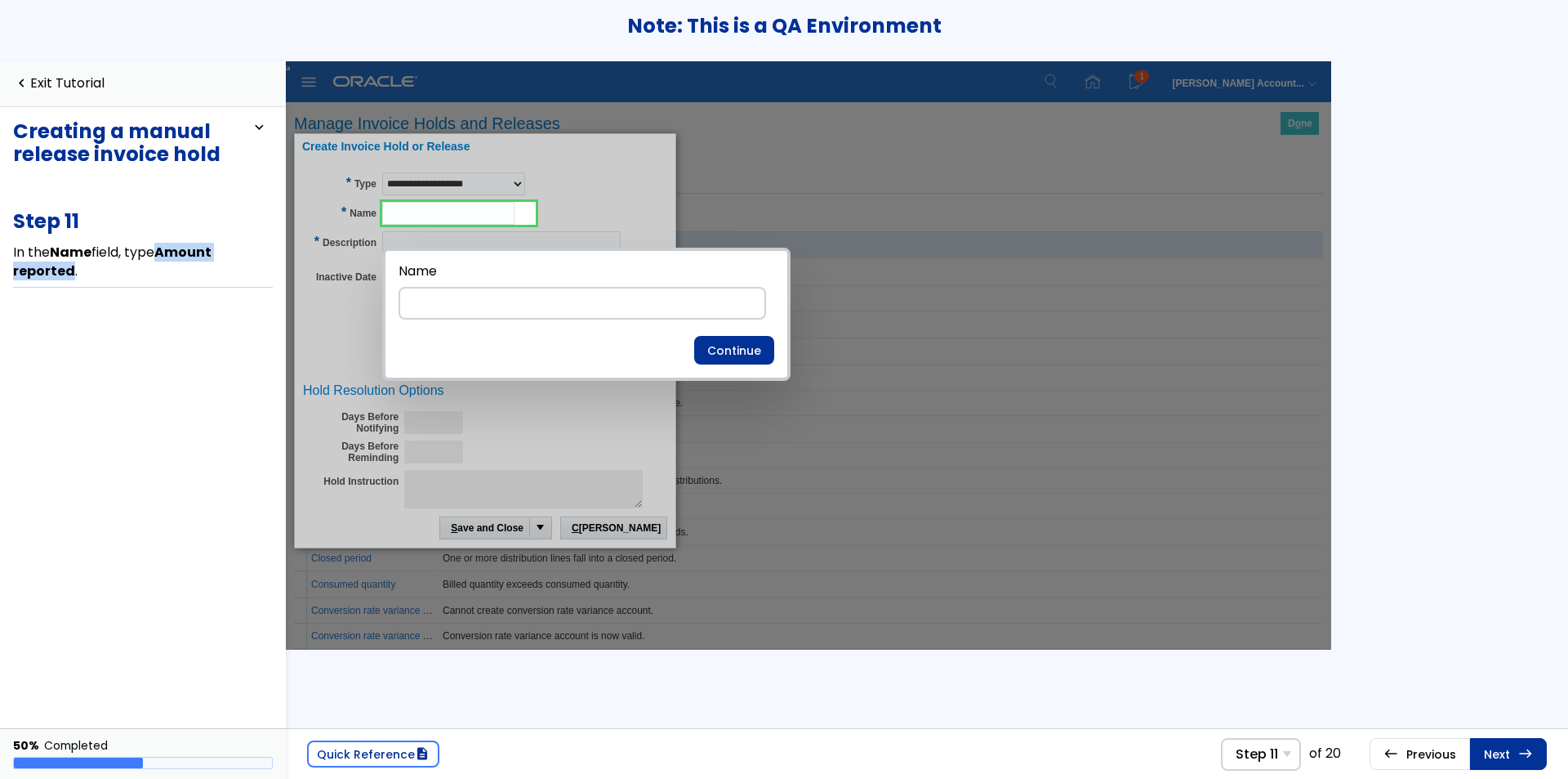
drag, startPoint x: 69, startPoint y: 268, endPoint x: 162, endPoint y: 256, distance: 93.8
click at [162, 256] on b "Amount reported" at bounding box center [112, 261] width 199 height 37
copy b "Amount reported"
click at [522, 308] on input at bounding box center [582, 303] width 368 height 32
paste input "**********"
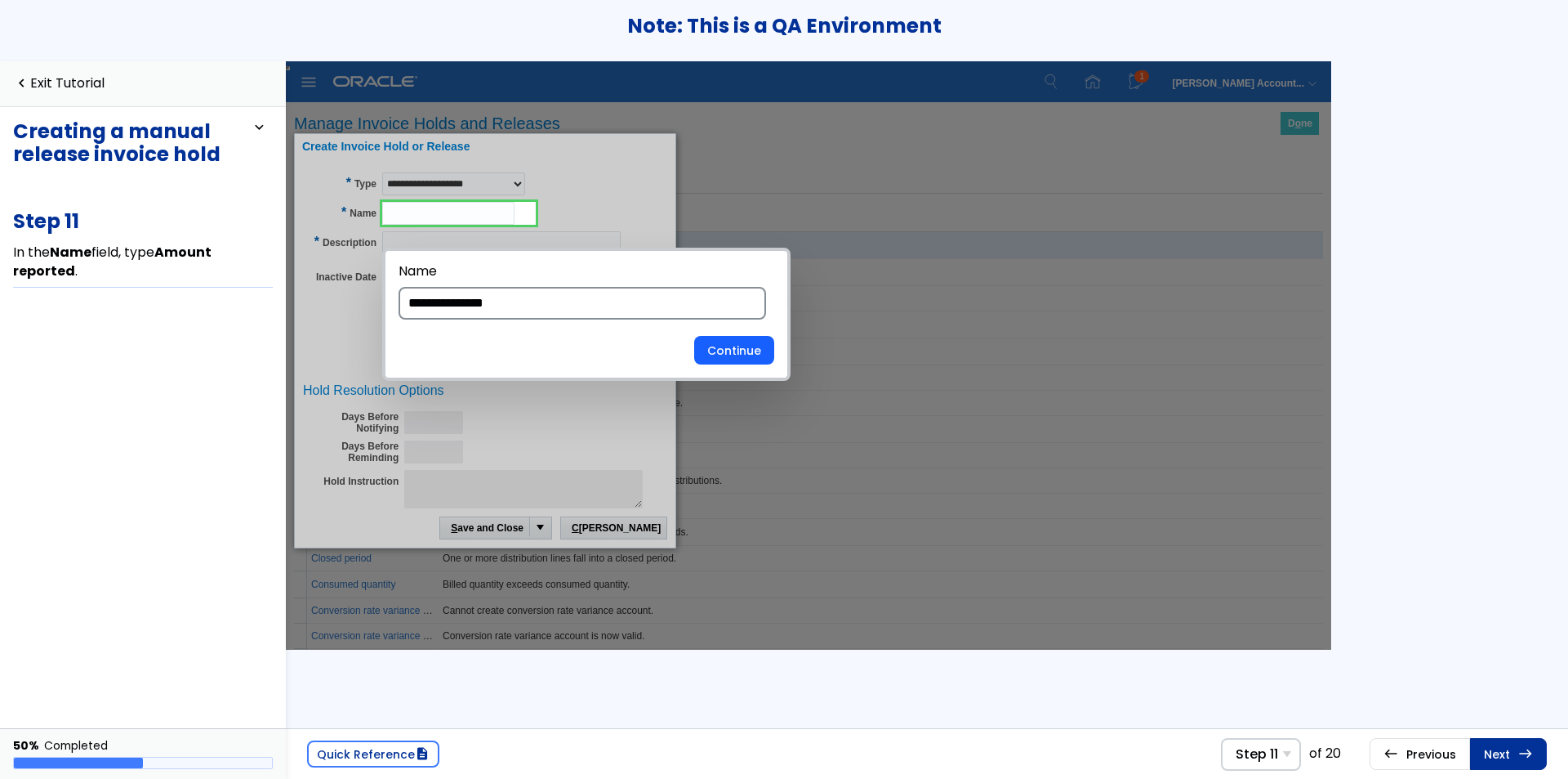
type input "**********"
click at [730, 356] on button "Continue" at bounding box center [734, 350] width 80 height 30
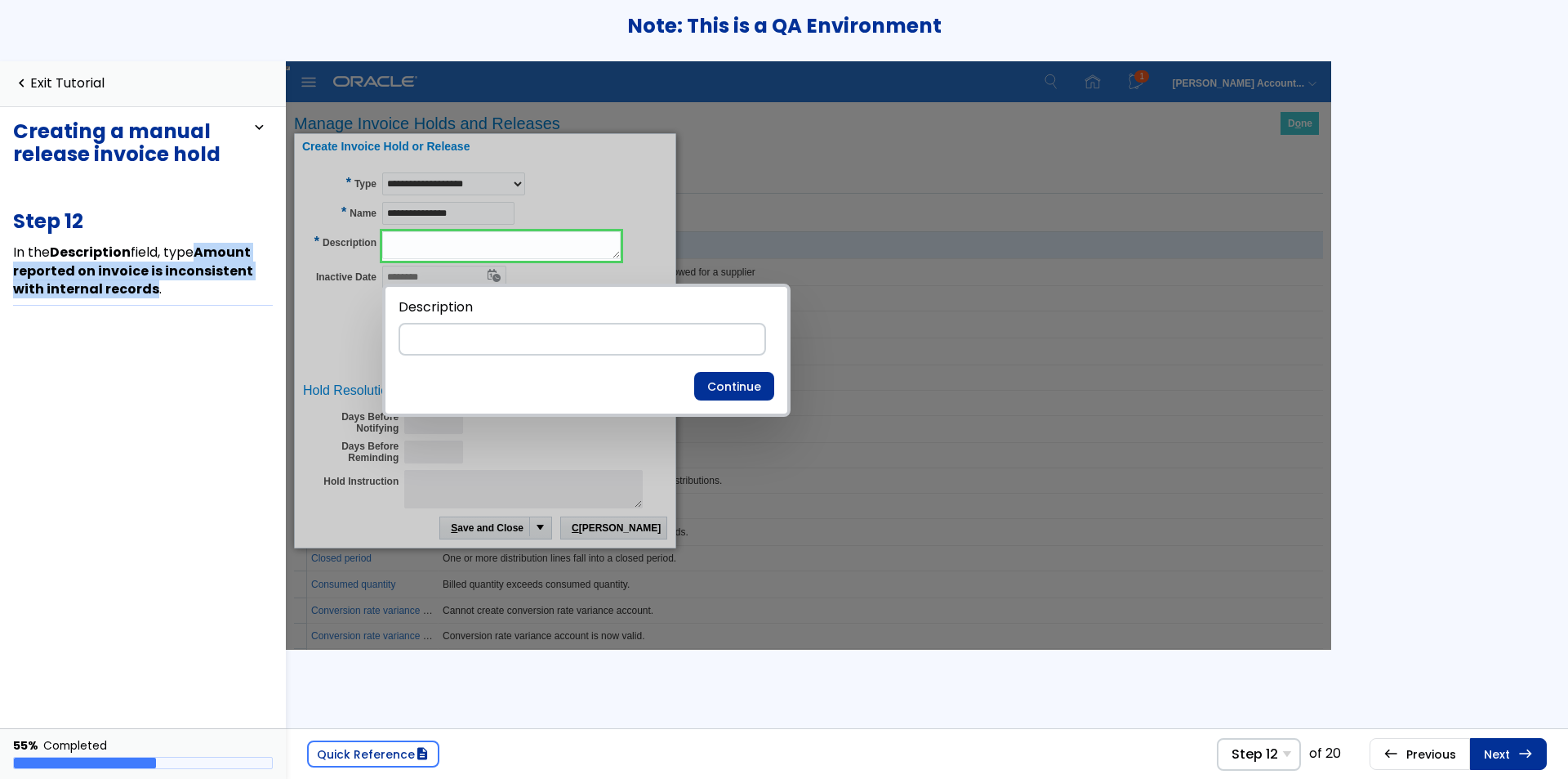
drag, startPoint x: 152, startPoint y: 288, endPoint x: 199, endPoint y: 257, distance: 56.3
click at [199, 257] on span "In the Description field, type Amount reported on invoice is inconsistent with …" at bounding box center [133, 270] width 240 height 55
copy b "Amount reported on invoice is inconsistent with internal records"
click at [482, 341] on input at bounding box center [582, 339] width 368 height 32
paste input "**********"
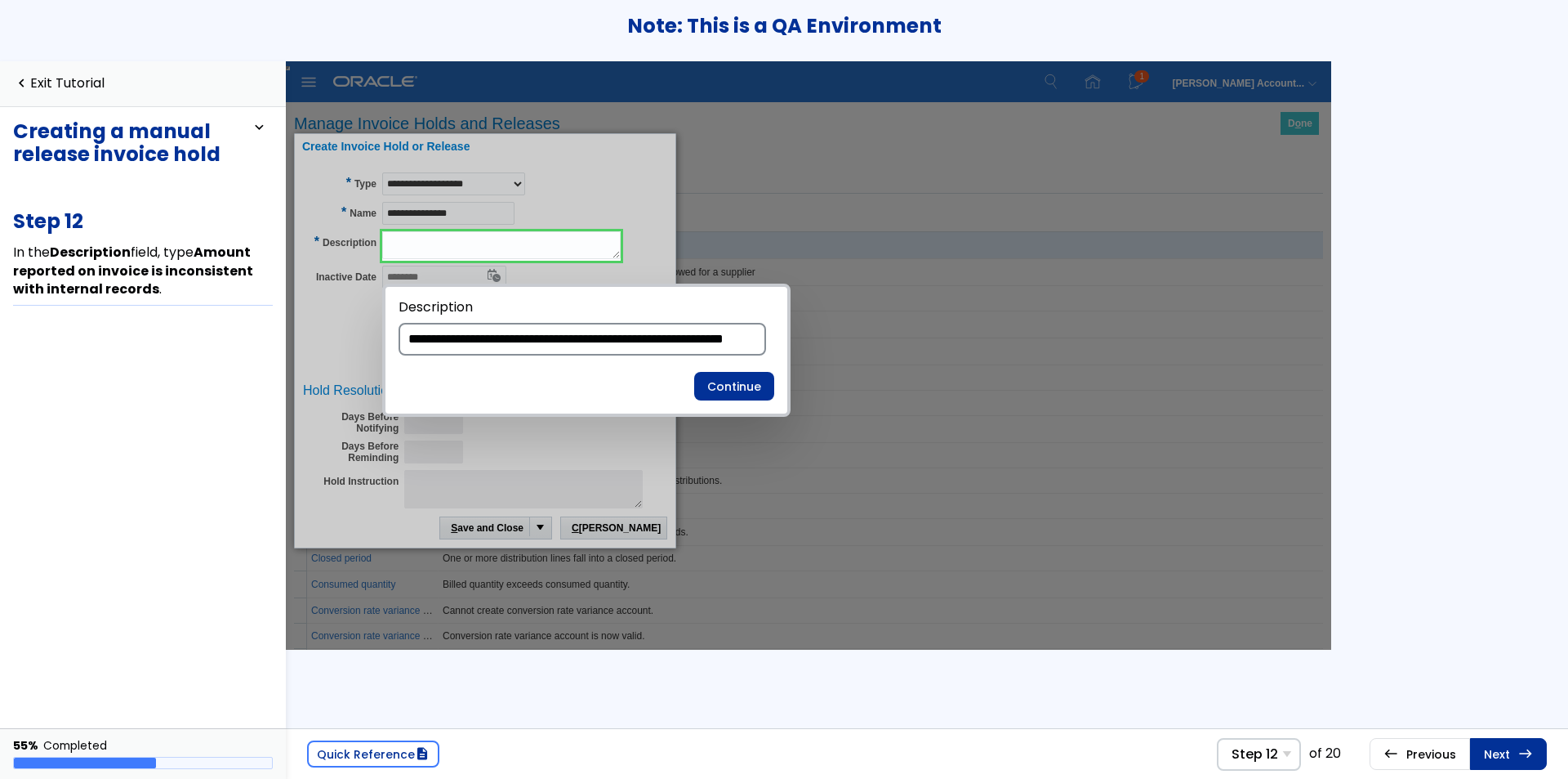
scroll to position [0, 63]
type input "**********"
click at [730, 386] on button "Continue" at bounding box center [734, 387] width 80 height 30
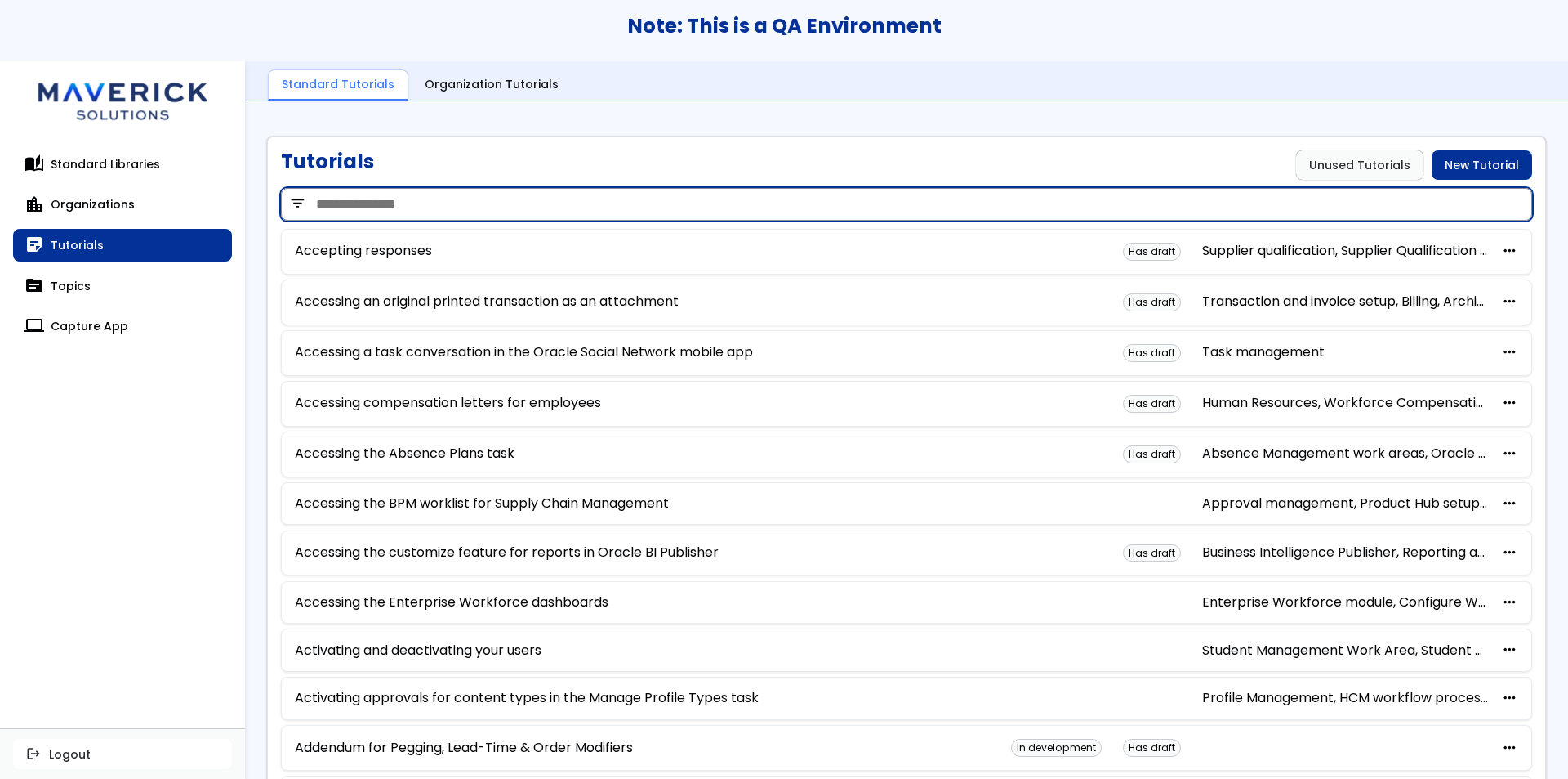
click at [550, 210] on input "search" at bounding box center [906, 204] width 1251 height 32
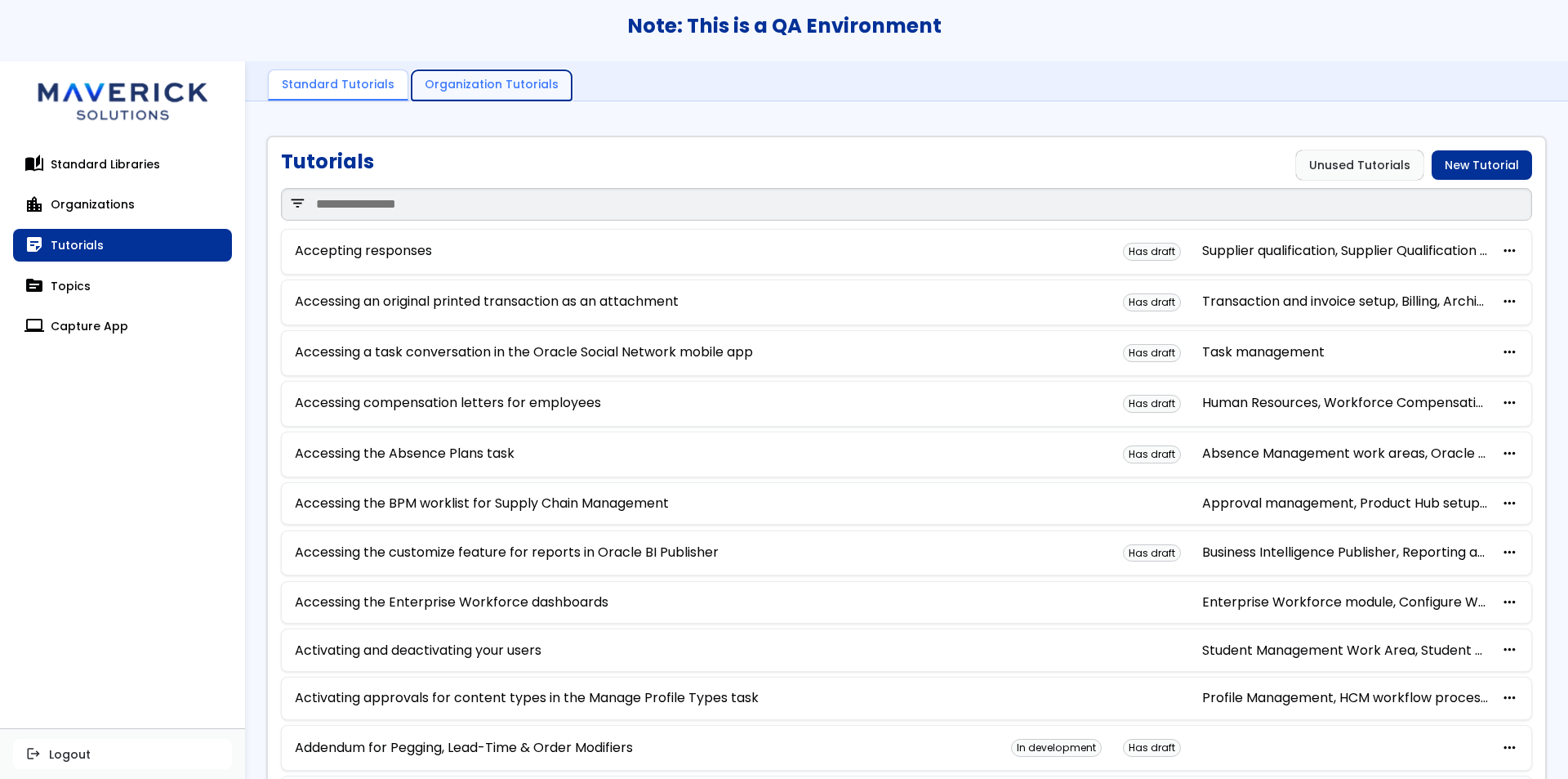
click at [494, 74] on link "Organization Tutorials" at bounding box center [492, 86] width 160 height 31
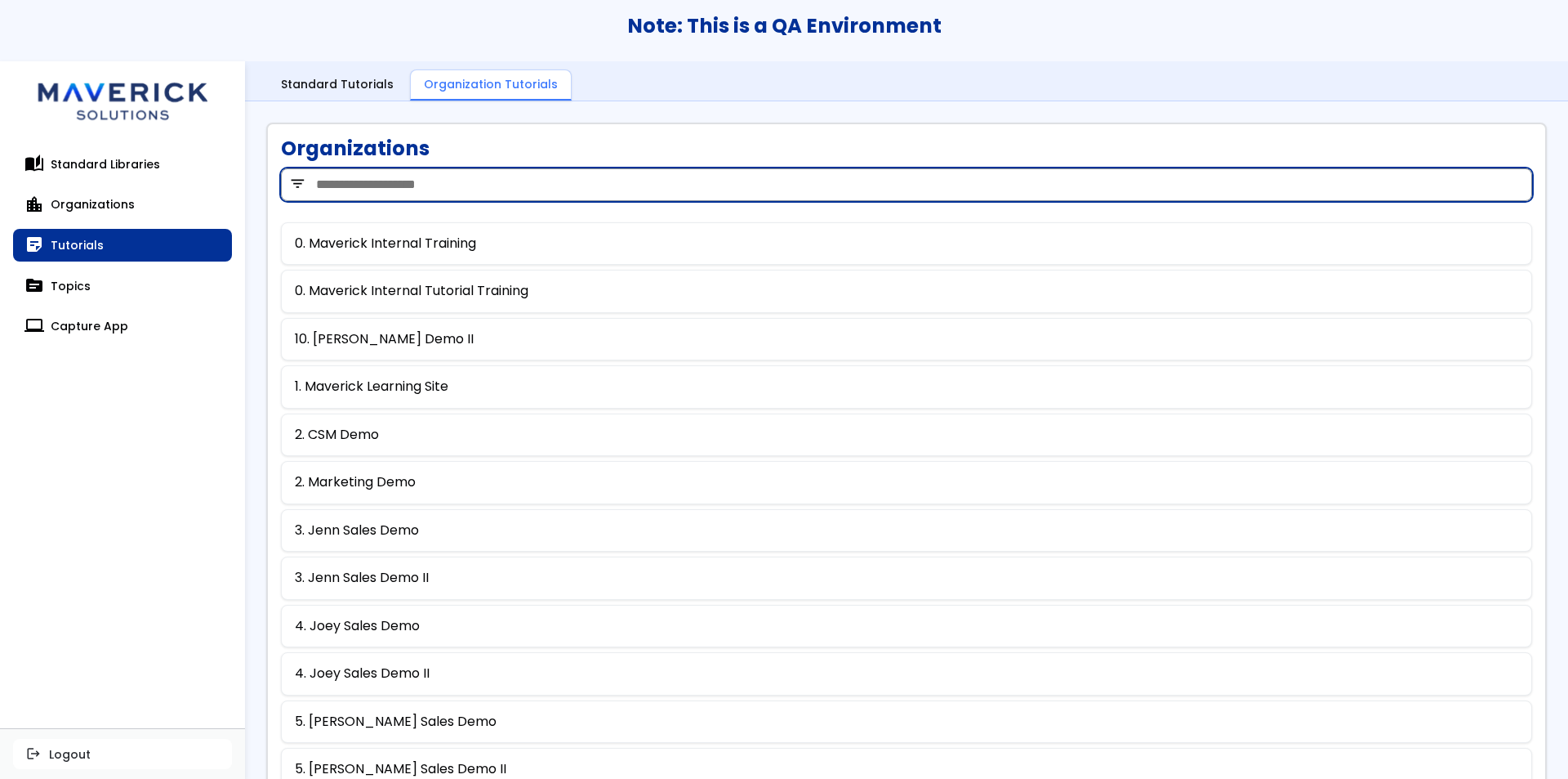
click at [490, 170] on input "search" at bounding box center [906, 184] width 1251 height 32
type input "****"
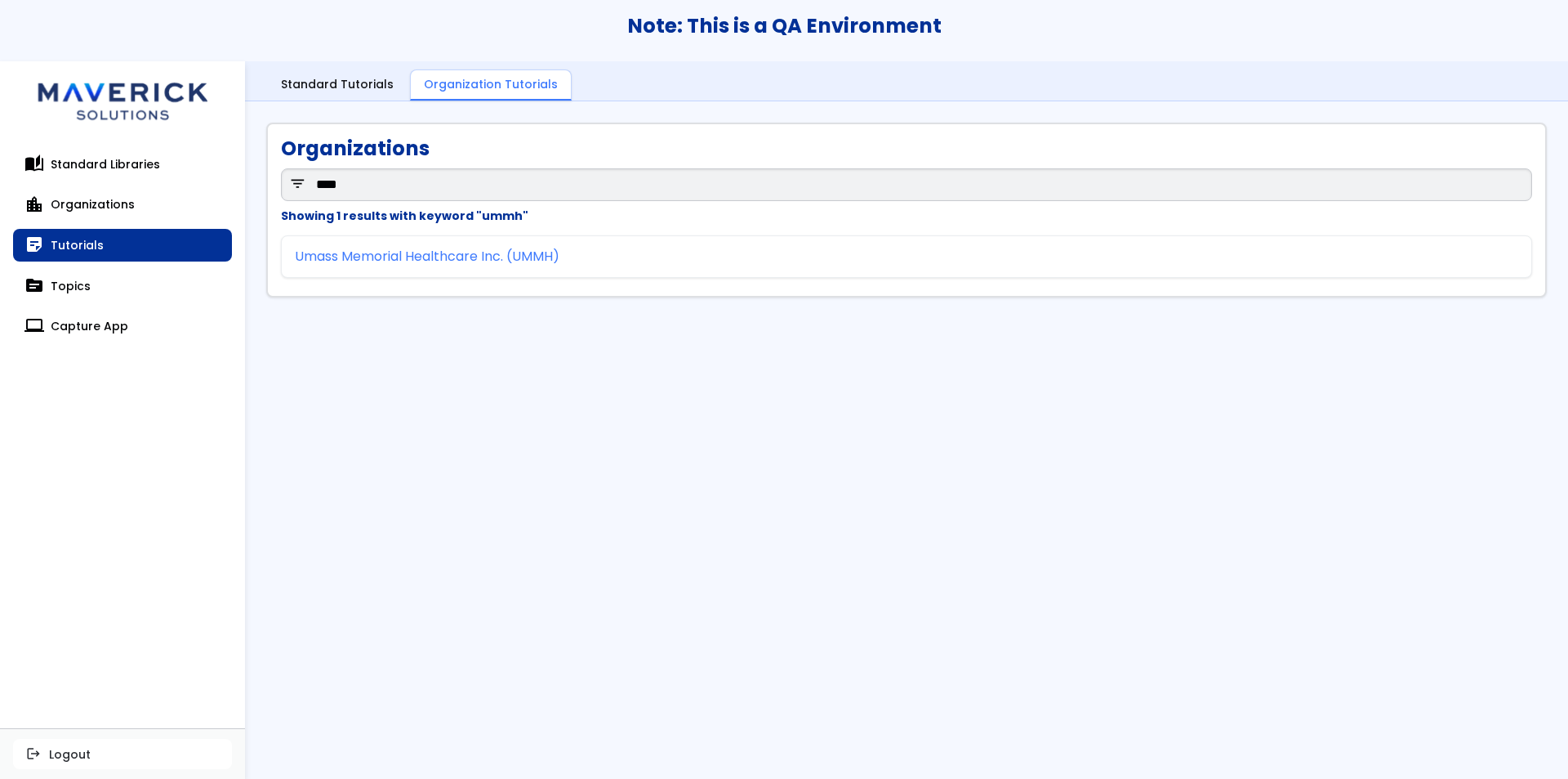
click at [480, 250] on link "Umass Memorial Healthcare Inc. (UMMH)" at bounding box center [427, 256] width 265 height 14
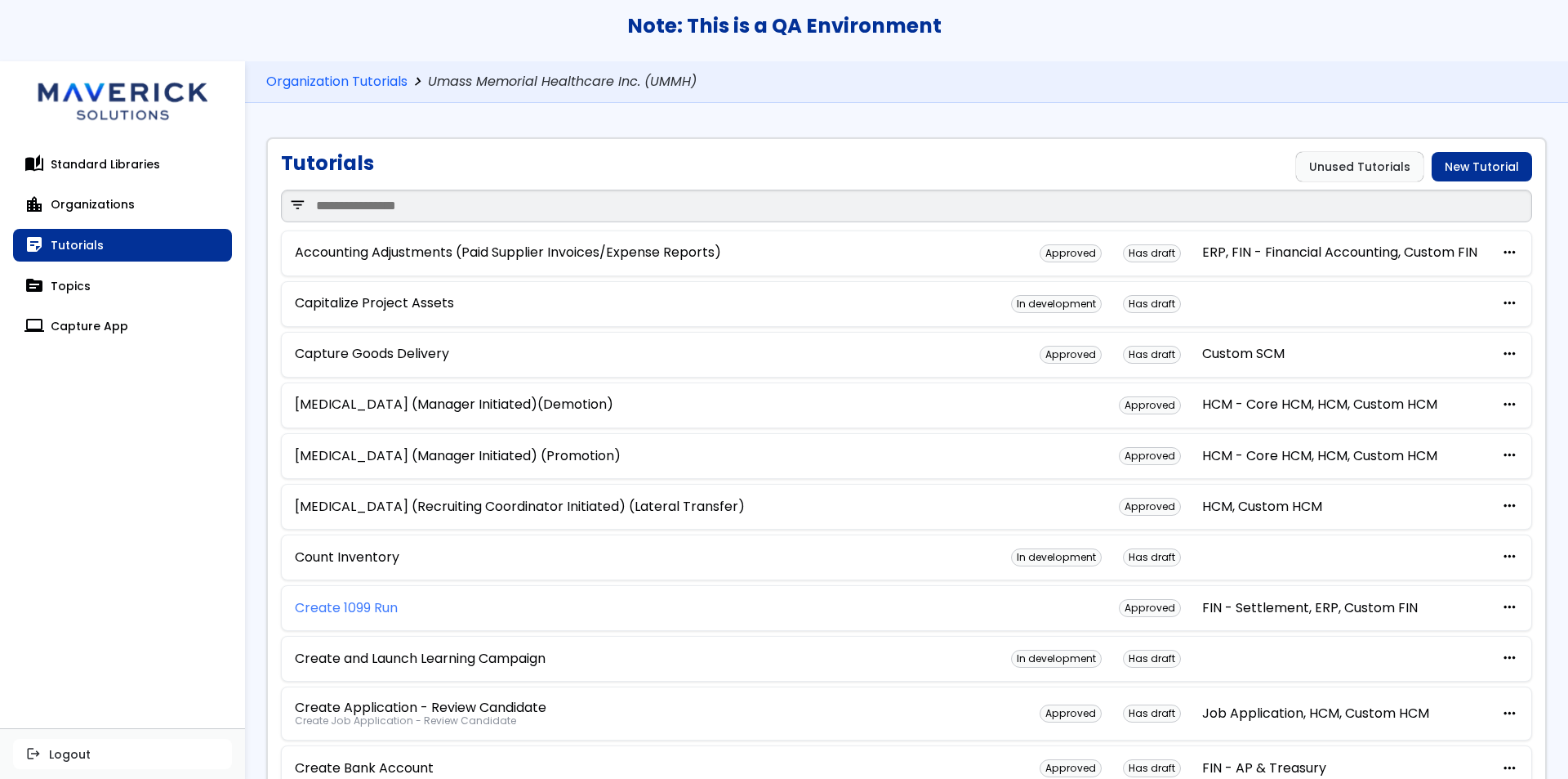
click at [351, 608] on link "Create 1099 Run" at bounding box center [346, 607] width 103 height 14
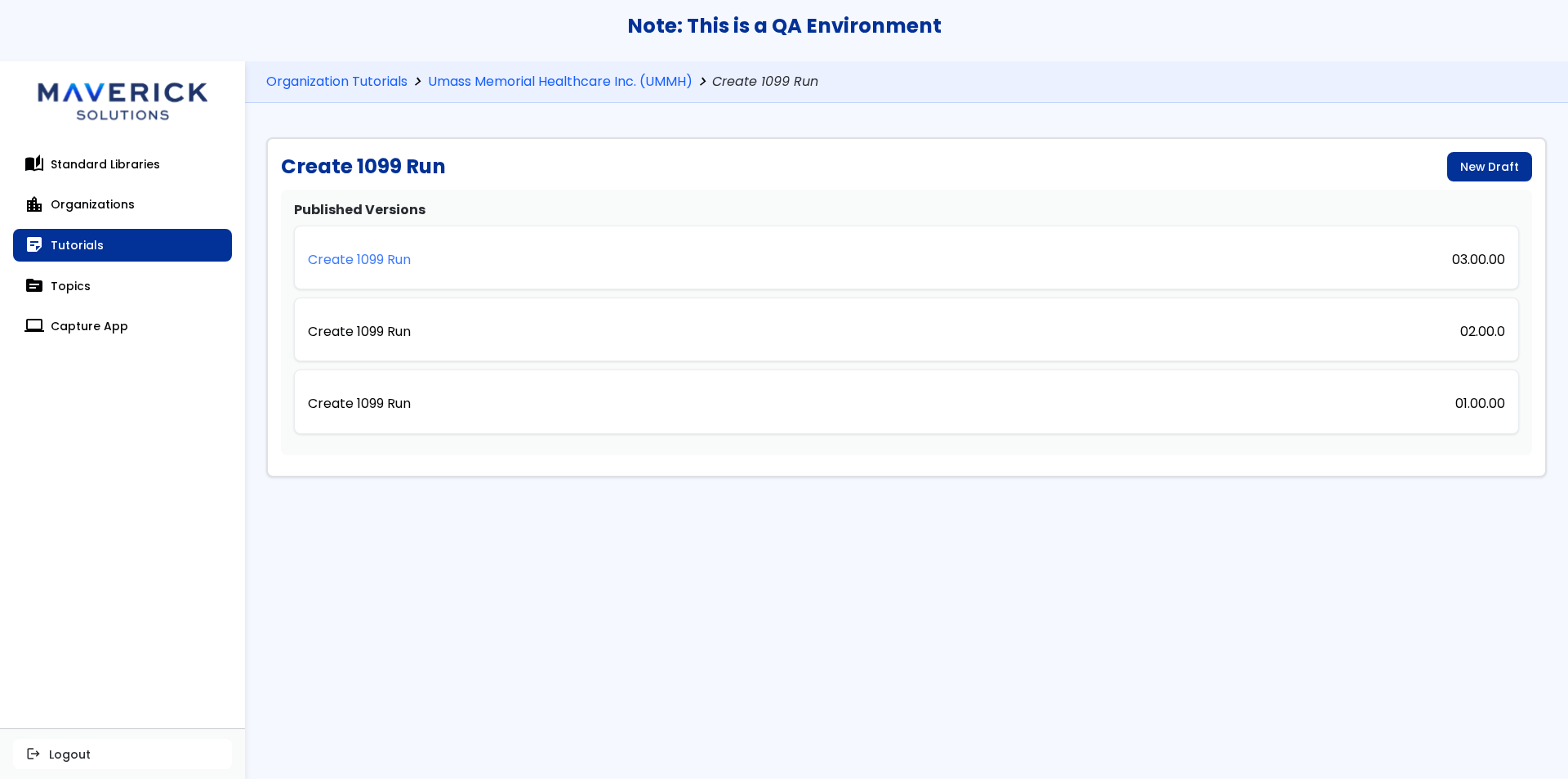
click at [381, 259] on p "Create 1099 Run" at bounding box center [359, 259] width 103 height 14
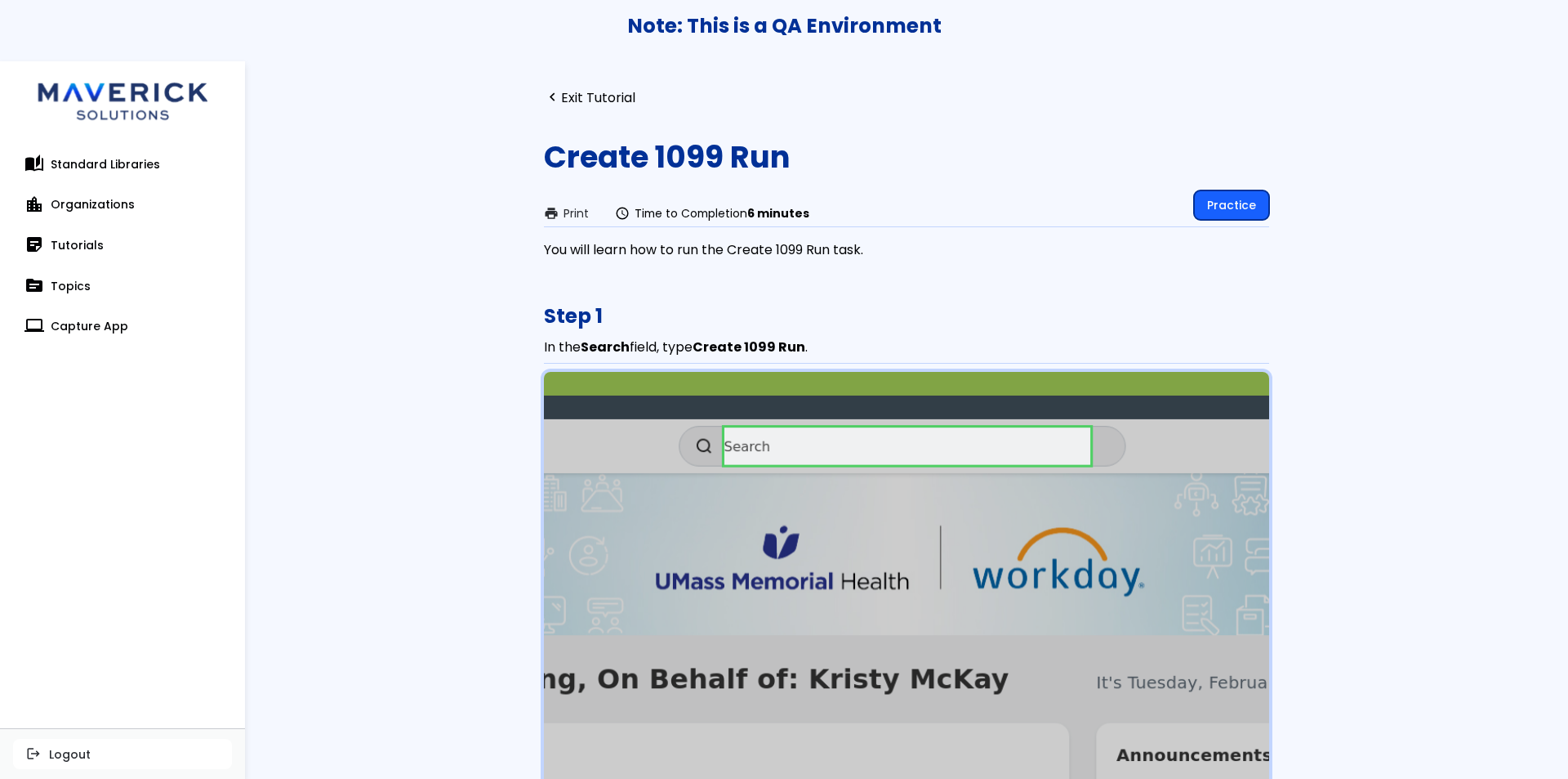
click at [1253, 200] on link "Practice" at bounding box center [1232, 205] width 75 height 30
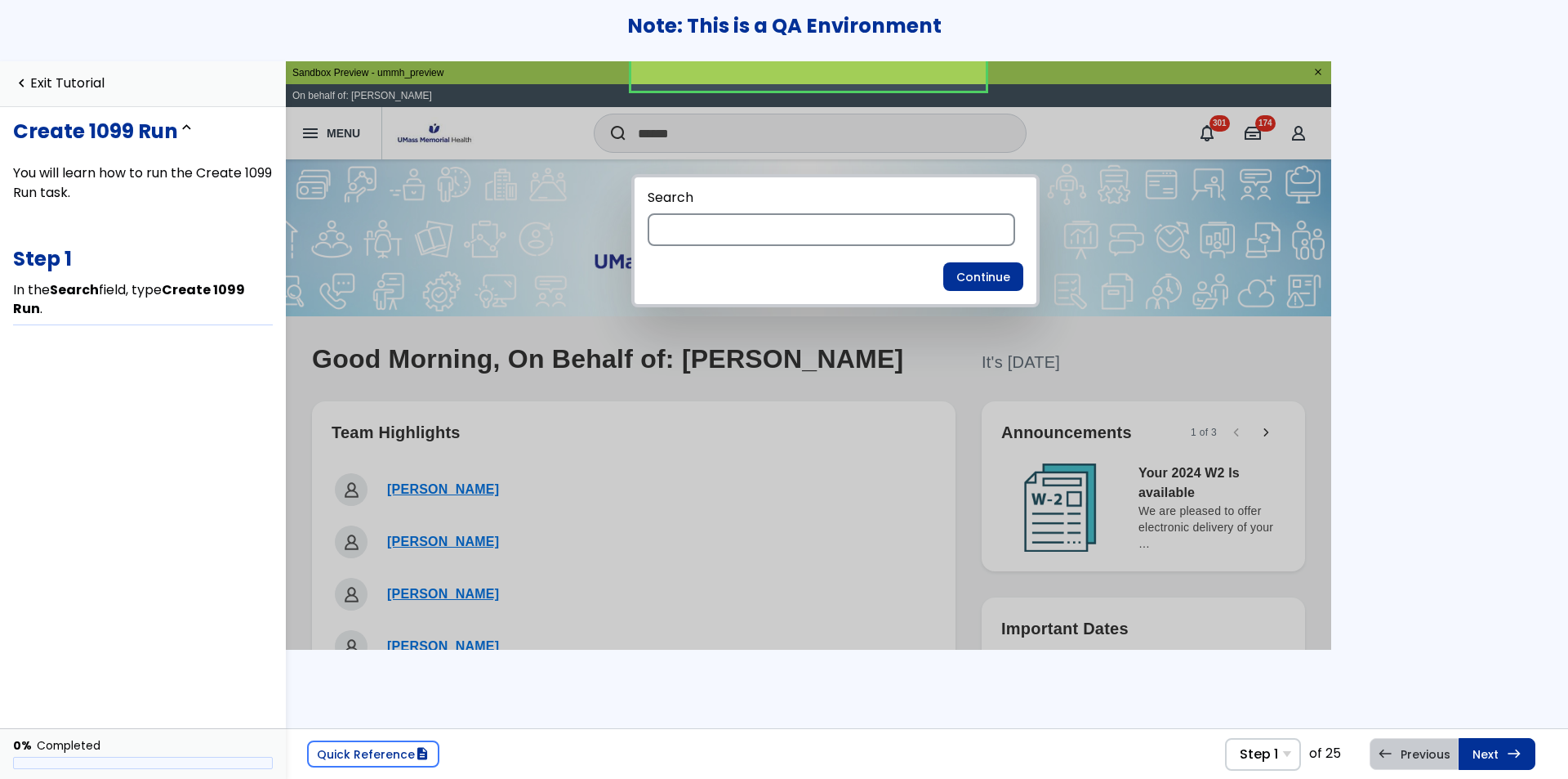
click at [949, 234] on input at bounding box center [832, 229] width 368 height 32
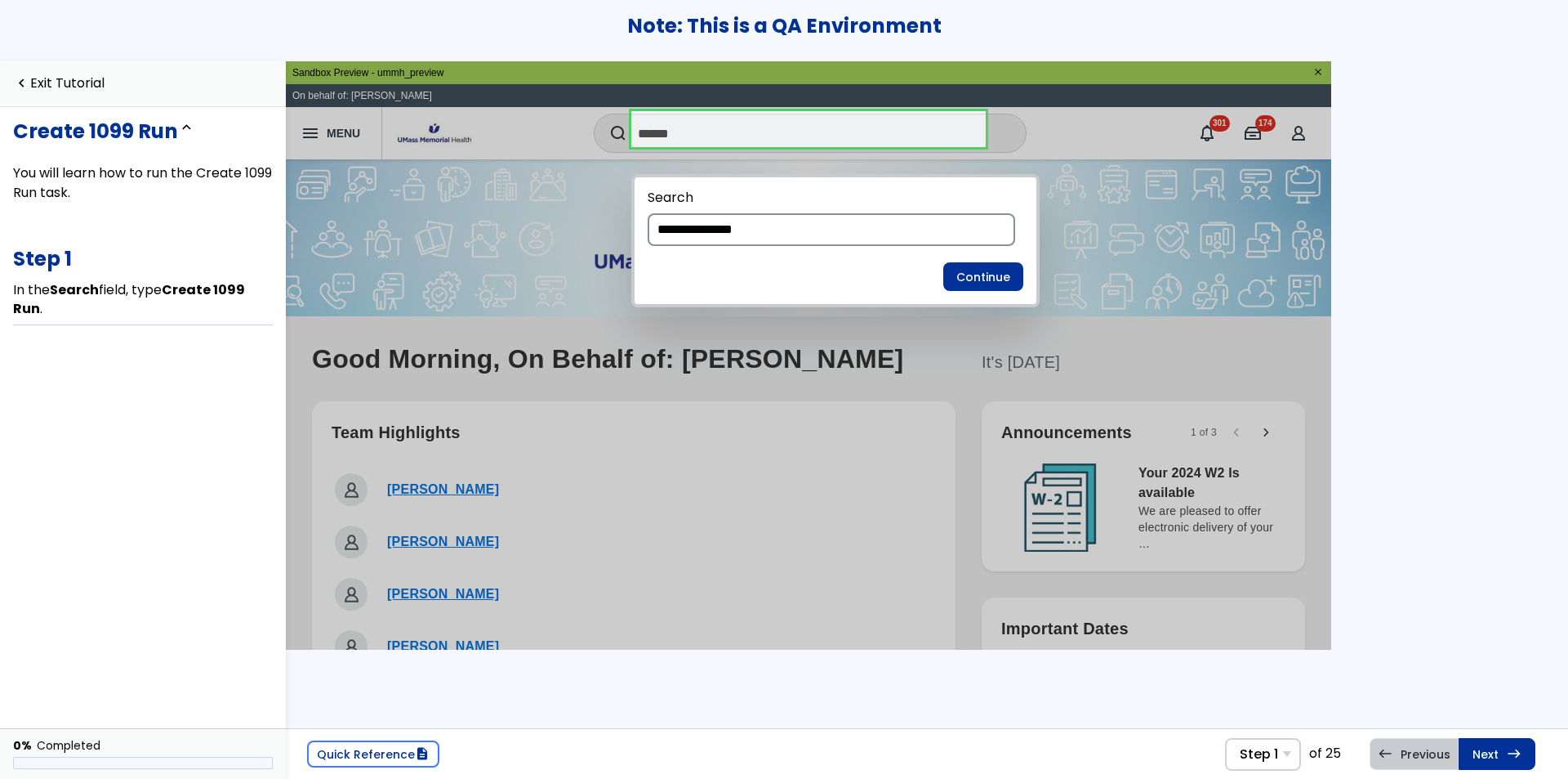
type input "**********"
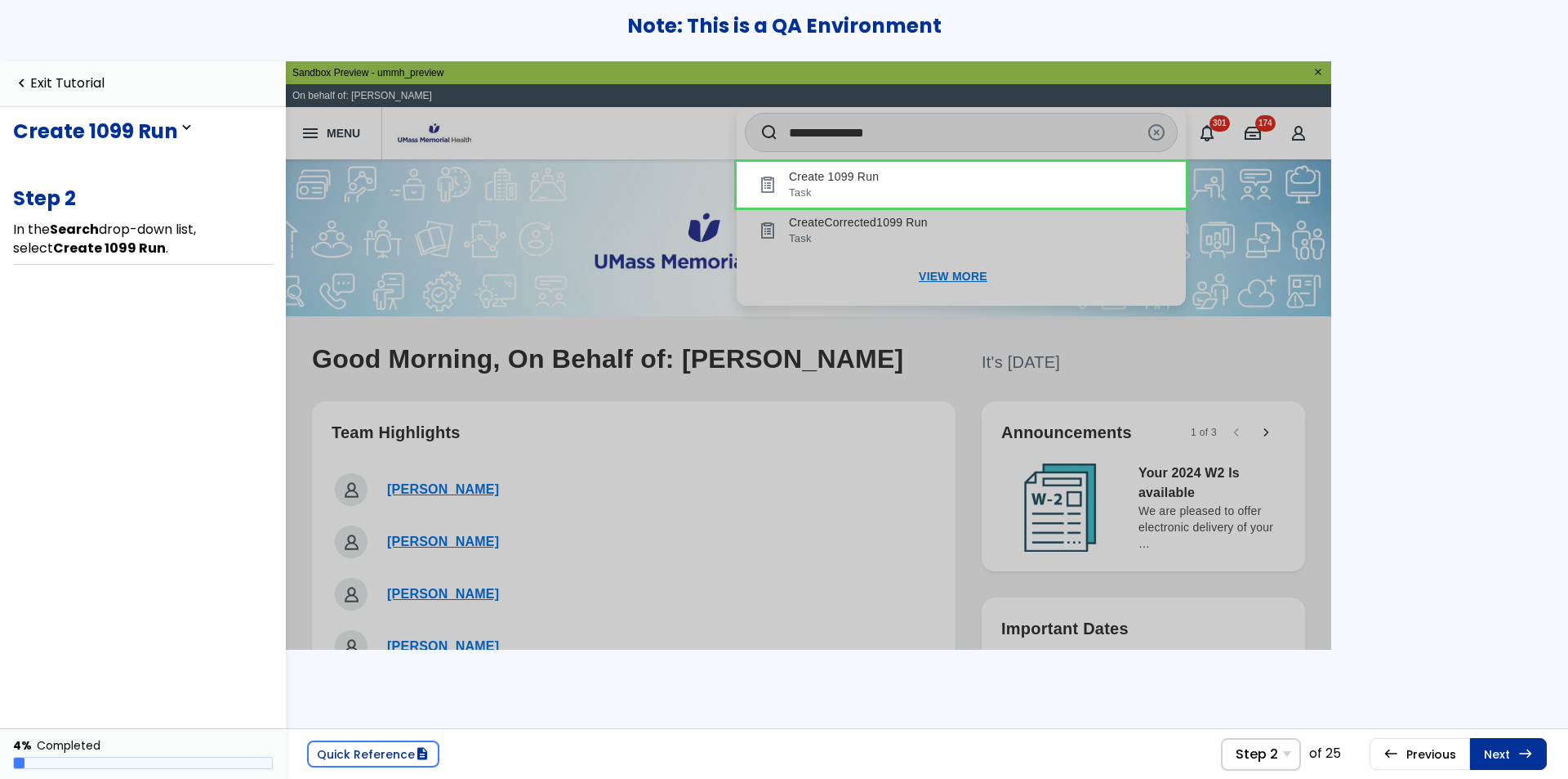
click at [861, 191] on link at bounding box center [961, 184] width 449 height 46
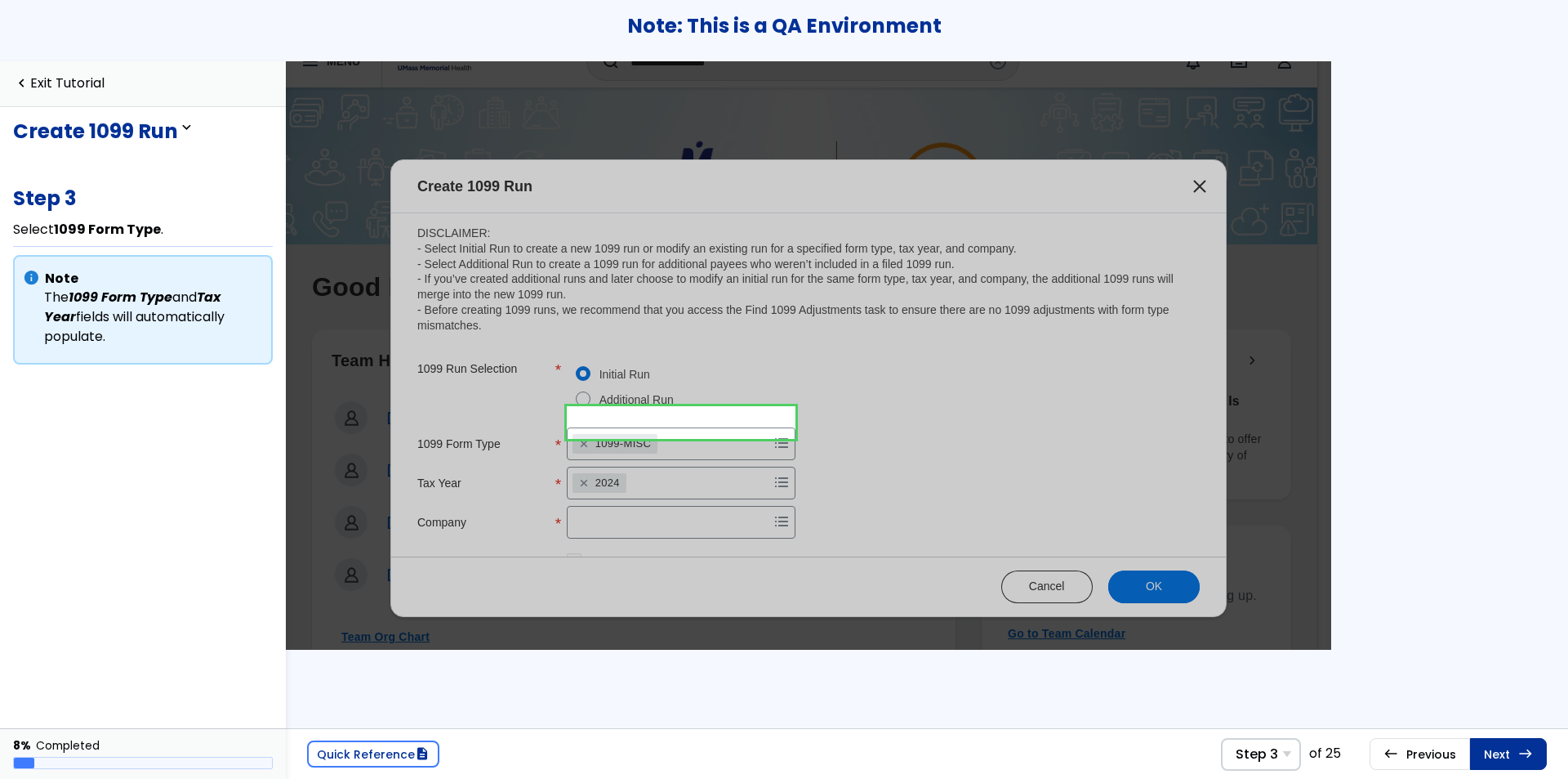
scroll to position [39, 0]
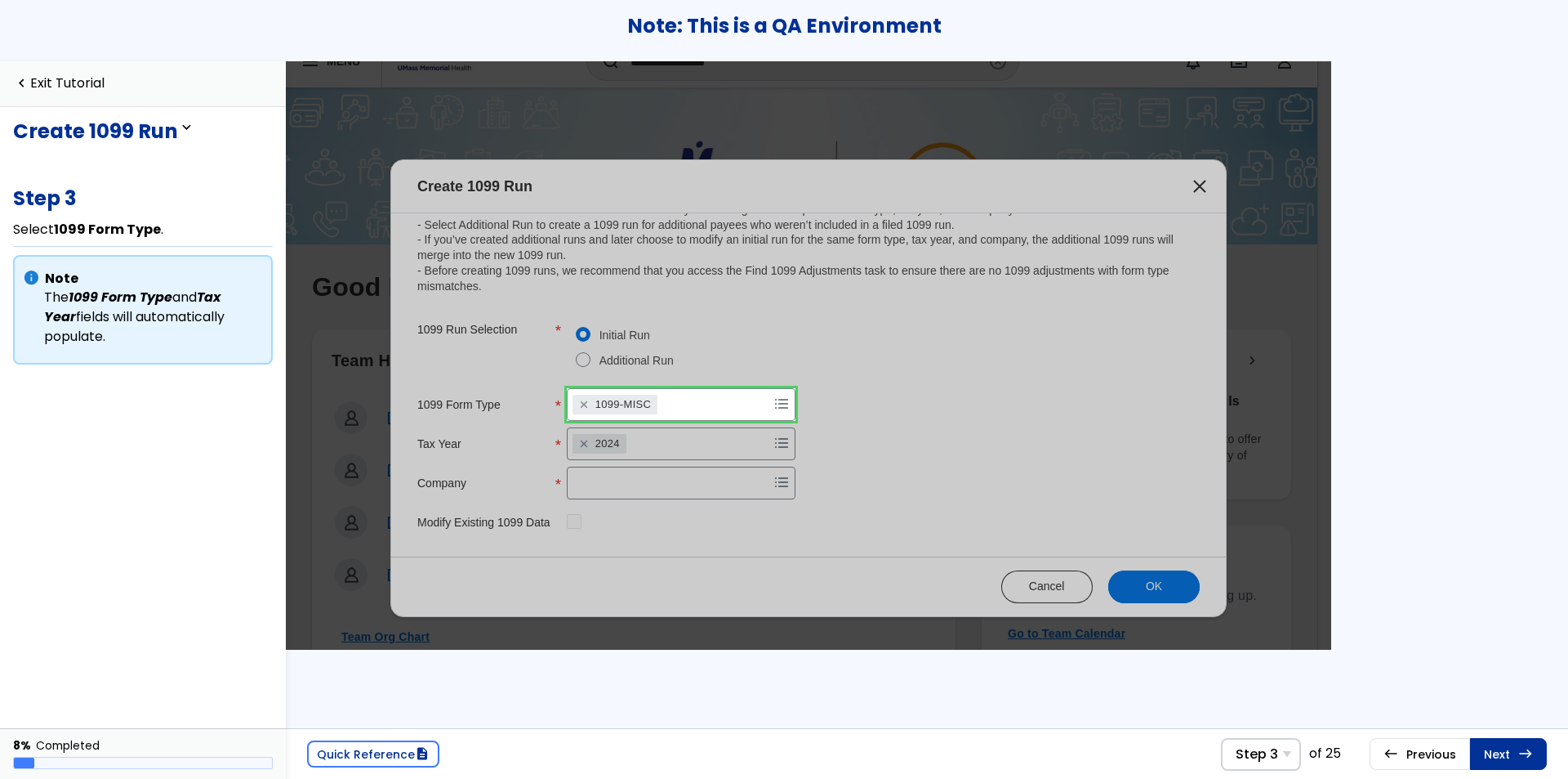
click at [684, 400] on link at bounding box center [680, 404] width 228 height 32
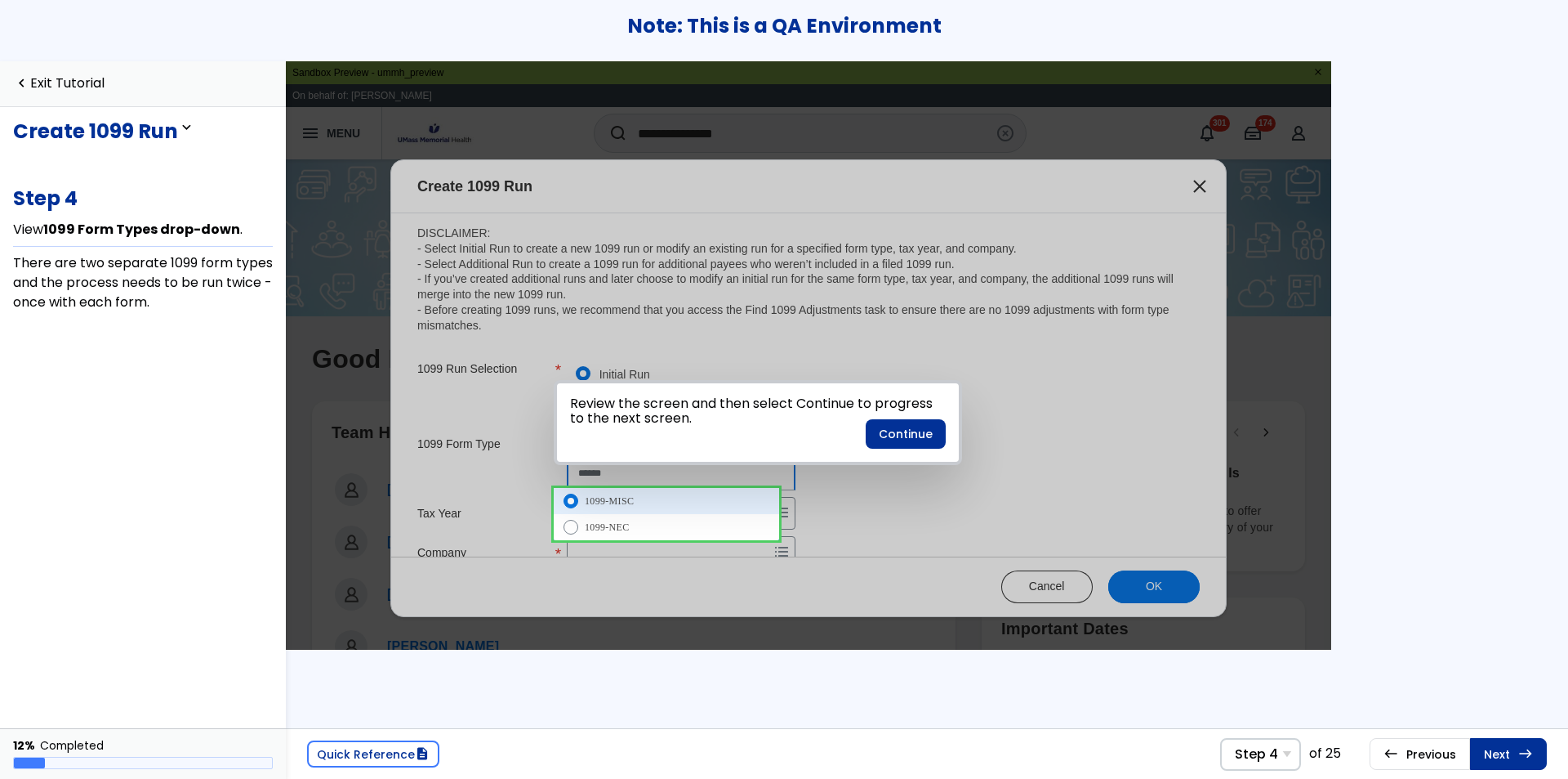
scroll to position [70, 0]
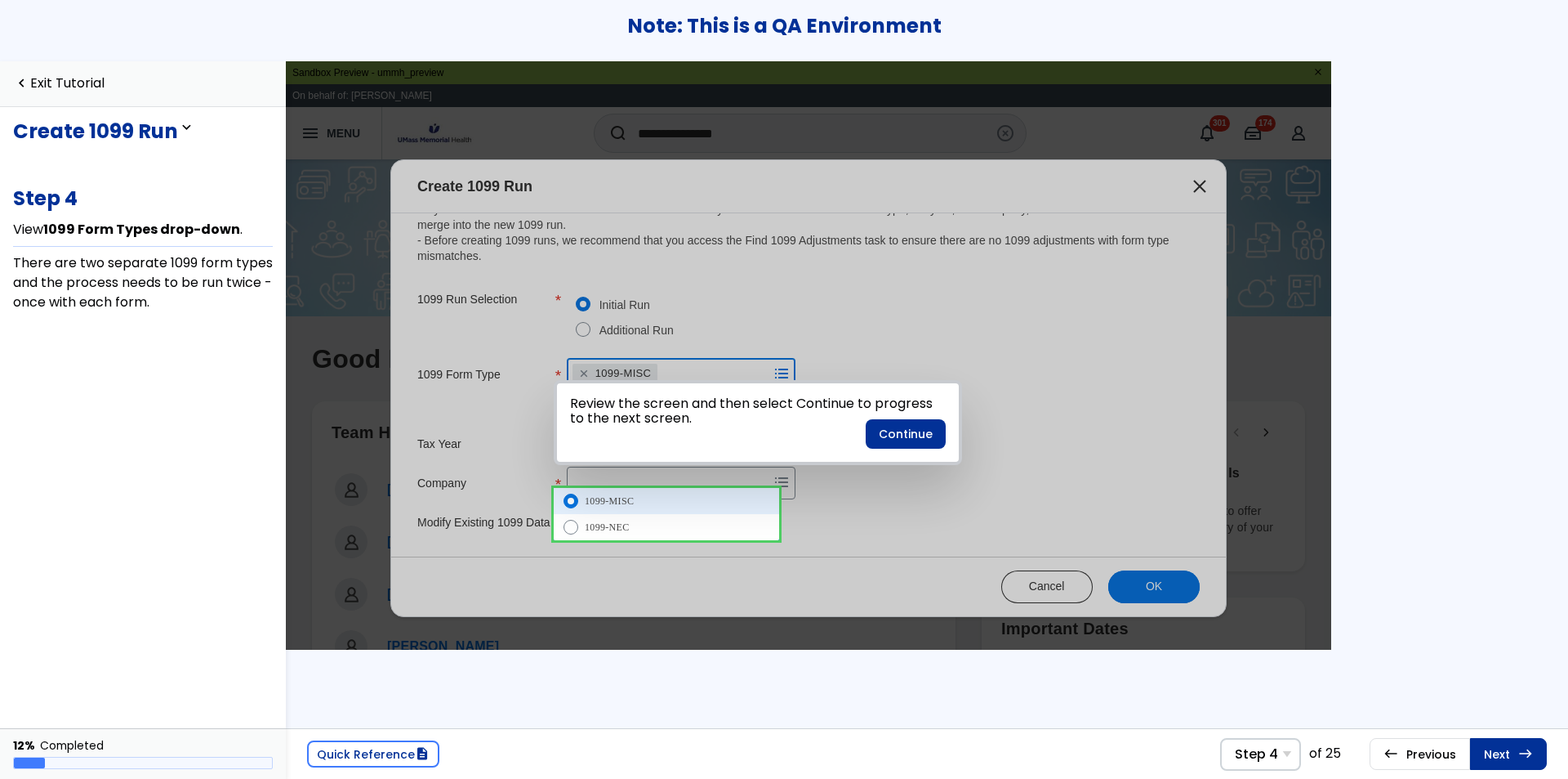
click at [659, 503] on div at bounding box center [758, 422] width 572 height 327
click at [929, 437] on button "Continue" at bounding box center [905, 433] width 80 height 30
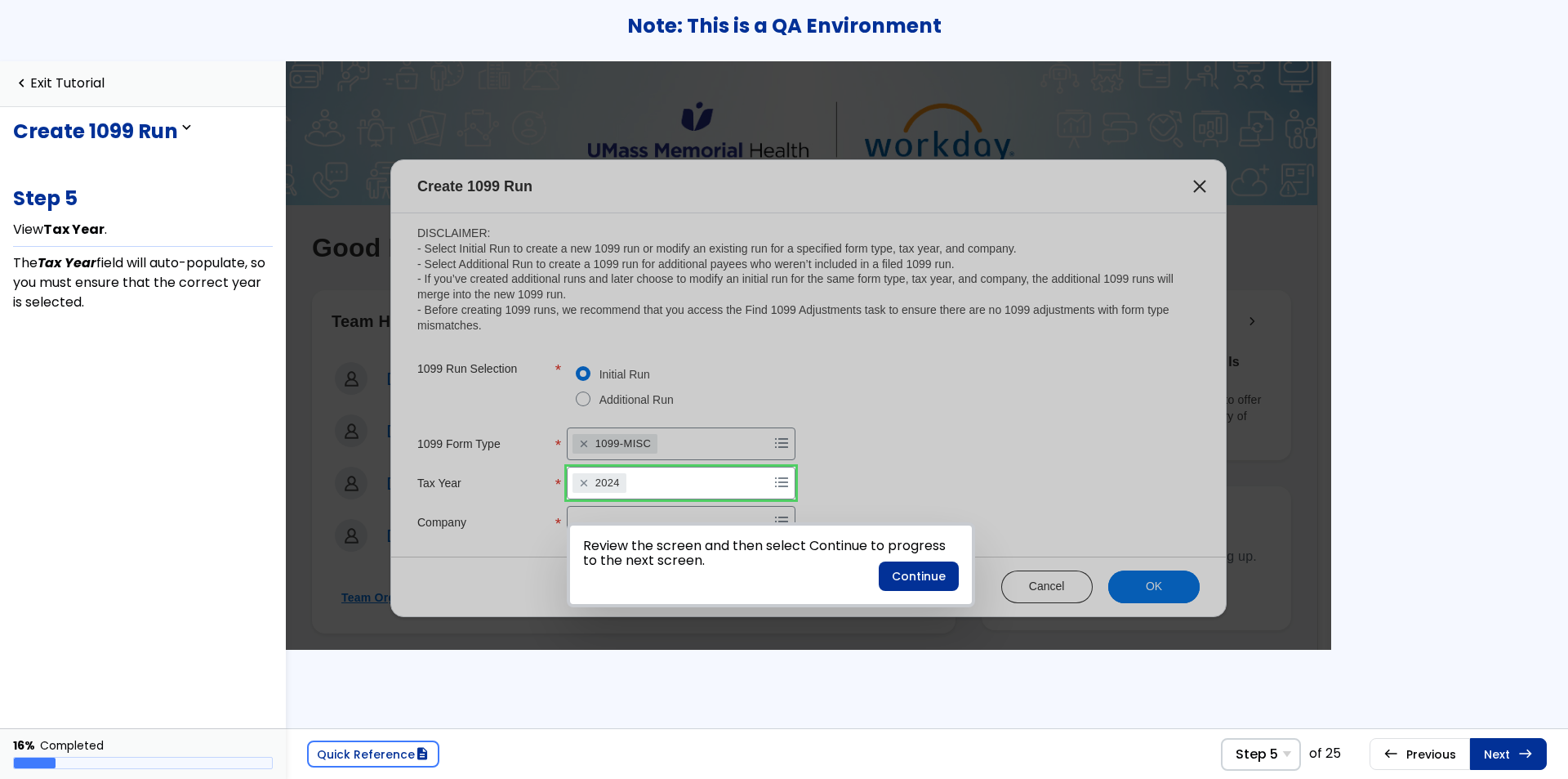
scroll to position [39, 0]
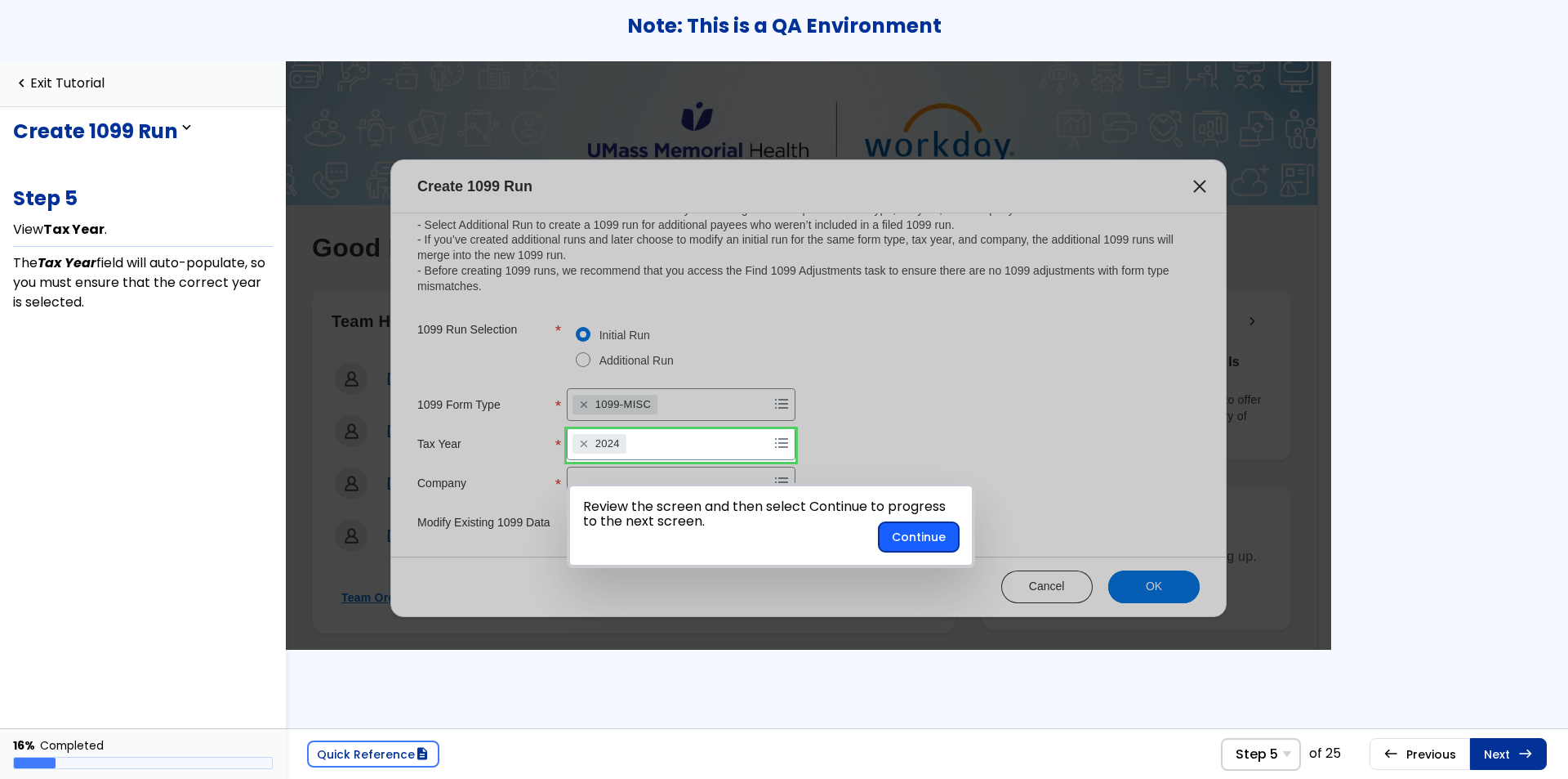
click at [911, 540] on button "Continue" at bounding box center [919, 537] width 80 height 30
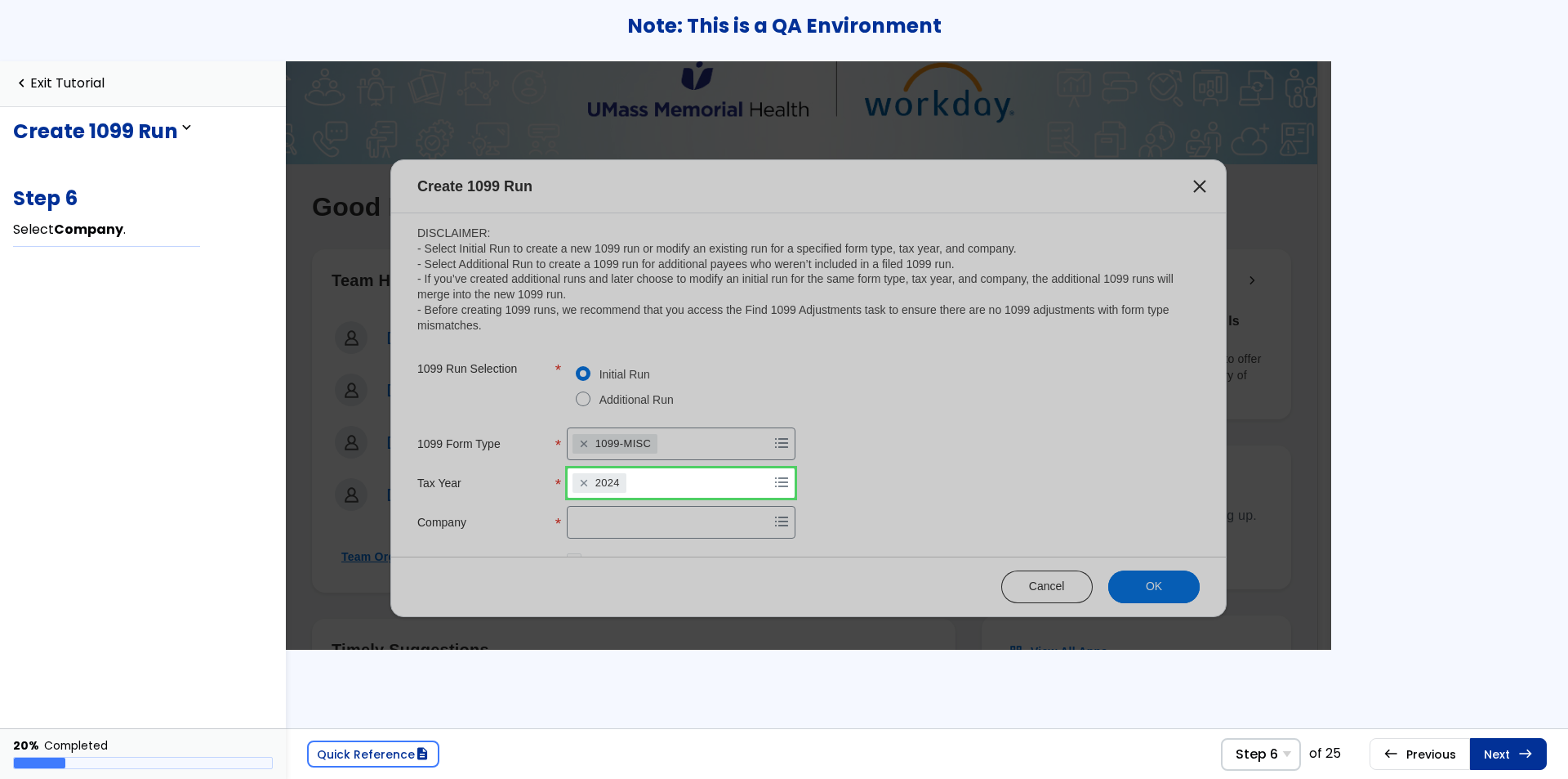
scroll to position [39, 0]
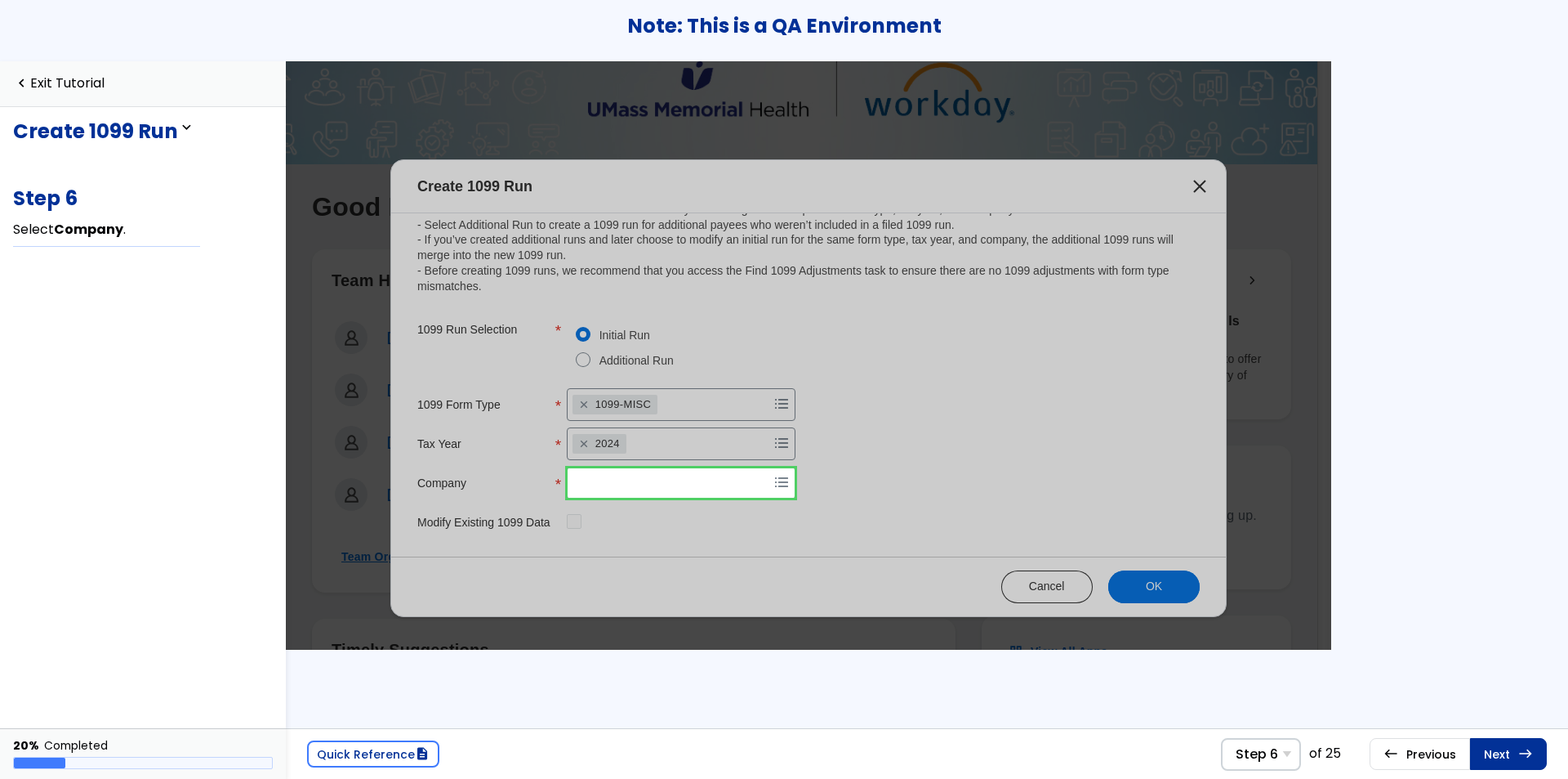
click at [760, 482] on link at bounding box center [680, 483] width 227 height 32
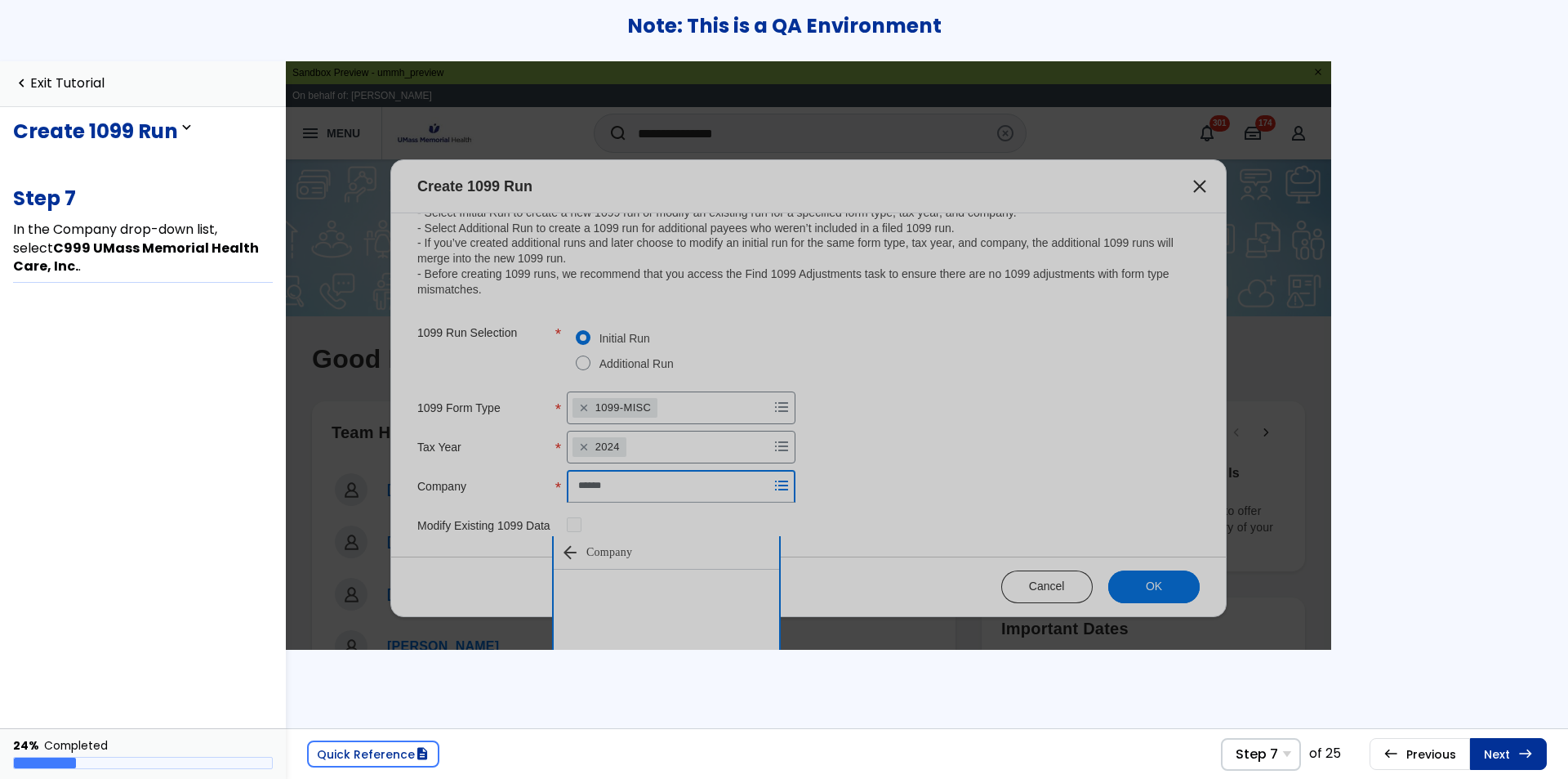
scroll to position [1206, 0]
click at [1501, 742] on link "Next east Step 8 Select the Modify Existing 1099 Data checkbox." at bounding box center [1509, 753] width 76 height 31
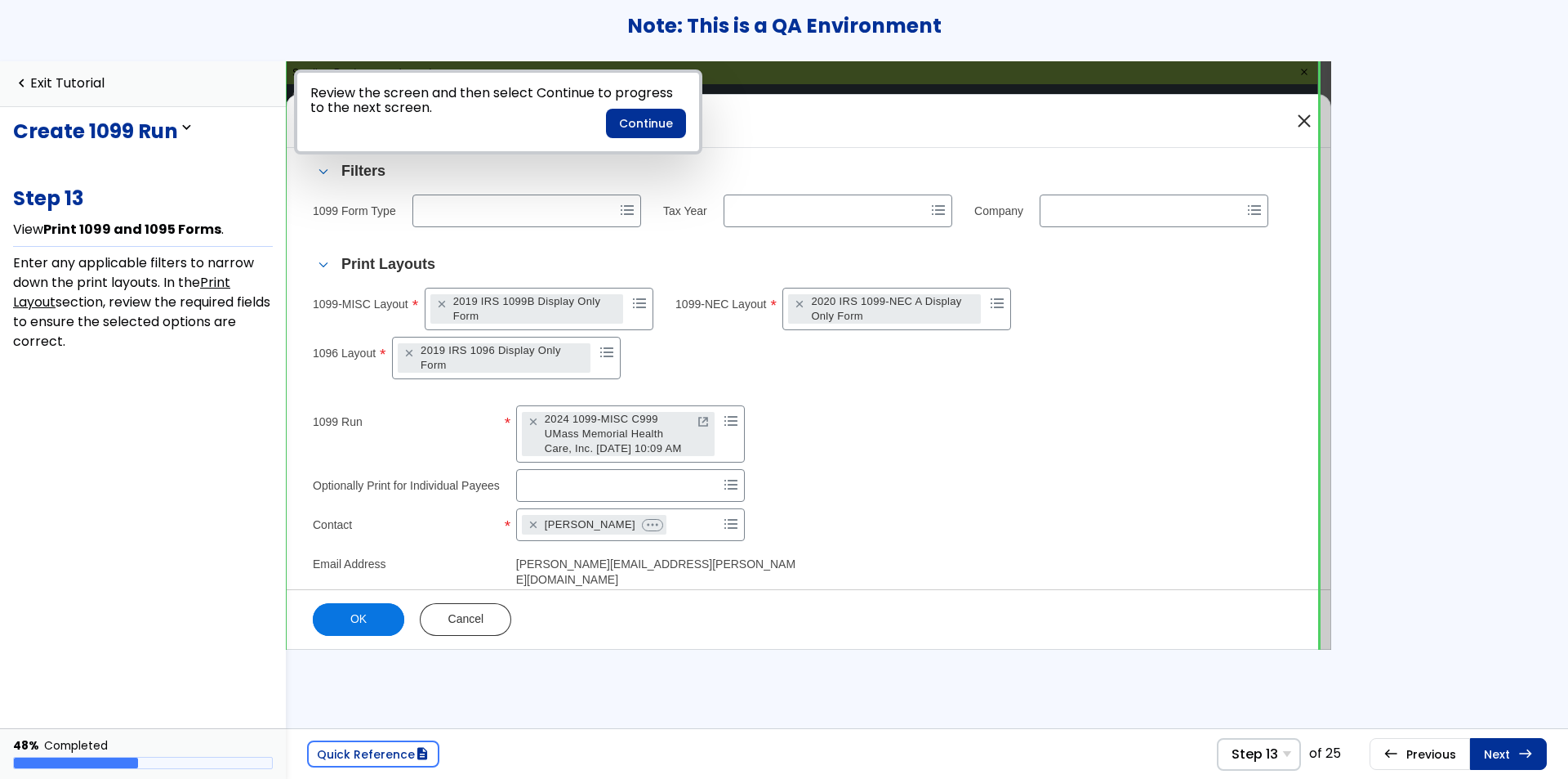
scroll to position [137, 0]
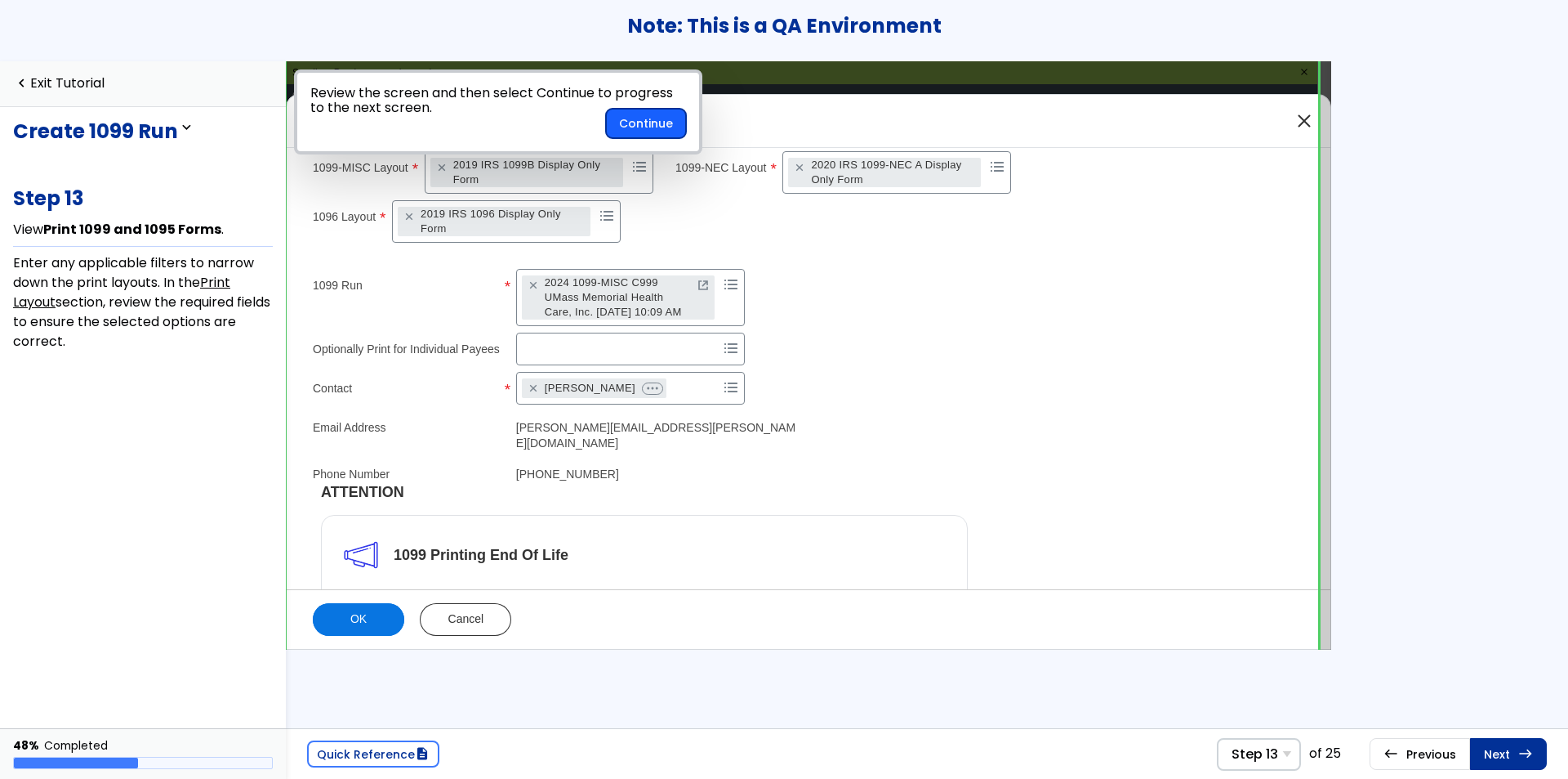
click at [666, 121] on button "Continue" at bounding box center [646, 123] width 80 height 30
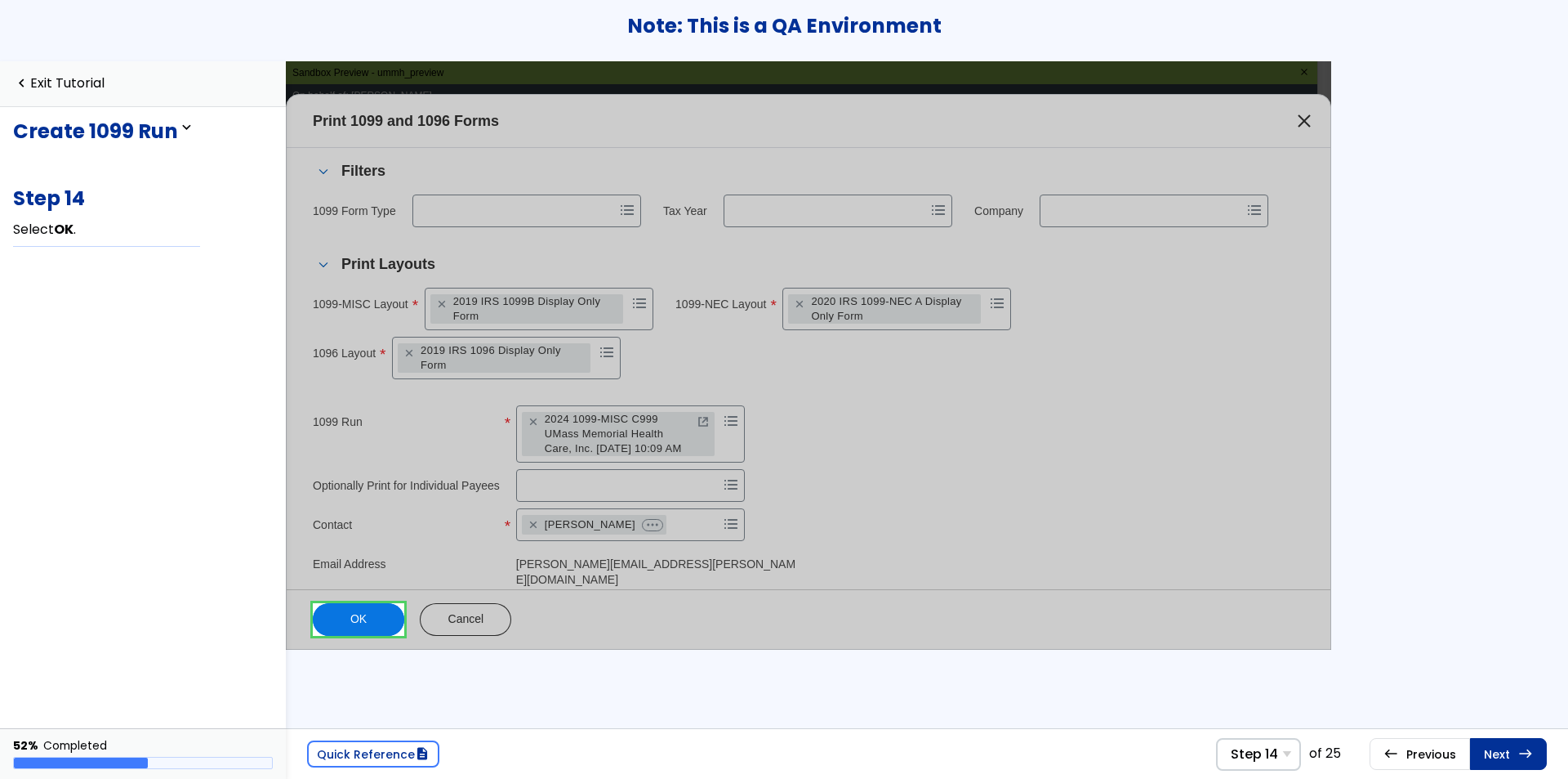
scroll to position [247, 0]
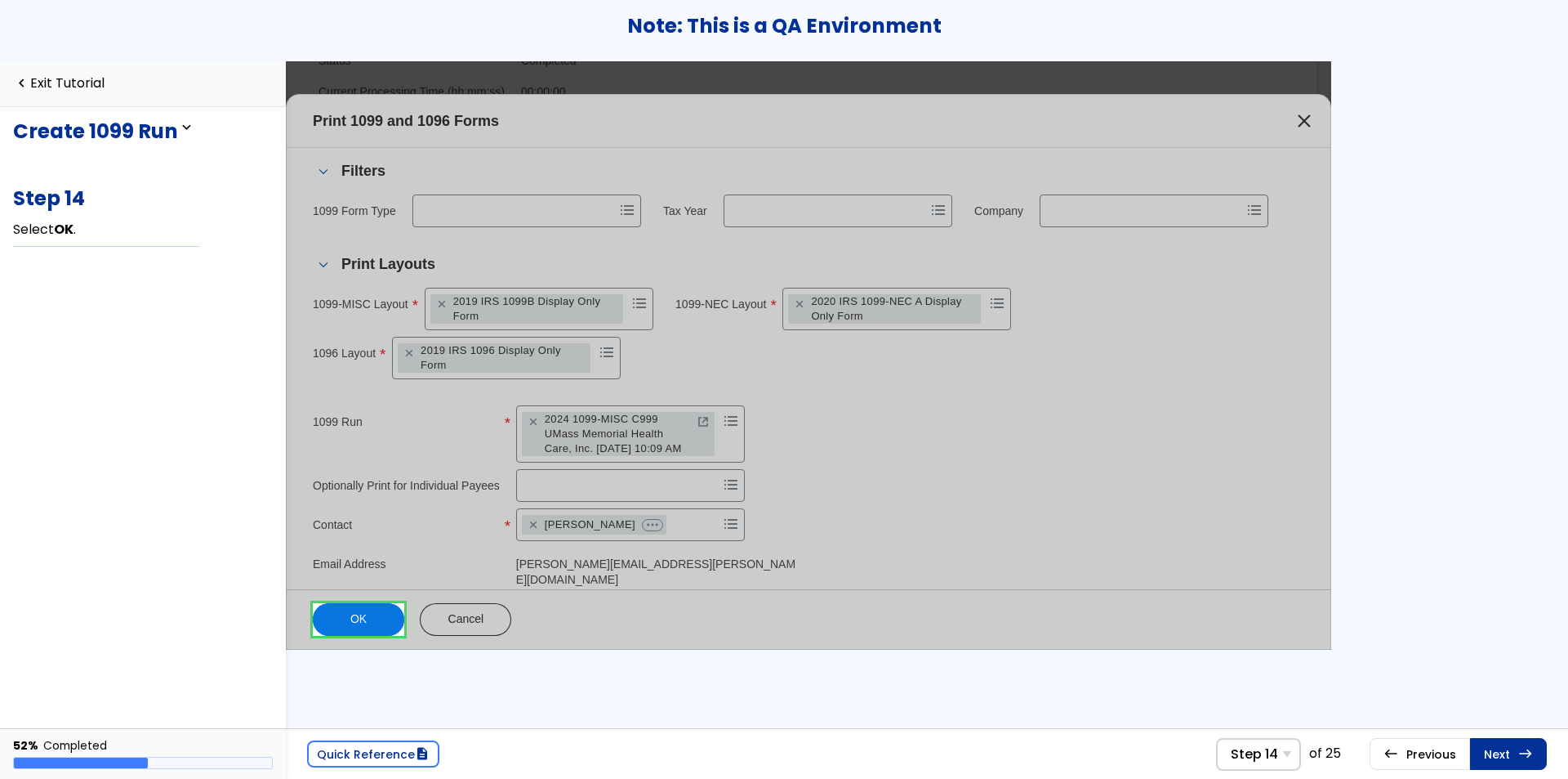
click at [386, 609] on link at bounding box center [358, 619] width 92 height 32
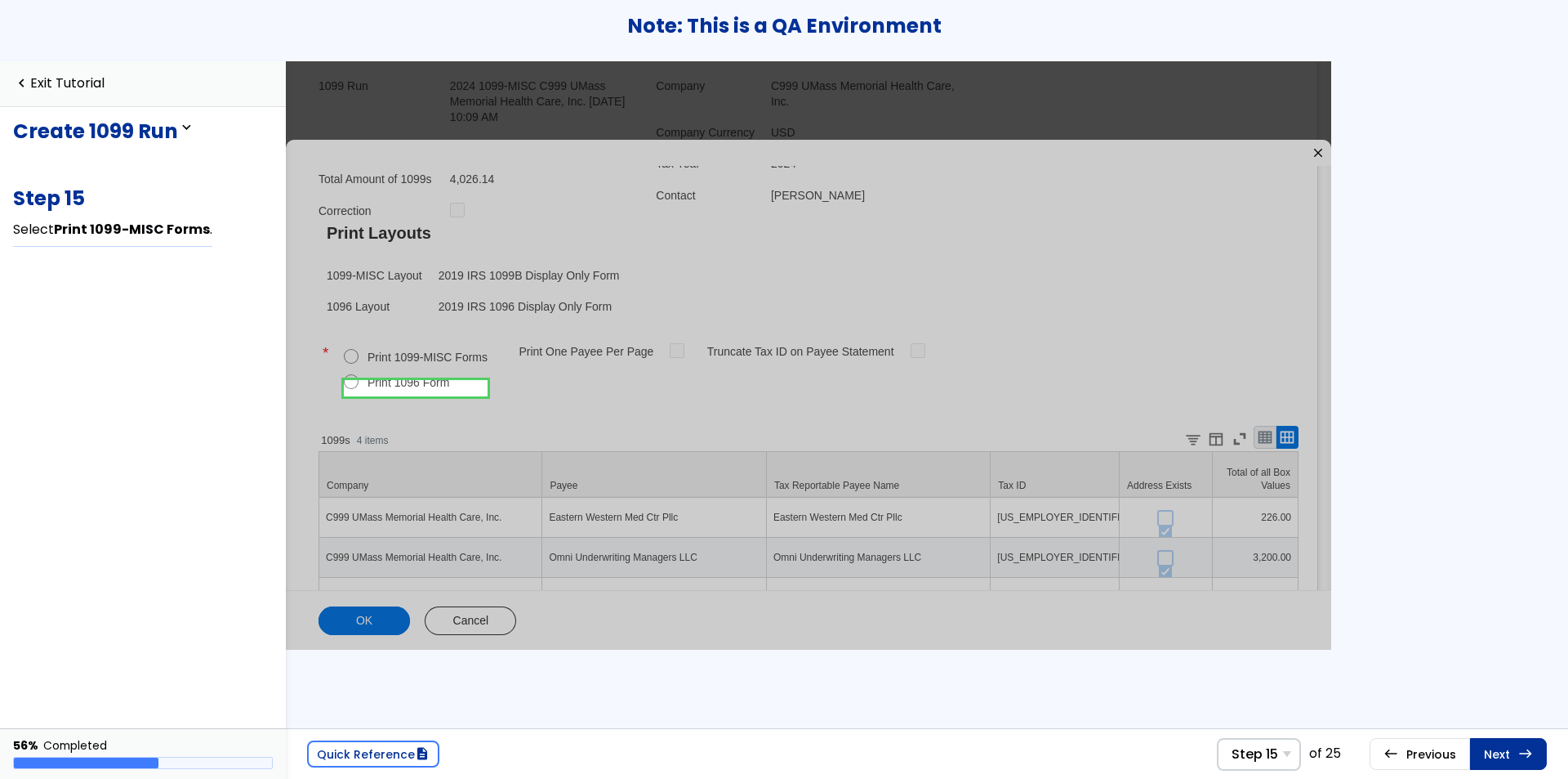
scroll to position [67, 0]
click at [438, 356] on link at bounding box center [415, 355] width 144 height 32
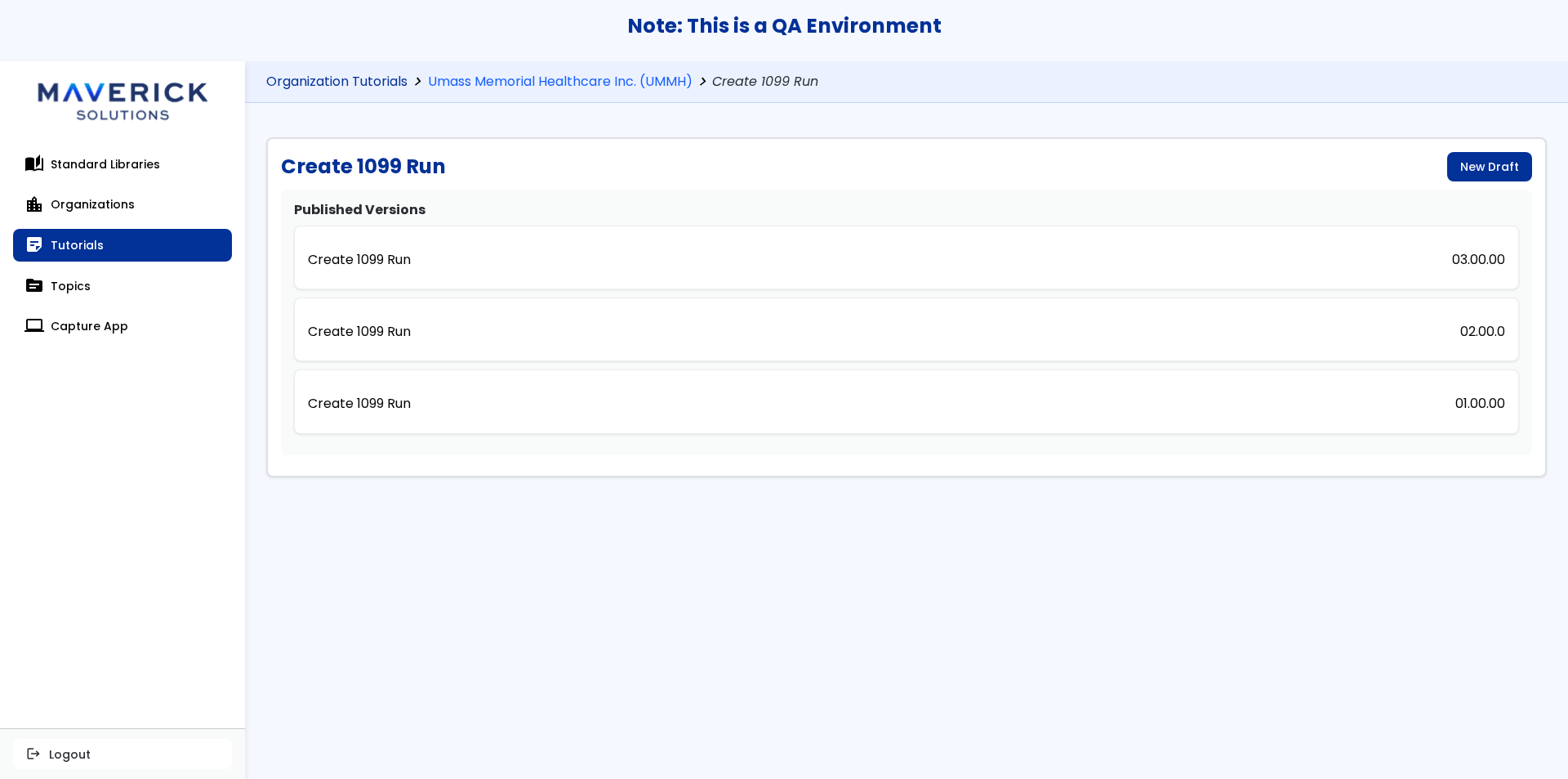
click at [377, 84] on link "Organization Tutorials" at bounding box center [337, 82] width 141 height 15
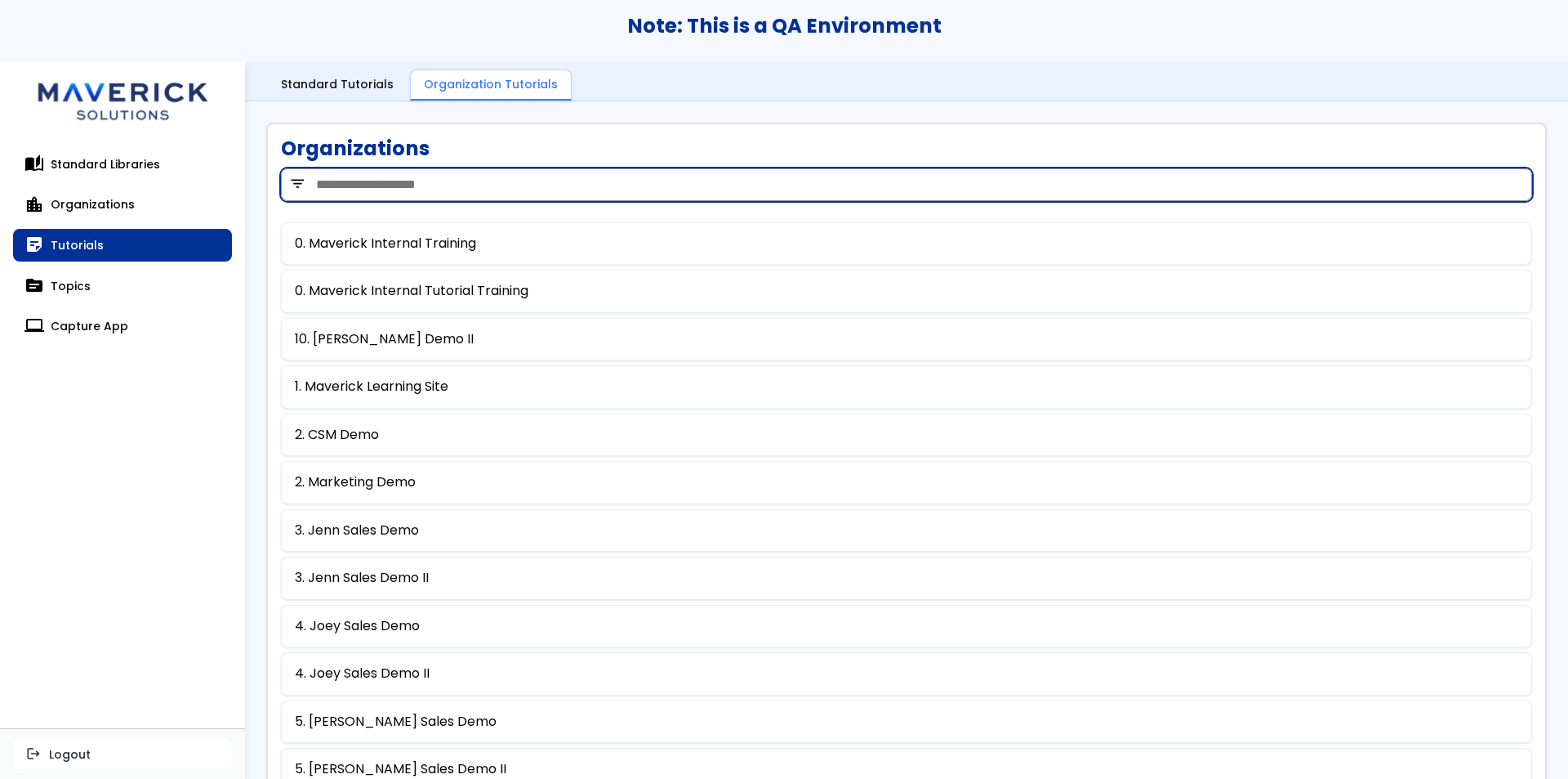
click at [446, 172] on input "search" at bounding box center [906, 184] width 1251 height 32
type input "***"
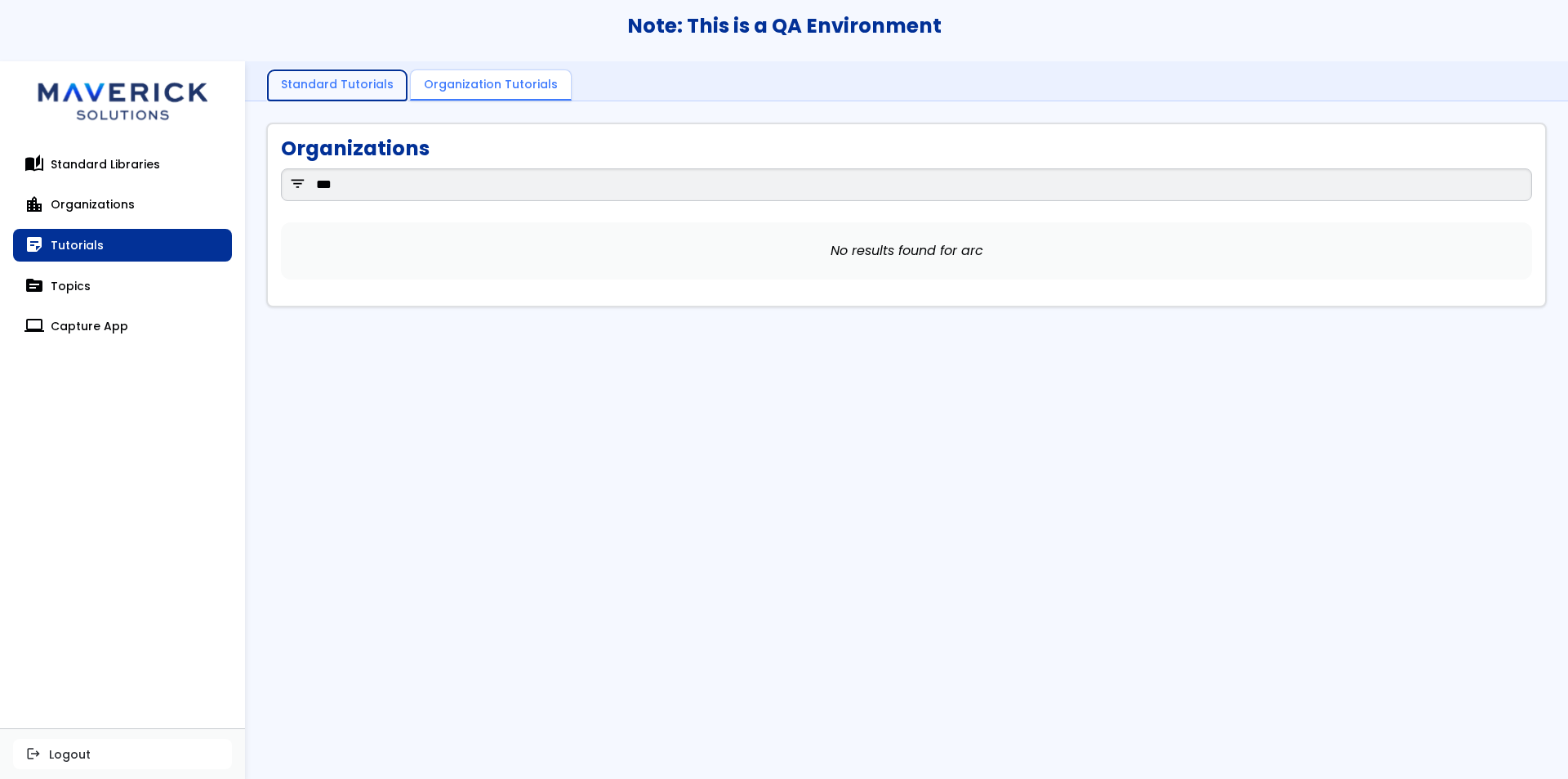
click at [315, 82] on link "Standard Tutorials" at bounding box center [336, 86] width 138 height 31
